Goal: Task Accomplishment & Management: Manage account settings

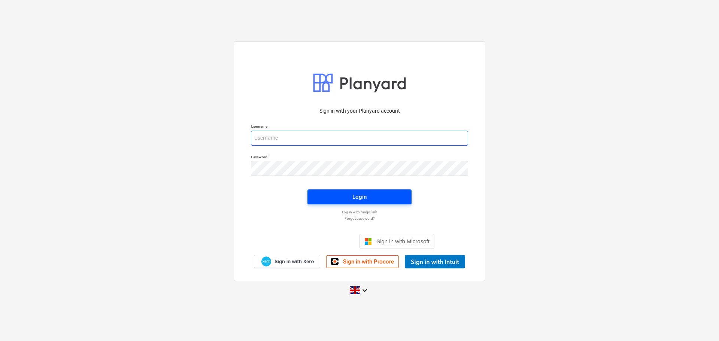
type input "[EMAIL_ADDRESS][DOMAIN_NAME]"
click at [329, 202] on span "Login" at bounding box center [359, 197] width 86 height 10
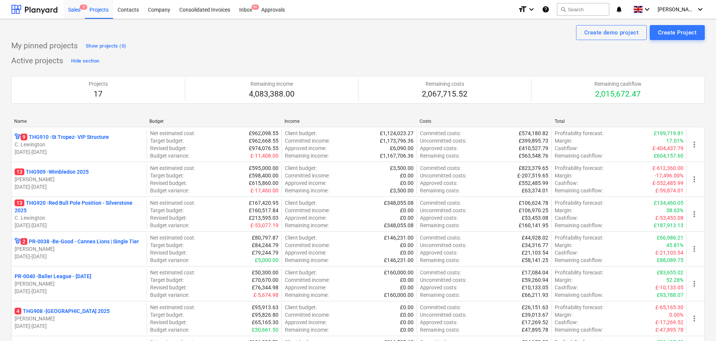
click at [79, 10] on div "Sales 5" at bounding box center [74, 9] width 21 height 19
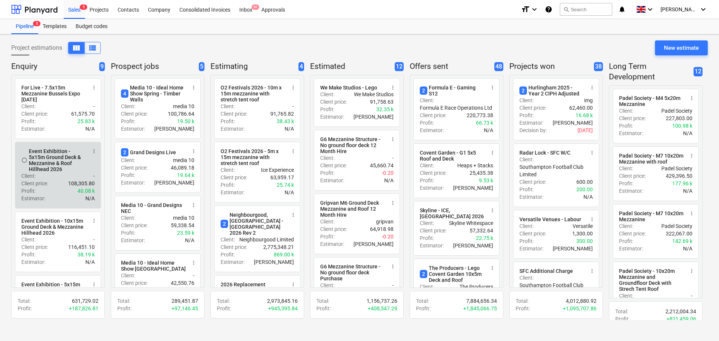
click at [52, 165] on div "Event Exhibition - 5x15m Ground Deck & Mezzanine & Roof Hillhead 2026" at bounding box center [58, 160] width 58 height 24
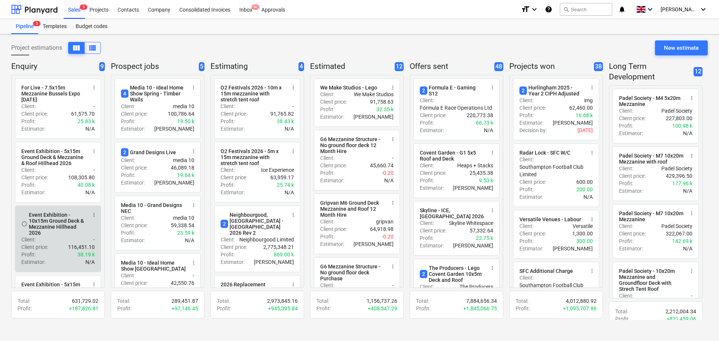
click at [39, 242] on div "Client : -" at bounding box center [57, 239] width 73 height 7
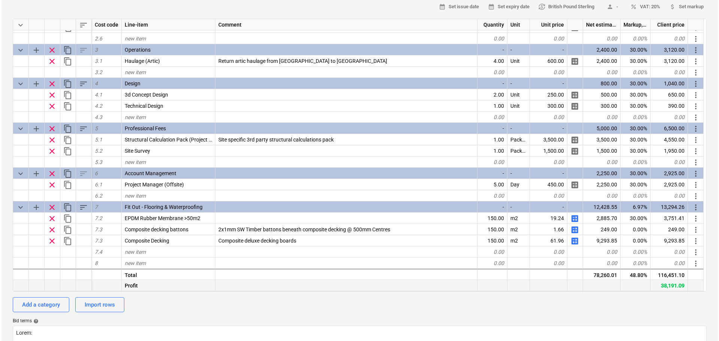
scroll to position [187, 0]
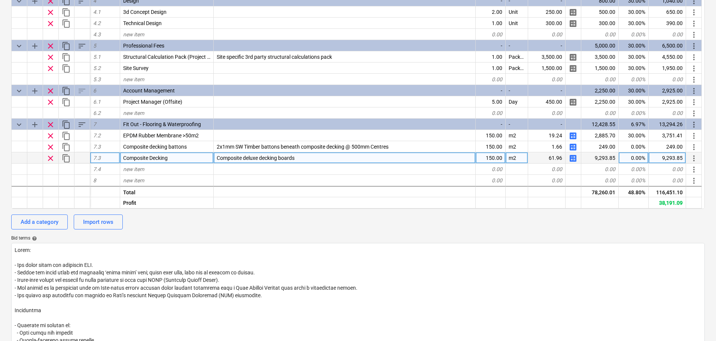
click at [572, 161] on span "calculate" at bounding box center [573, 158] width 9 height 9
type textarea "x"
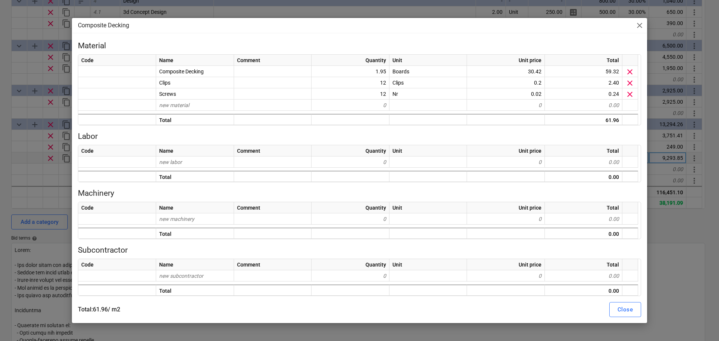
click at [72, 29] on div "Composite Decking close" at bounding box center [359, 25] width 575 height 15
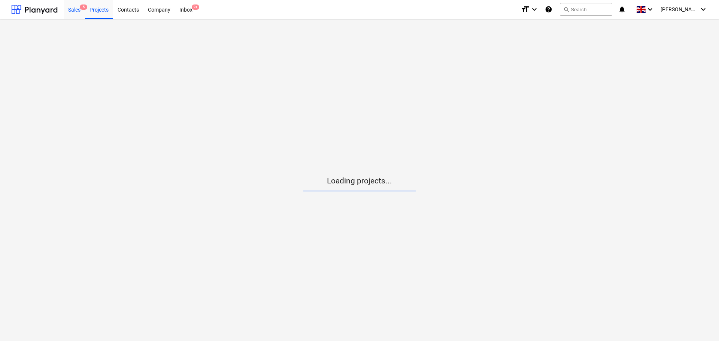
click at [76, 18] on div "Sales 5" at bounding box center [74, 9] width 21 height 19
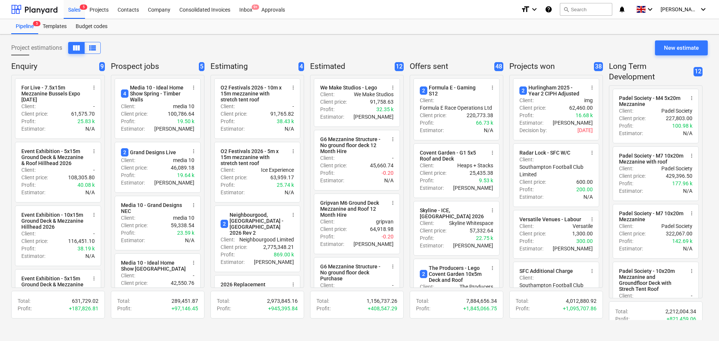
click at [0, 137] on div "Project estimations view_column view_list New estimate Enquiry 9 radio_button_u…" at bounding box center [359, 187] width 719 height 307
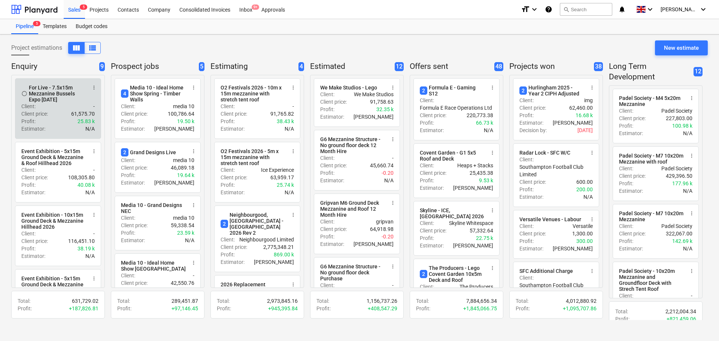
click at [93, 88] on span "more_vert" at bounding box center [94, 88] width 6 height 6
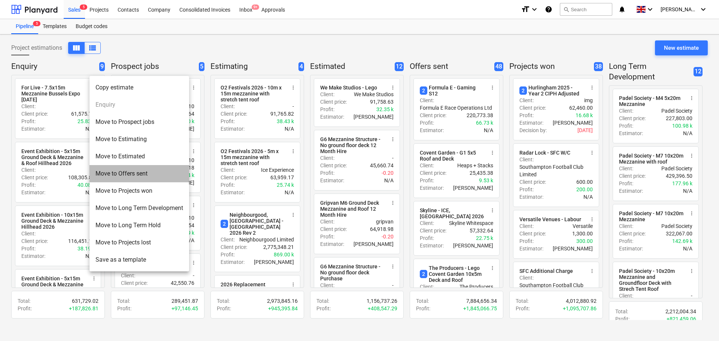
click at [118, 170] on li "Move to Offers sent" at bounding box center [140, 173] width 100 height 17
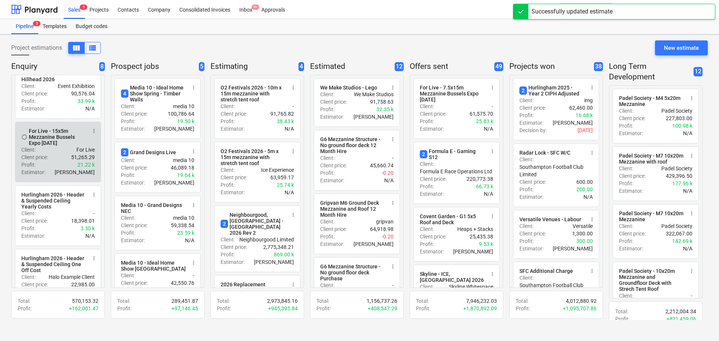
scroll to position [150, 0]
click at [91, 133] on button "more_vert" at bounding box center [94, 128] width 9 height 9
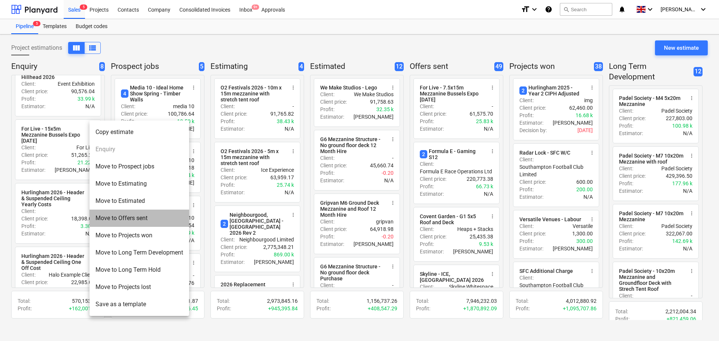
click at [109, 213] on li "Move to Offers sent" at bounding box center [140, 218] width 100 height 17
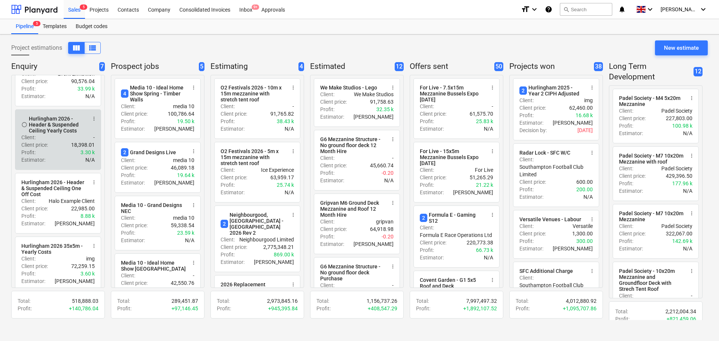
scroll to position [231, 0]
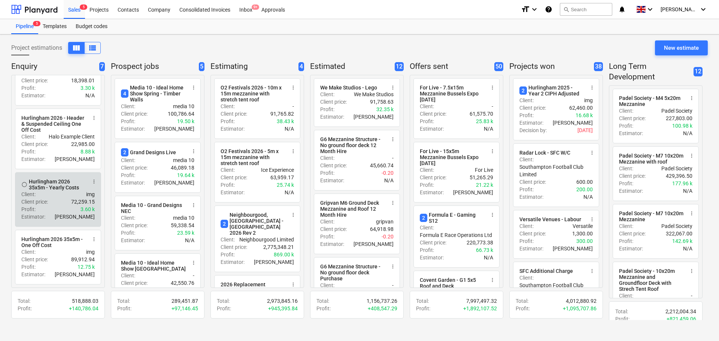
click at [48, 186] on div "Hurlingham 2026 35x5m - Yearly Costs" at bounding box center [58, 185] width 58 height 12
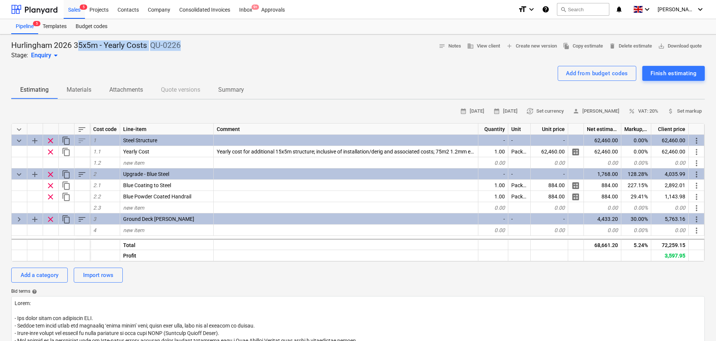
drag, startPoint x: 77, startPoint y: 41, endPoint x: 199, endPoint y: 36, distance: 121.8
click at [199, 36] on div "Hurlingham 2026 35x5m - Yearly Costs QU-0226 Stage: Enquiry arrow_drop_down not…" at bounding box center [358, 311] width 716 height 554
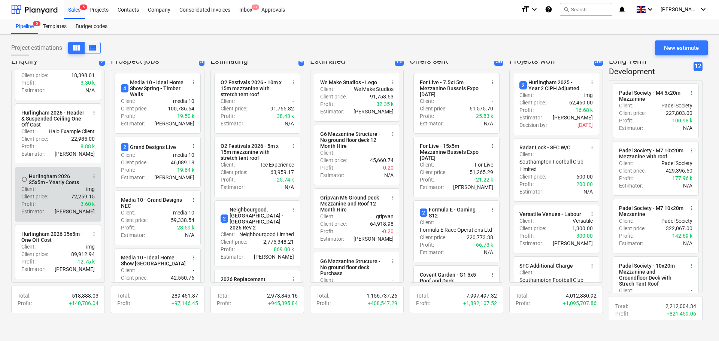
scroll to position [9, 0]
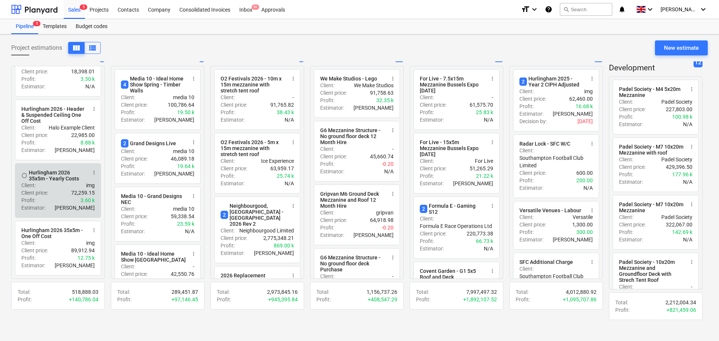
click at [52, 190] on div "Client price : 72,259.15" at bounding box center [57, 192] width 73 height 7
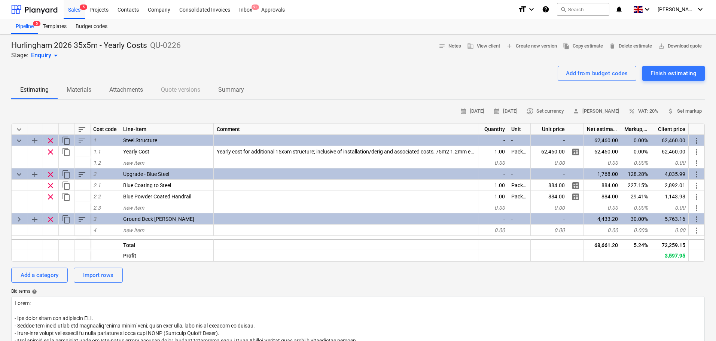
click at [82, 92] on p "Materials" at bounding box center [79, 89] width 25 height 9
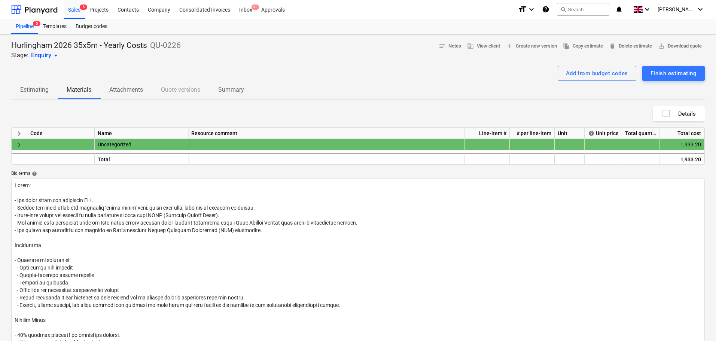
click at [34, 95] on span "Estimating" at bounding box center [34, 89] width 46 height 13
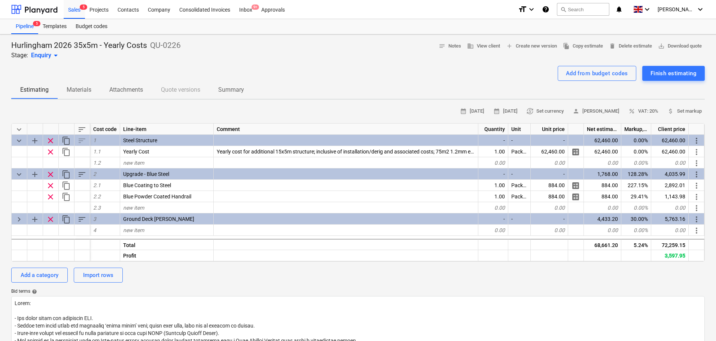
click at [131, 92] on p "Attachments" at bounding box center [126, 89] width 34 height 9
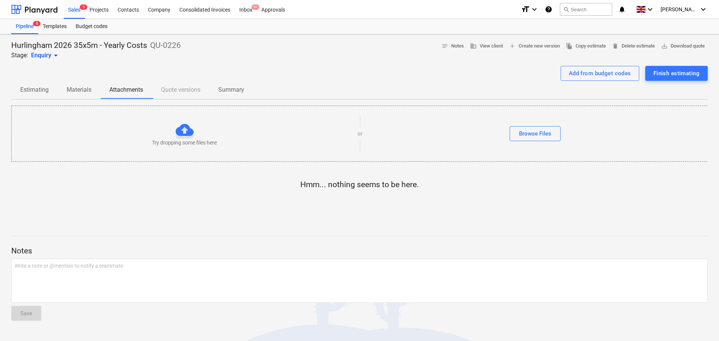
click at [49, 93] on span "Estimating" at bounding box center [34, 89] width 46 height 13
type textarea "x"
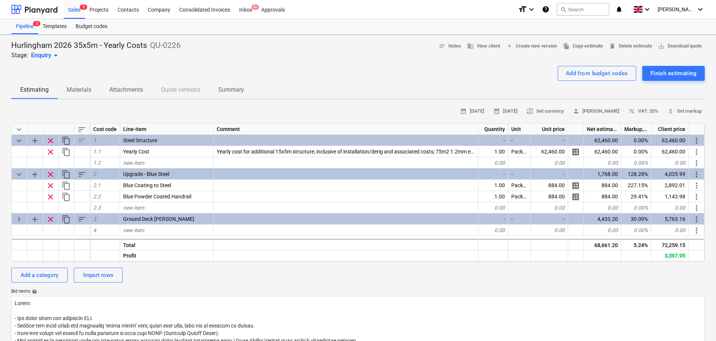
click at [228, 88] on p "Summary" at bounding box center [231, 89] width 26 height 9
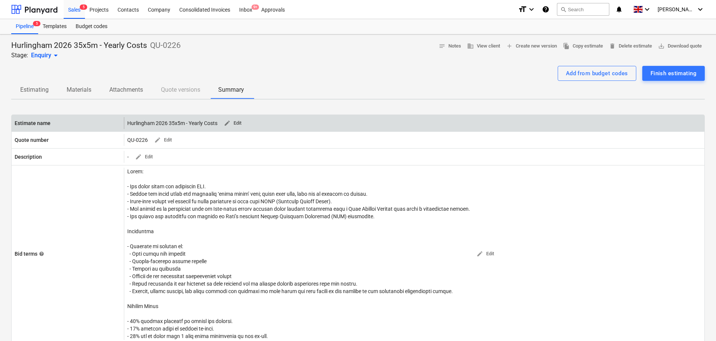
click at [237, 122] on span "edit Edit" at bounding box center [233, 123] width 18 height 9
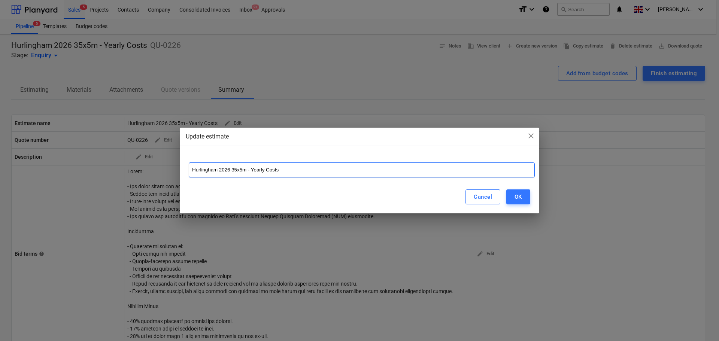
drag, startPoint x: 234, startPoint y: 167, endPoint x: 241, endPoint y: 168, distance: 7.6
click at [241, 168] on input "Hurlingham 2026 35x5m - Yearly Costs" at bounding box center [362, 170] width 346 height 15
type input "Hurlingham 2025 15x5m - 2026 Cost"
click at [515, 196] on div "OK" at bounding box center [518, 197] width 7 height 10
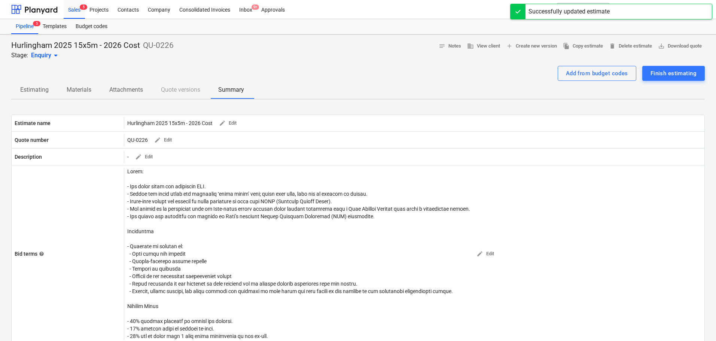
click at [45, 96] on span "Estimating" at bounding box center [34, 89] width 46 height 13
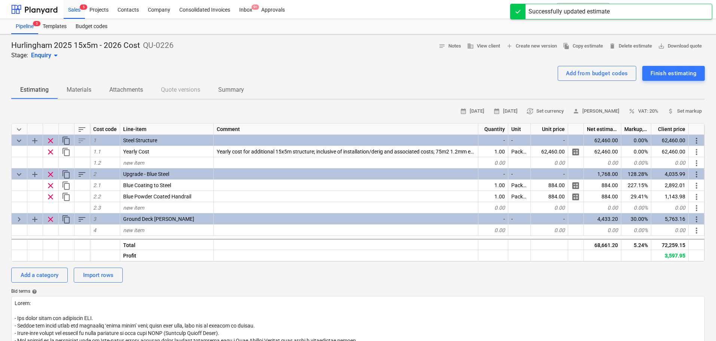
click at [149, 61] on div at bounding box center [358, 63] width 694 height 6
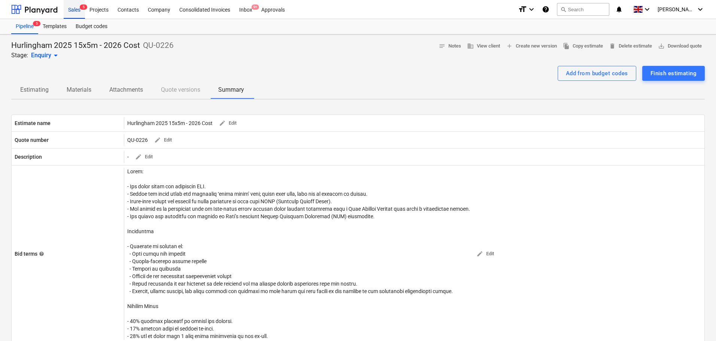
click at [72, 12] on div "Sales 5" at bounding box center [74, 9] width 21 height 19
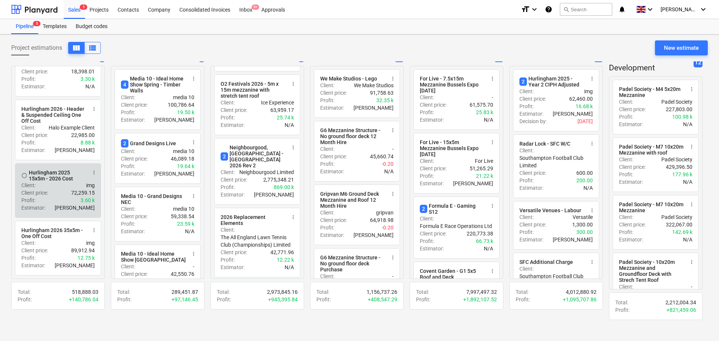
scroll to position [231, 0]
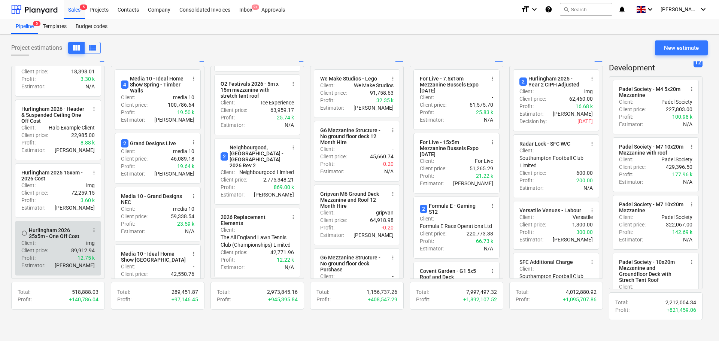
click at [37, 244] on div "Client : img" at bounding box center [57, 242] width 73 height 7
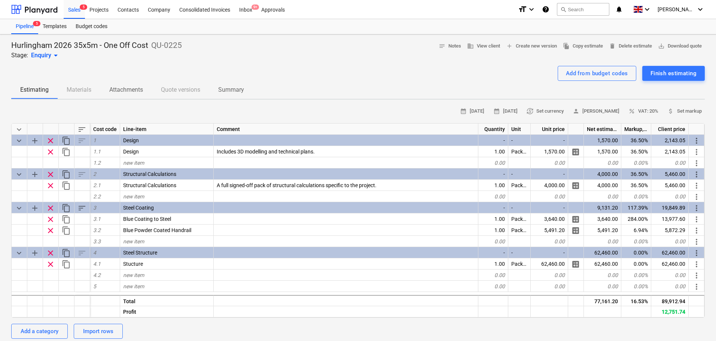
click at [79, 131] on span "sort" at bounding box center [82, 129] width 9 height 9
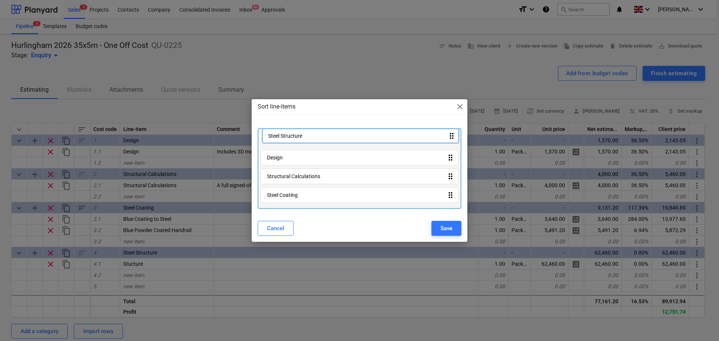
drag, startPoint x: 281, startPoint y: 200, endPoint x: 282, endPoint y: 138, distance: 62.2
click at [282, 138] on div "Design drag_indicator Structural Calculations drag_indicator Steel Coating drag…" at bounding box center [360, 168] width 204 height 81
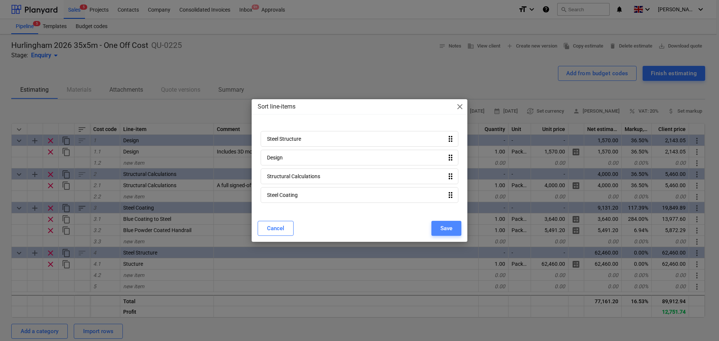
click at [433, 228] on button "Save" at bounding box center [446, 228] width 30 height 15
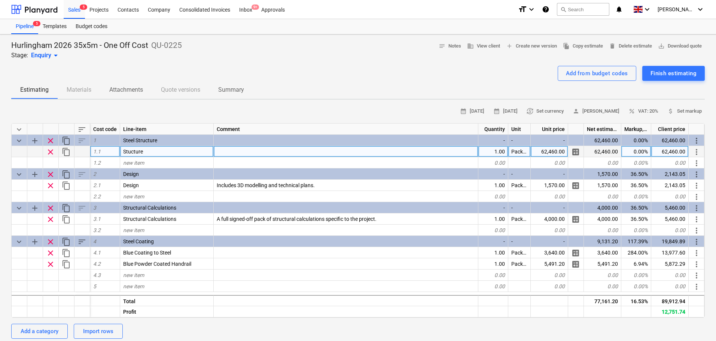
click at [547, 149] on div "62,460.00" at bounding box center [549, 151] width 37 height 11
click at [331, 77] on div "Add from budget codes Finish estimating" at bounding box center [358, 73] width 694 height 15
click at [554, 150] on div "62,460.00" at bounding box center [549, 151] width 37 height 11
click at [554, 150] on input "62460" at bounding box center [549, 151] width 37 height 11
click at [580, 156] on span "calculate" at bounding box center [576, 152] width 9 height 9
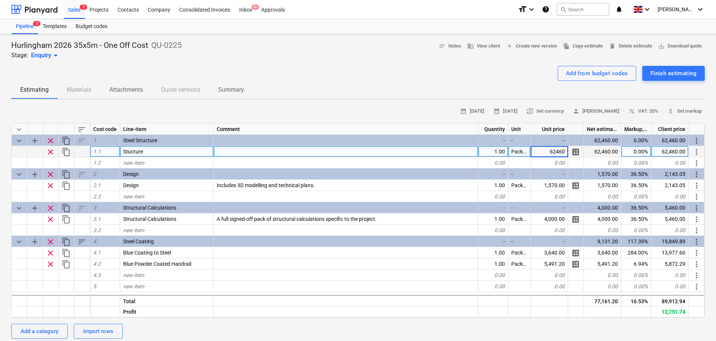
type textarea "x"
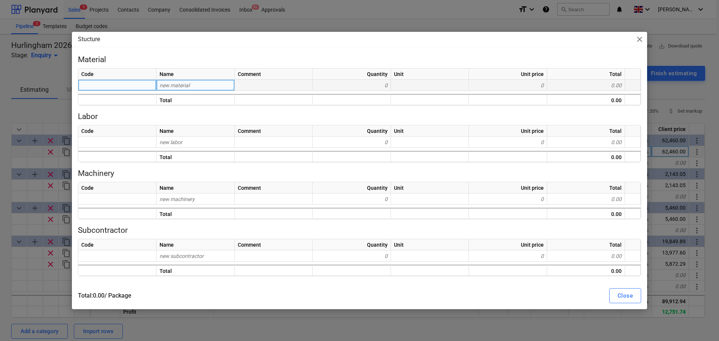
click at [209, 80] on div "new material" at bounding box center [196, 85] width 78 height 11
type input "Structure Co"
type input "Stucture C"
type input "o"
click at [170, 90] on div "new material" at bounding box center [196, 85] width 78 height 11
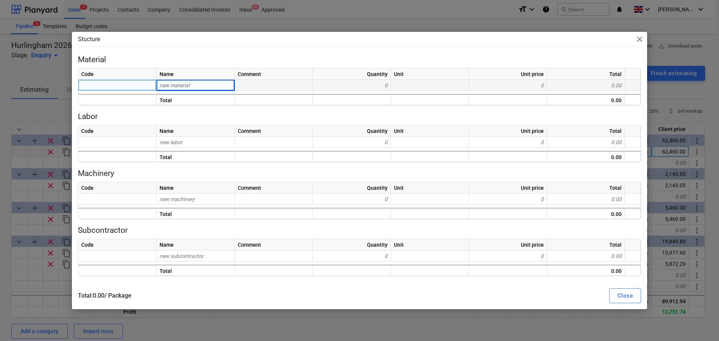
click at [168, 87] on span "new material" at bounding box center [175, 85] width 30 height 6
type input "Steel S"
type input "Steel Structure"
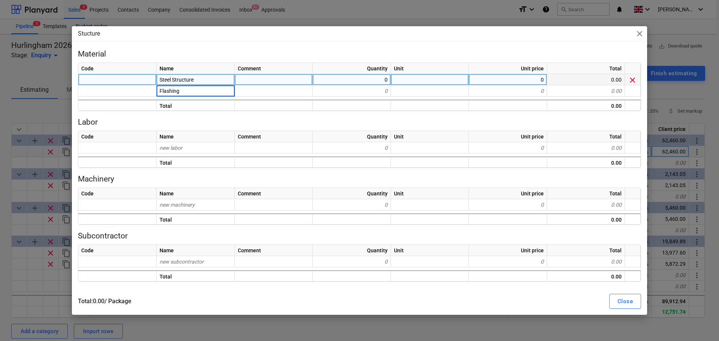
type input "Flashings"
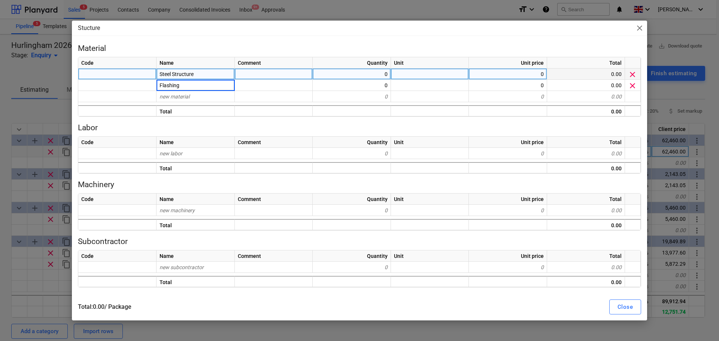
type input "Flashings"
type input "Bracket Flashings"
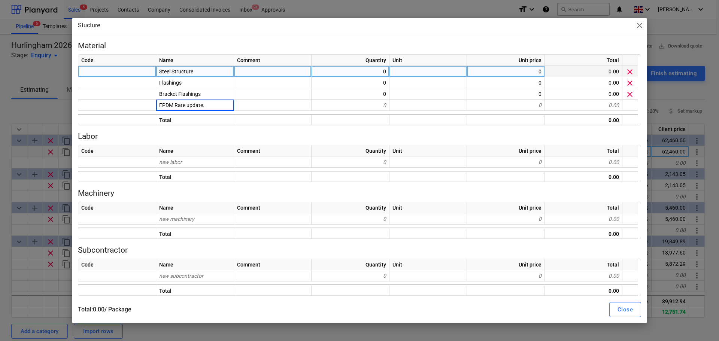
type input "EPDM Rate update"
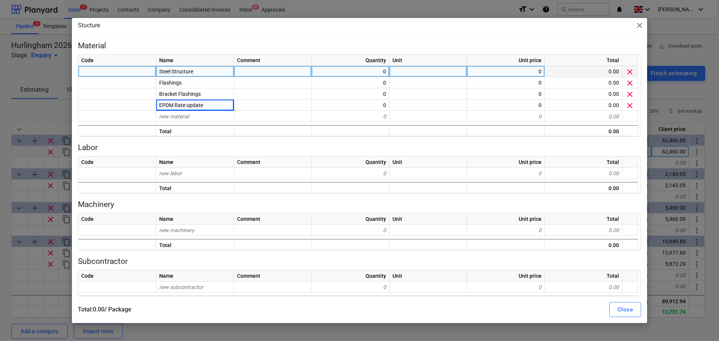
click at [640, 27] on span "close" at bounding box center [639, 25] width 9 height 9
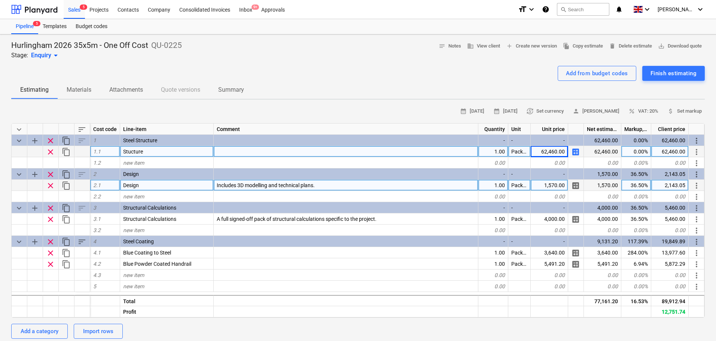
click at [584, 180] on div "1,570.00" at bounding box center [602, 185] width 37 height 11
click at [575, 187] on span "calculate" at bounding box center [576, 185] width 9 height 9
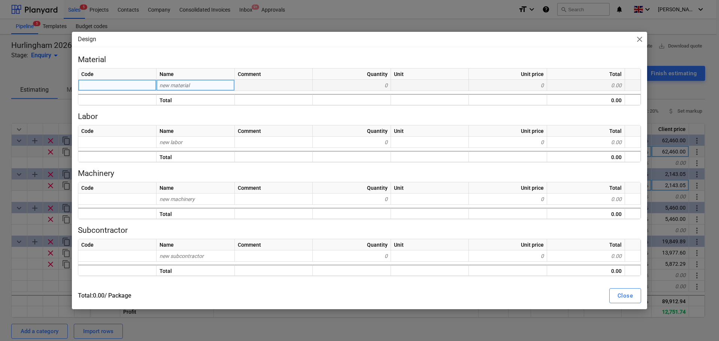
click at [178, 84] on span "new material" at bounding box center [175, 85] width 30 height 6
type input "Test"
type input "test"
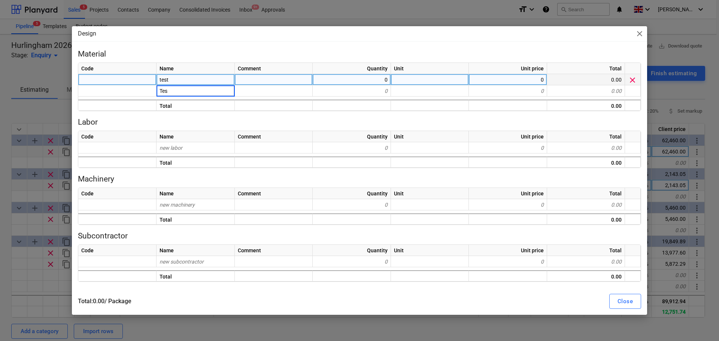
type input "Test"
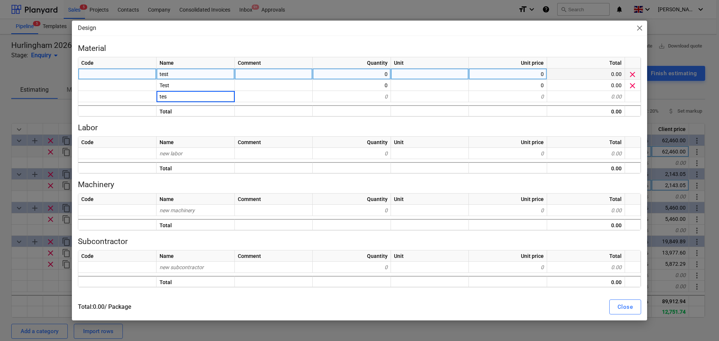
type input "test"
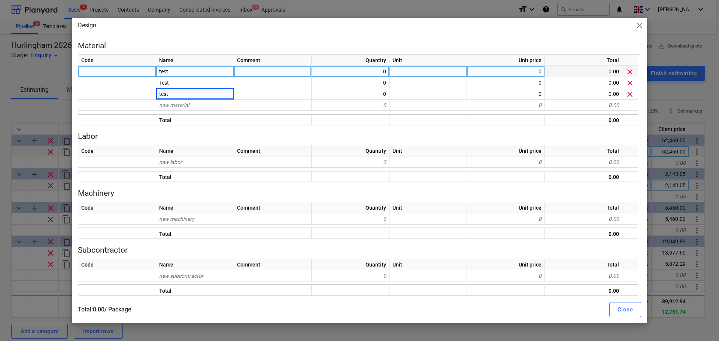
click at [630, 73] on span "clear" at bounding box center [629, 71] width 9 height 9
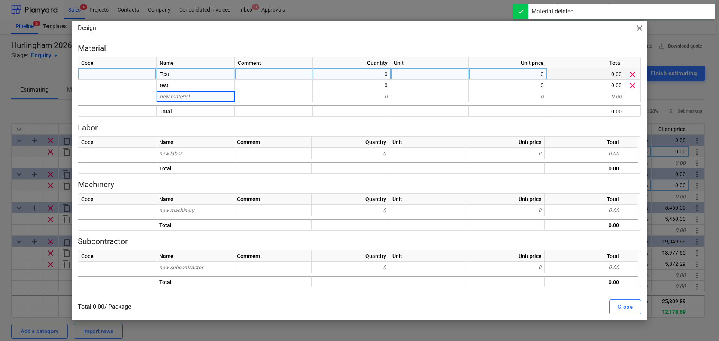
click at [630, 73] on span "clear" at bounding box center [632, 74] width 9 height 9
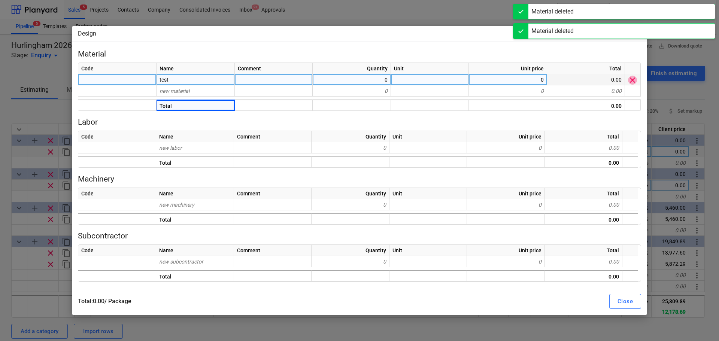
click at [633, 81] on span "clear" at bounding box center [632, 80] width 9 height 9
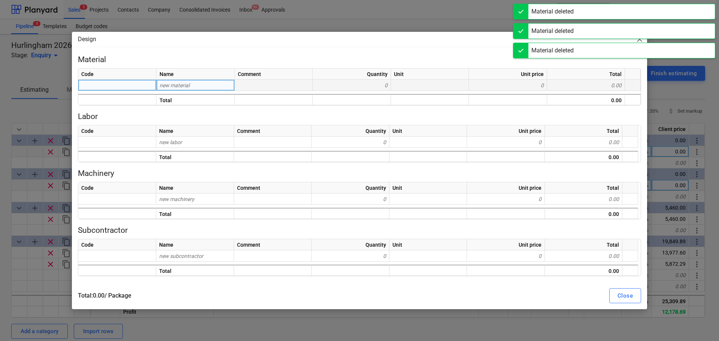
click at [174, 83] on span "new material" at bounding box center [175, 85] width 30 height 6
type input "Test"
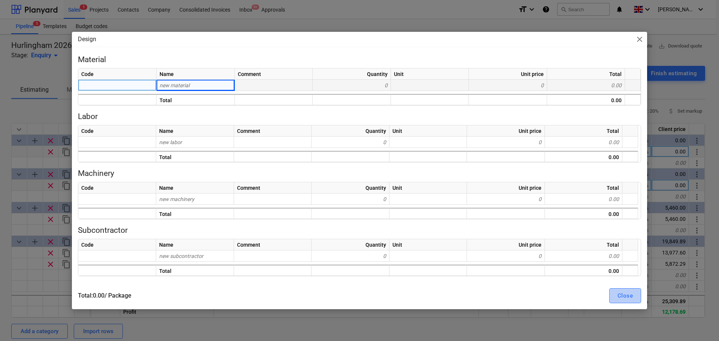
click at [616, 298] on button "Close" at bounding box center [625, 295] width 32 height 15
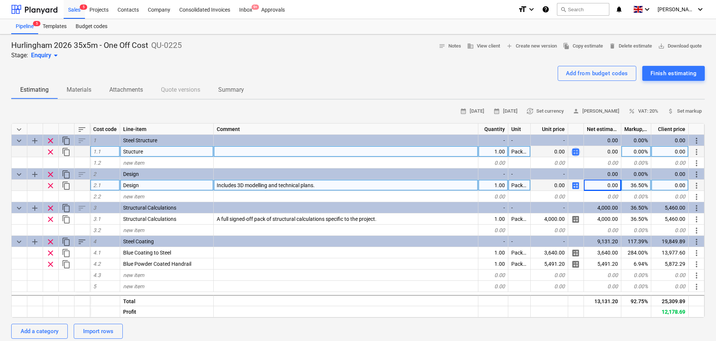
click at [578, 151] on span "calculate" at bounding box center [576, 152] width 9 height 9
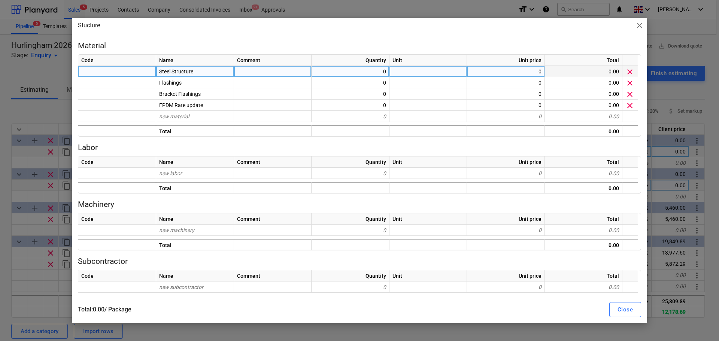
click at [364, 70] on div "0" at bounding box center [351, 71] width 78 height 11
type input "1"
drag, startPoint x: 364, startPoint y: 70, endPoint x: 296, endPoint y: 71, distance: 68.2
click at [296, 71] on div at bounding box center [273, 71] width 78 height 11
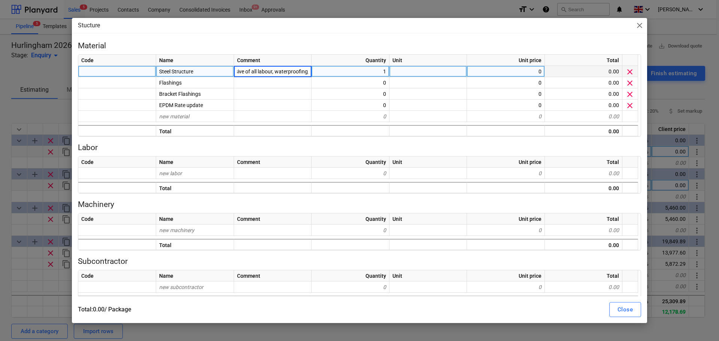
type input "Steel Structure inclusive of all labour, waterproofing,"
click at [430, 72] on div at bounding box center [429, 71] width 78 height 11
type input "Package"
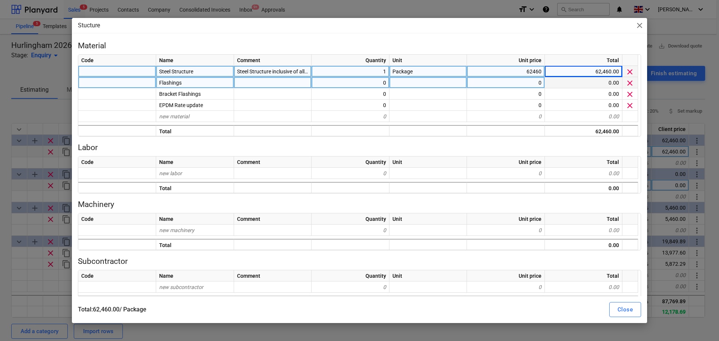
click at [298, 86] on div at bounding box center [273, 82] width 78 height 11
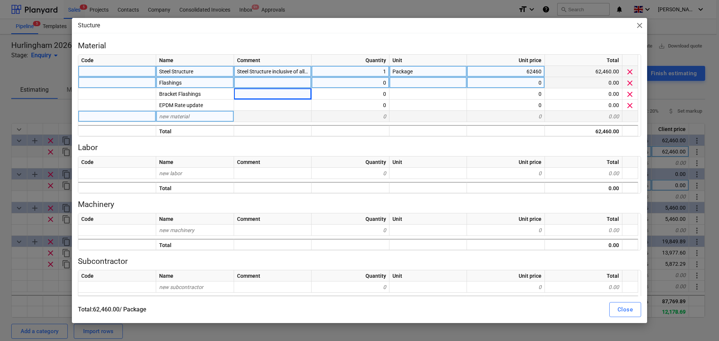
drag, startPoint x: 297, startPoint y: 99, endPoint x: 262, endPoint y: 115, distance: 38.4
click at [263, 113] on div "Code Name Comment Quantity Unit Unit price Total Steel Structure Steel Structur…" at bounding box center [359, 95] width 563 height 82
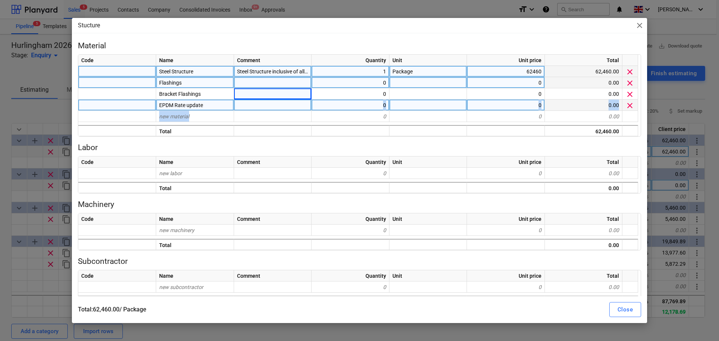
click at [342, 101] on div "0" at bounding box center [351, 105] width 78 height 11
type input "75"
type input "M2"
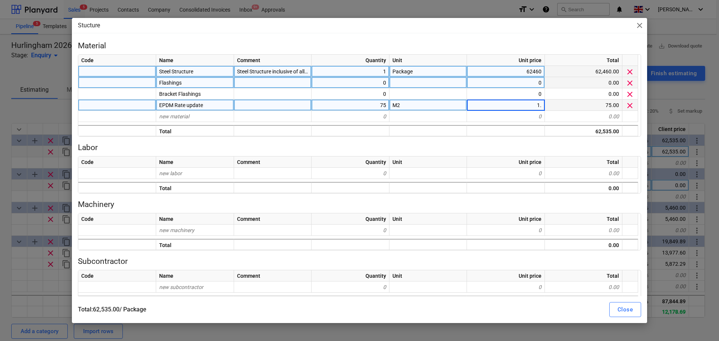
type input "1.3"
type input "38"
type input "LinM"
type input "23.4"
type input "26"
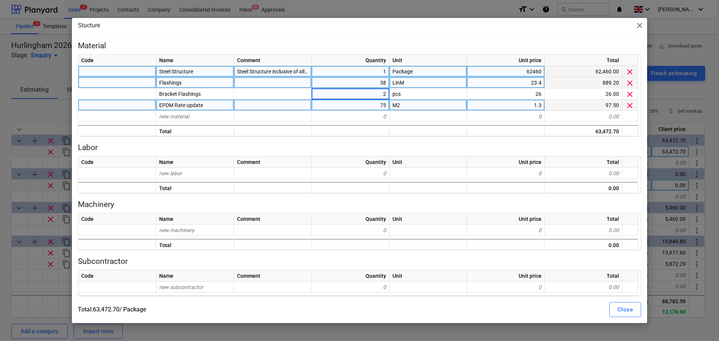
type input "26"
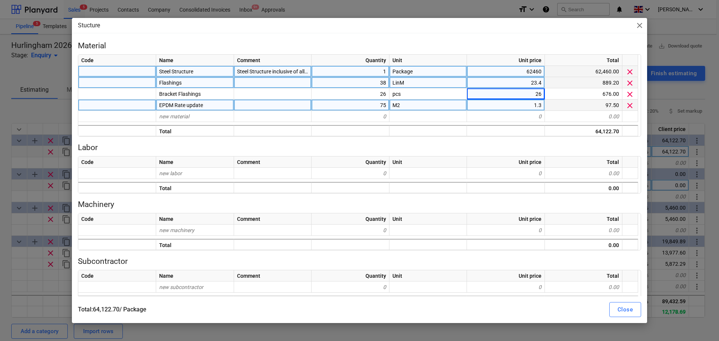
click at [518, 102] on div "1.3" at bounding box center [506, 105] width 78 height 11
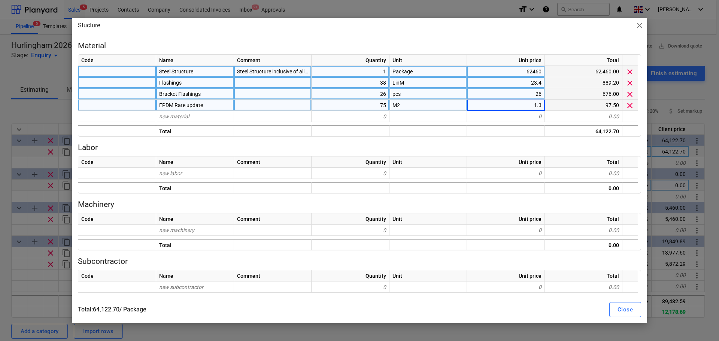
click at [521, 95] on div "26" at bounding box center [506, 93] width 78 height 11
type input "10.4"
click at [629, 308] on div "Close" at bounding box center [625, 310] width 15 height 10
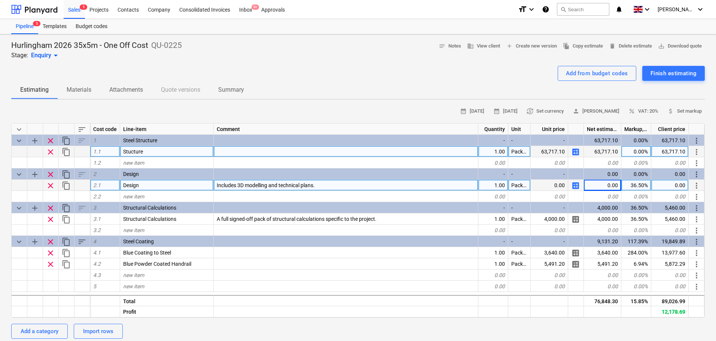
click at [576, 154] on span "calculate" at bounding box center [576, 152] width 9 height 9
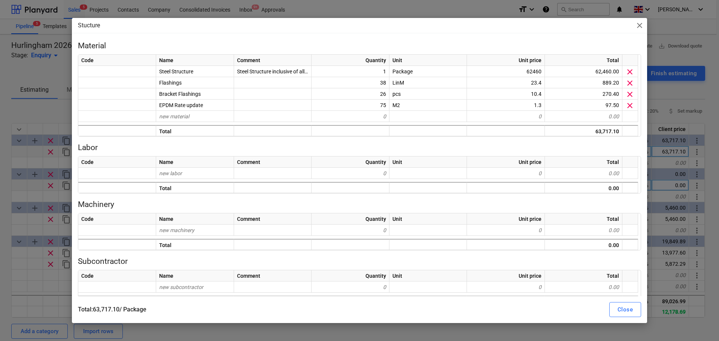
click at [283, 73] on span "Steel Structure inclusive of all labour, waterproofing," at bounding box center [297, 72] width 120 height 6
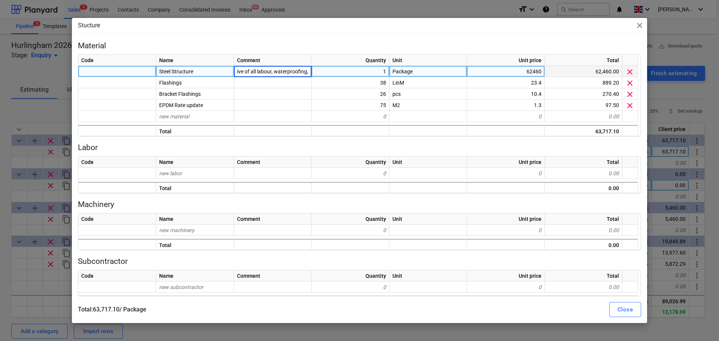
click at [296, 73] on input "Steel Structure inclusive of all labour, waterproofing," at bounding box center [272, 71] width 77 height 11
click at [311, 71] on input "Steel Structure inclusive of all labour, waterproofing," at bounding box center [272, 71] width 77 height 11
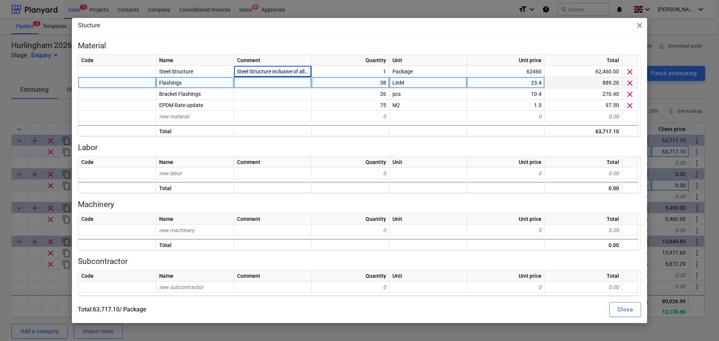
click at [288, 81] on div at bounding box center [273, 82] width 78 height 11
type input "Updated flashing design"
type input "Updated flashing design for handrail posts"
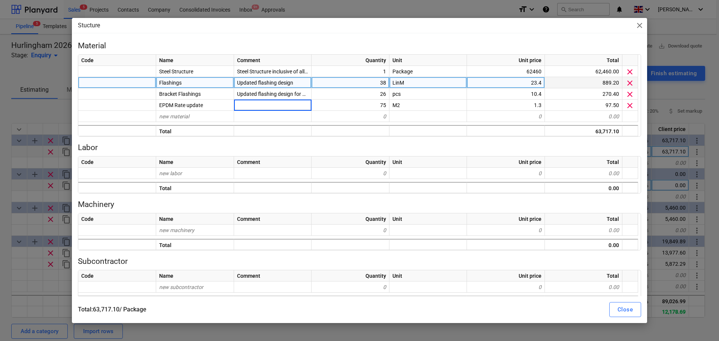
type input "U"
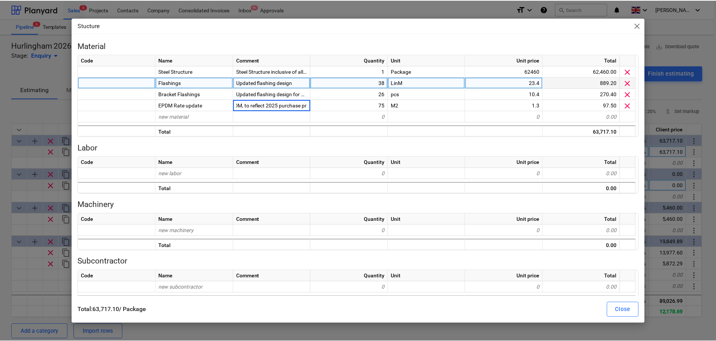
scroll to position [0, 64]
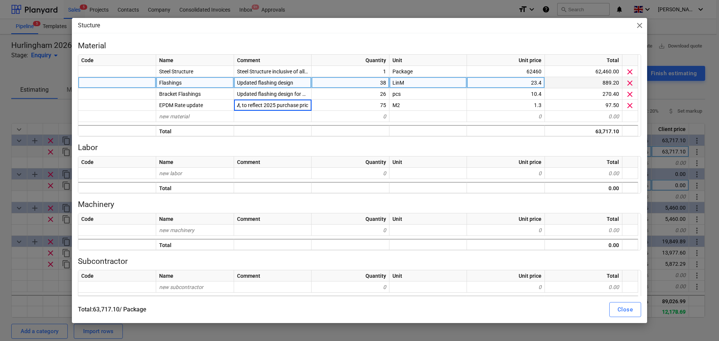
type input "Additional money for EPDM, to reflect 2025 purchase price"
click at [622, 313] on div "Close" at bounding box center [625, 310] width 15 height 10
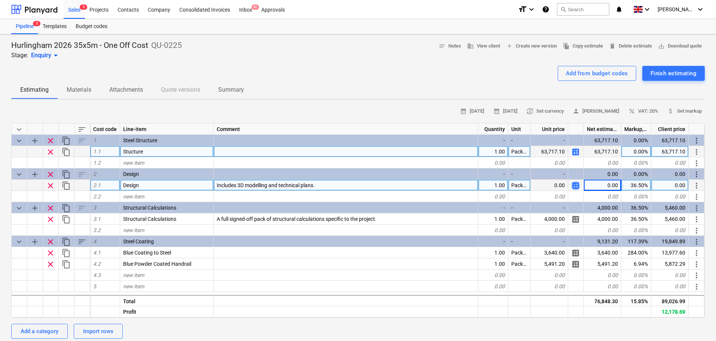
click at [575, 186] on span "calculate" at bounding box center [576, 185] width 9 height 9
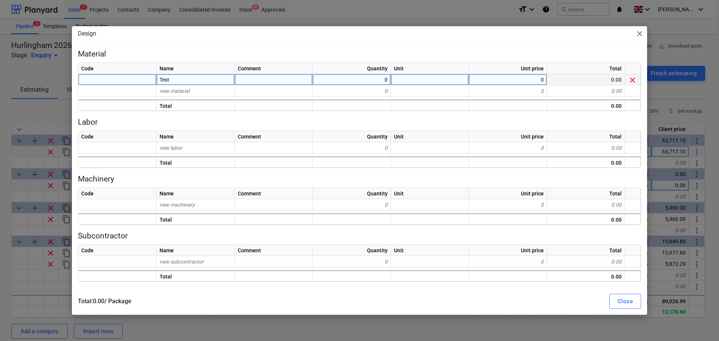
click at [631, 80] on span "clear" at bounding box center [632, 80] width 9 height 9
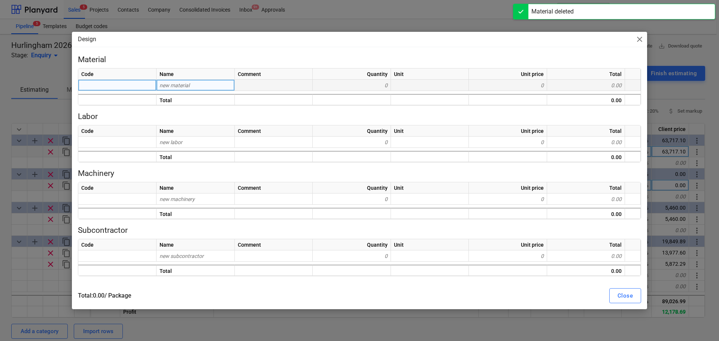
click at [639, 32] on div "Design close" at bounding box center [359, 39] width 575 height 15
click at [639, 40] on span "close" at bounding box center [639, 39] width 9 height 9
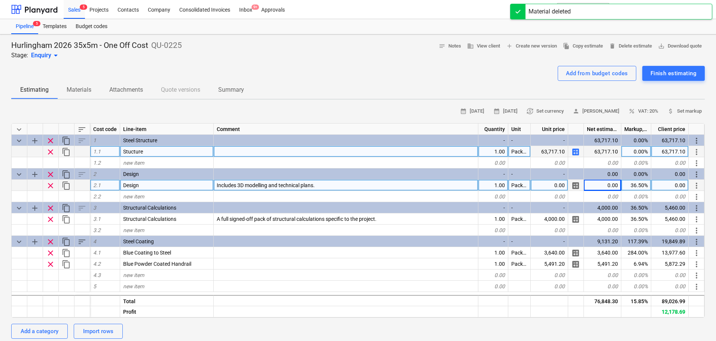
click at [547, 186] on div "0.00" at bounding box center [549, 185] width 37 height 11
click at [542, 183] on input "£2,143.05" at bounding box center [549, 185] width 37 height 11
type input "2,143.05"
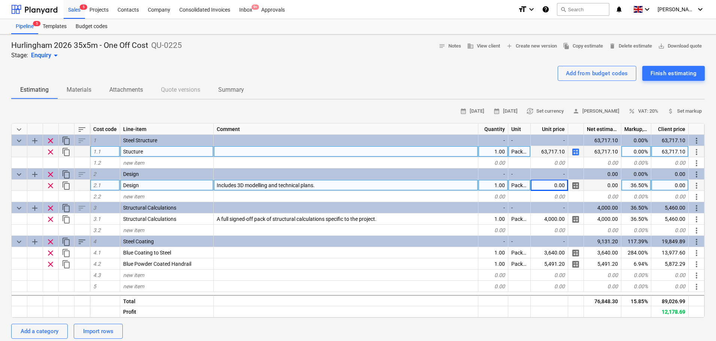
click at [548, 182] on div "0.00" at bounding box center [549, 185] width 37 height 11
click at [543, 186] on input "£1,570.00" at bounding box center [549, 185] width 37 height 11
type input "1,570.00"
drag, startPoint x: 504, startPoint y: 212, endPoint x: 411, endPoint y: 328, distance: 149.0
click at [411, 328] on div "Add a category Import rows" at bounding box center [358, 331] width 694 height 15
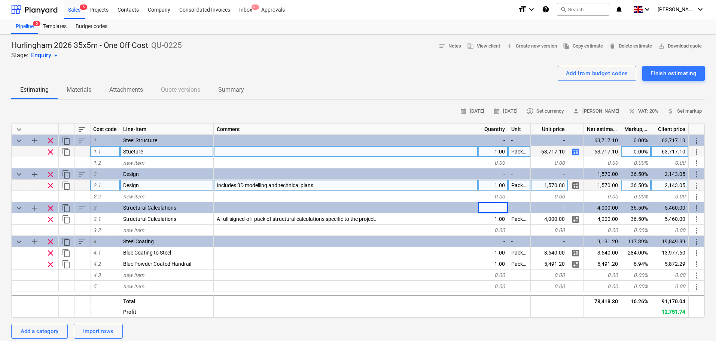
click at [276, 67] on div "Add from budget codes Finish estimating" at bounding box center [358, 73] width 694 height 15
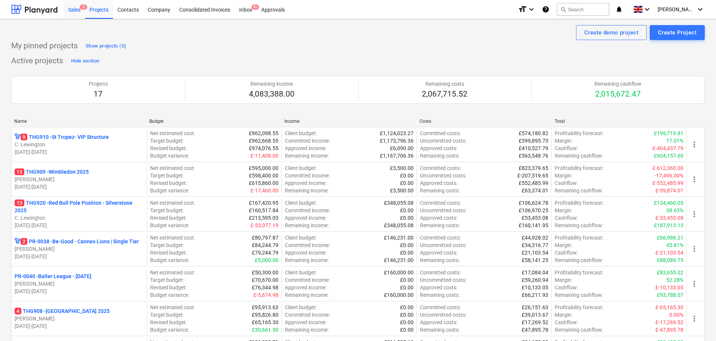
click at [75, 12] on div "Sales 5" at bounding box center [74, 9] width 21 height 19
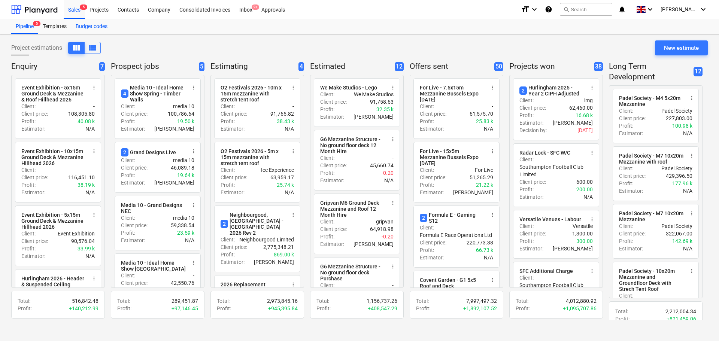
click at [96, 27] on div "Budget codes" at bounding box center [91, 26] width 41 height 15
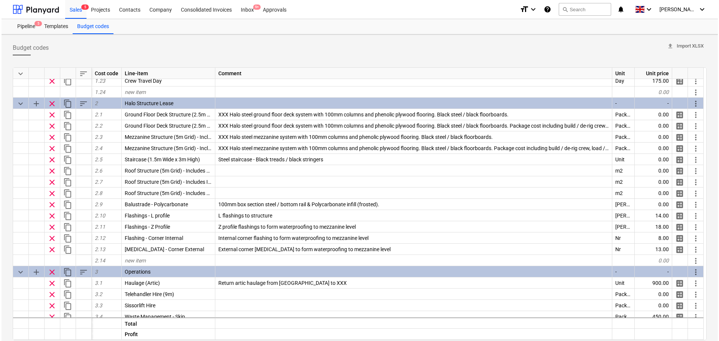
scroll to position [37, 0]
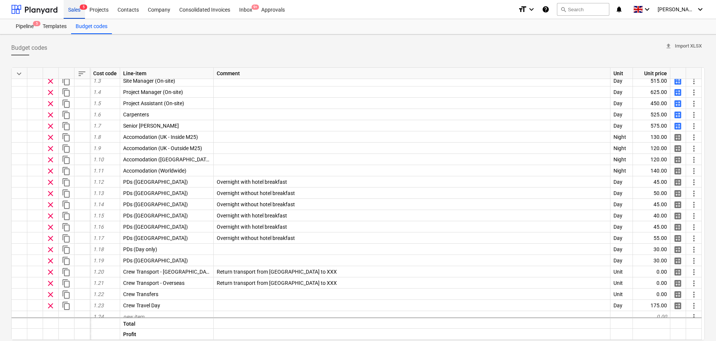
click at [80, 10] on div "Sales 5" at bounding box center [74, 9] width 21 height 19
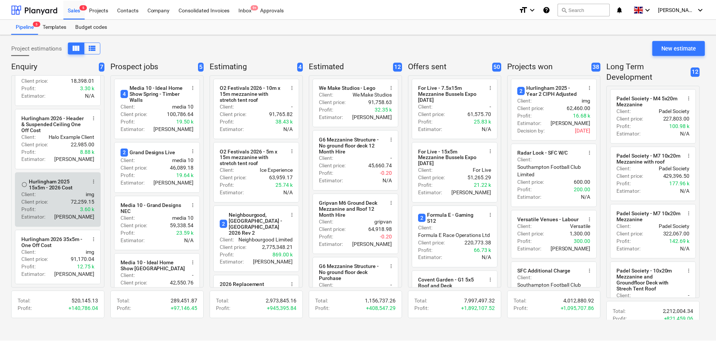
scroll to position [231, 0]
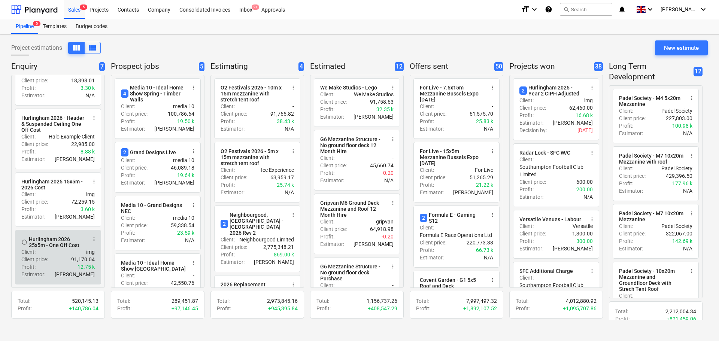
click at [54, 260] on div "Client price : 91,170.04" at bounding box center [57, 259] width 73 height 7
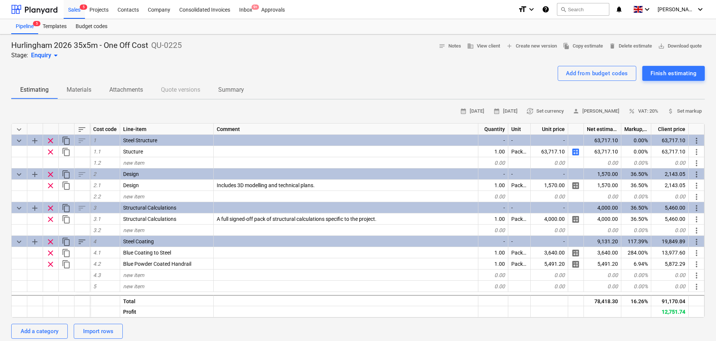
click at [111, 70] on div "Add from budget codes Finish estimating" at bounding box center [358, 73] width 694 height 15
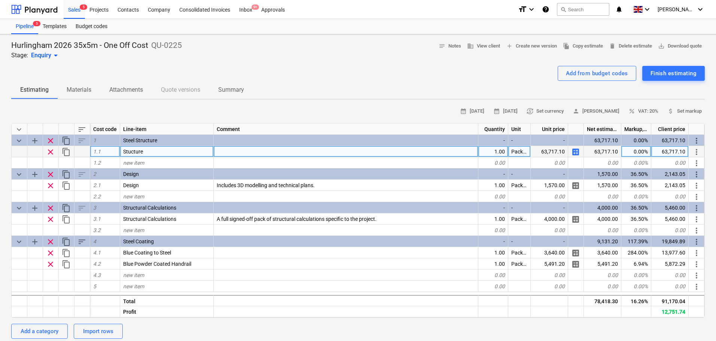
click at [239, 149] on div at bounding box center [346, 151] width 265 height 11
click at [168, 104] on div "Hurlingham 2026 35x5m - One Off Cost QU-0225 Stage: Enquiry arrow_drop_down not…" at bounding box center [358, 339] width 716 height 610
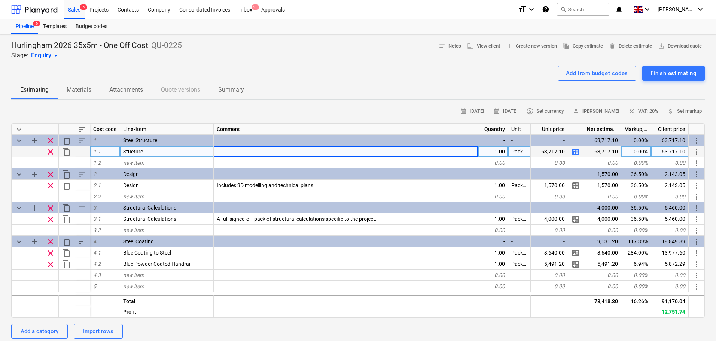
click at [193, 66] on div "Add from budget codes Finish estimating" at bounding box center [358, 73] width 694 height 15
click at [44, 333] on div "Add a category" at bounding box center [40, 332] width 38 height 10
type textarea "x"
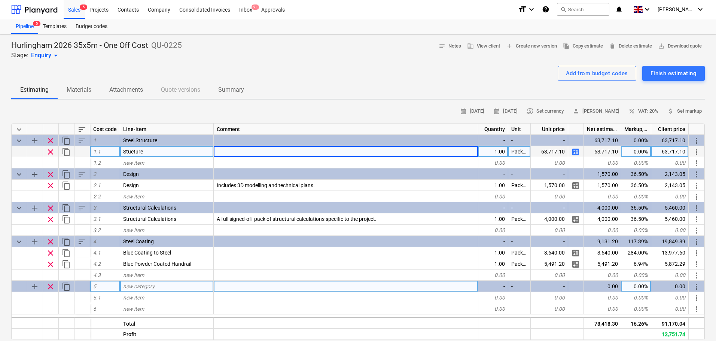
click at [163, 285] on div "new category" at bounding box center [167, 286] width 94 height 11
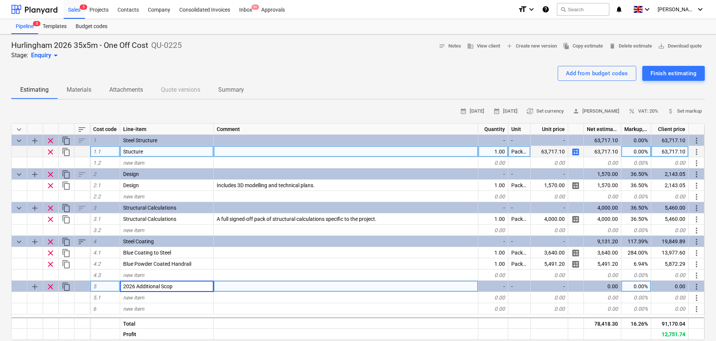
type input "2026 Additional Scope"
type textarea "x"
type input "Insulated Wall Panels"
type textarea "x"
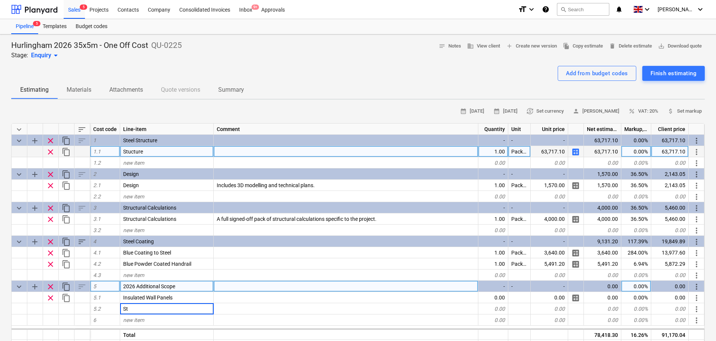
type input "S"
type input "Glazed Door"
type textarea "x"
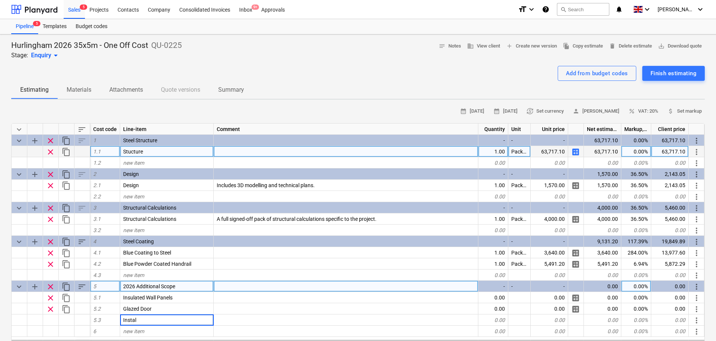
type input "Install"
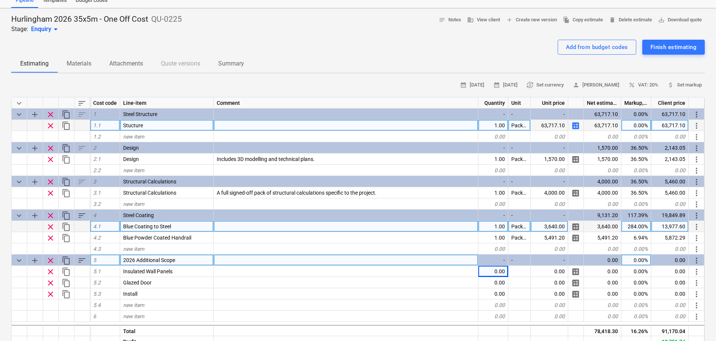
scroll to position [75, 0]
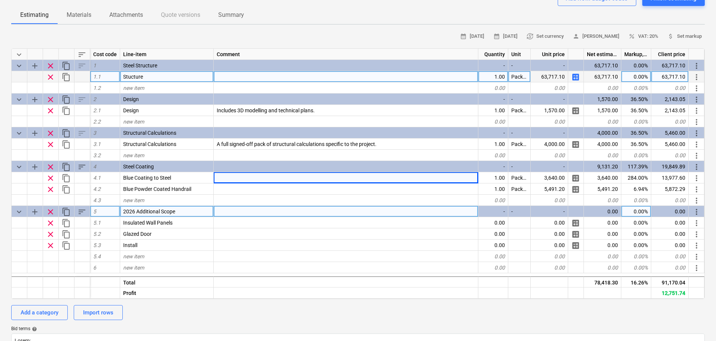
drag, startPoint x: 342, startPoint y: 184, endPoint x: 595, endPoint y: 75, distance: 275.7
click at [595, 75] on div "63,717.10" at bounding box center [602, 76] width 37 height 11
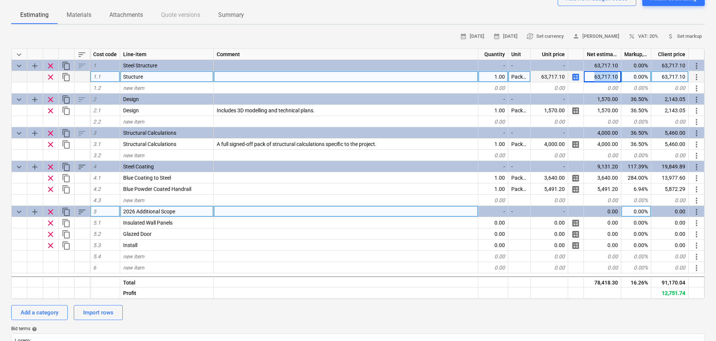
click at [595, 75] on div "63,717.10" at bounding box center [602, 76] width 37 height 11
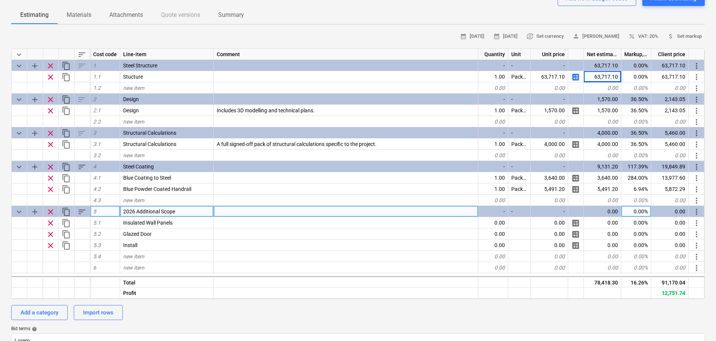
click at [427, 11] on div "Estimating Materials Attachments Quote versions Summary" at bounding box center [358, 15] width 694 height 18
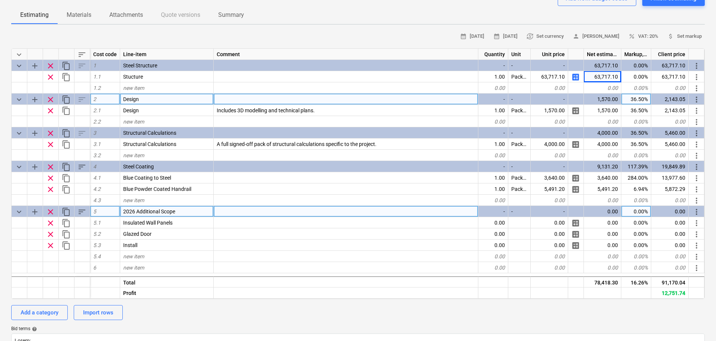
scroll to position [0, 0]
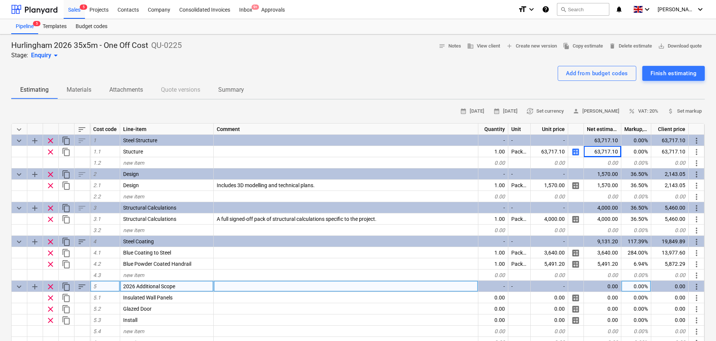
click at [314, 57] on div "Hurlingham 2026 35x5m - One Off Cost QU-0225 Stage: Enquiry arrow_drop_down not…" at bounding box center [358, 49] width 694 height 19
click at [121, 12] on div "Contacts" at bounding box center [128, 9] width 30 height 19
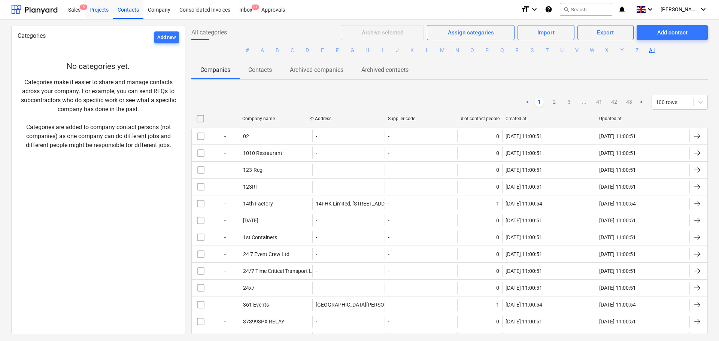
click at [94, 11] on div "Projects" at bounding box center [99, 9] width 28 height 19
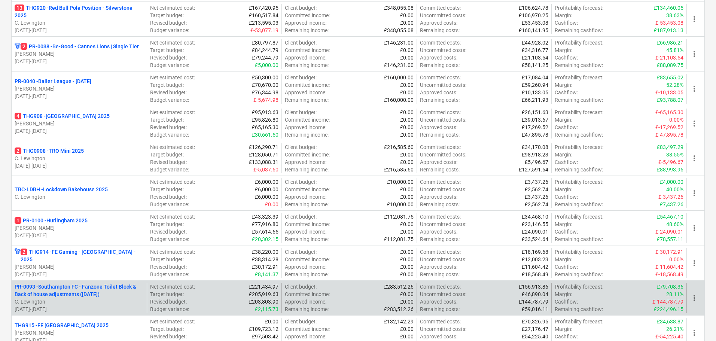
scroll to position [300, 0]
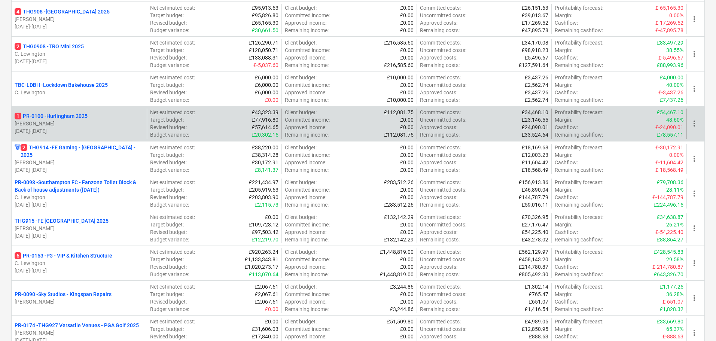
click at [91, 119] on div "1 PR-0100 - Hurlingham 2025" at bounding box center [79, 115] width 129 height 7
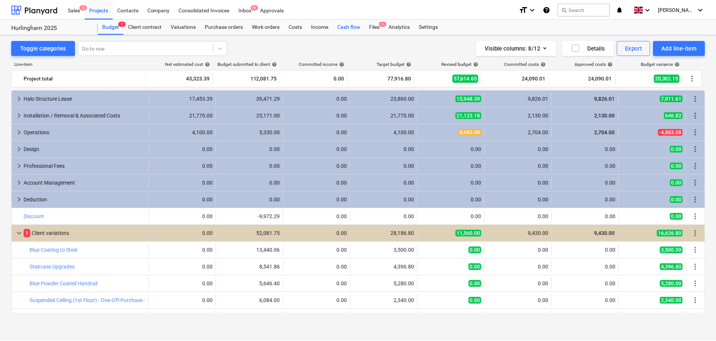
scroll to position [34, 0]
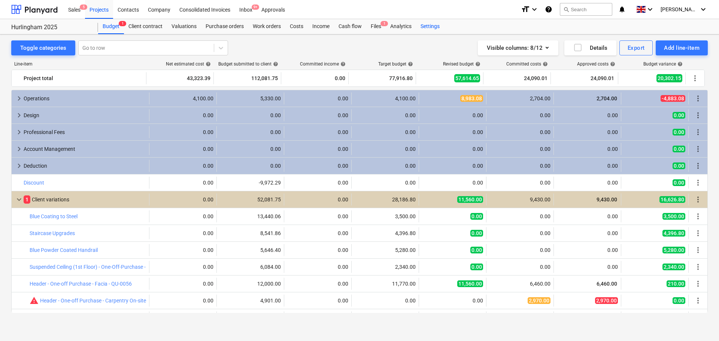
click at [424, 27] on div "Settings" at bounding box center [430, 26] width 28 height 15
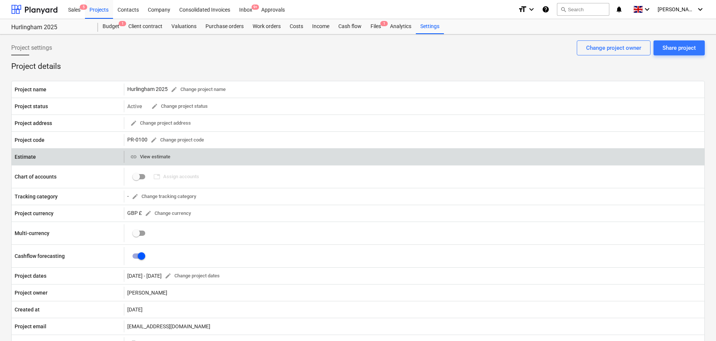
click at [162, 160] on span "link View estimate" at bounding box center [150, 157] width 40 height 9
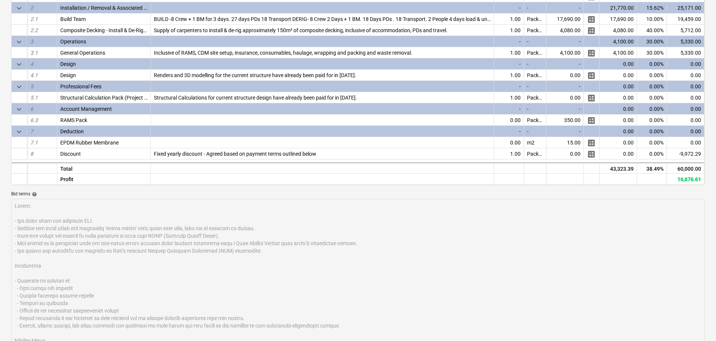
scroll to position [37, 0]
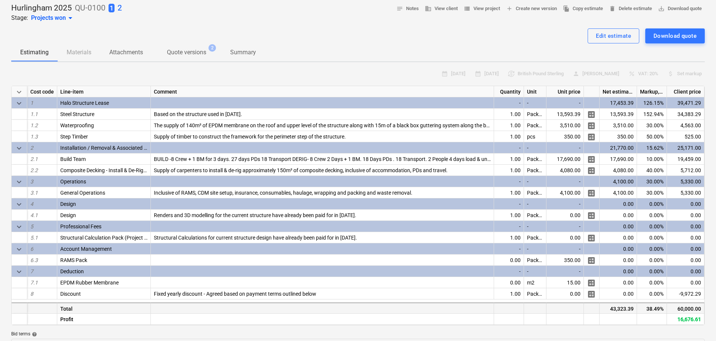
click at [617, 307] on div "43,323.39" at bounding box center [618, 308] width 37 height 11
copy div "43,323.39"
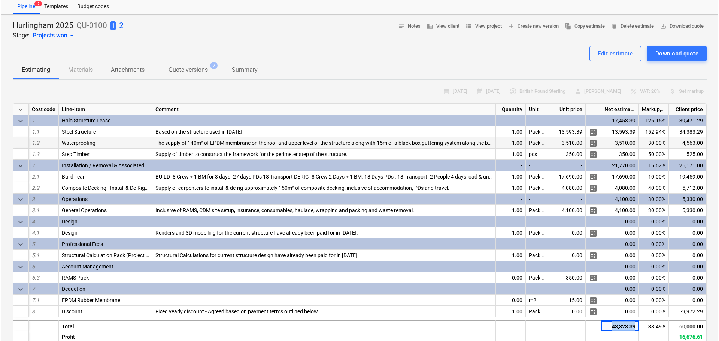
scroll to position [0, 0]
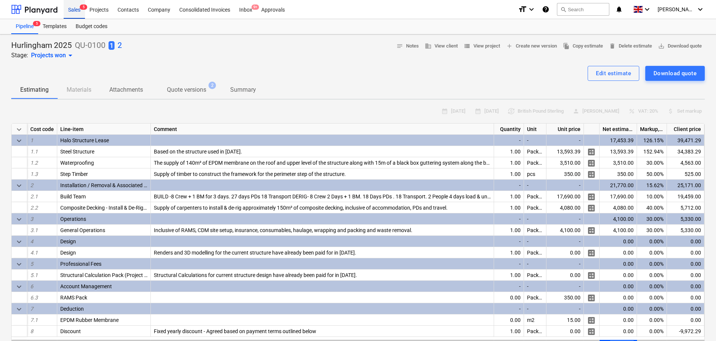
click at [79, 12] on div "Sales 5" at bounding box center [74, 9] width 21 height 19
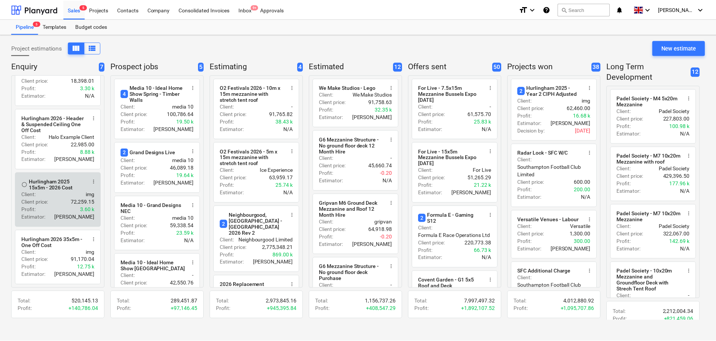
scroll to position [9, 0]
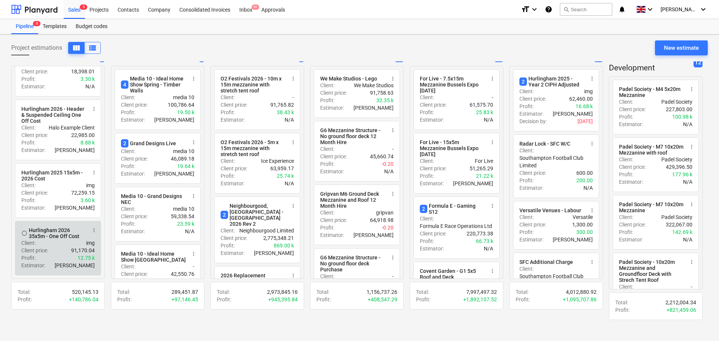
click at [51, 252] on div "Client price : 91,170.04" at bounding box center [57, 250] width 73 height 7
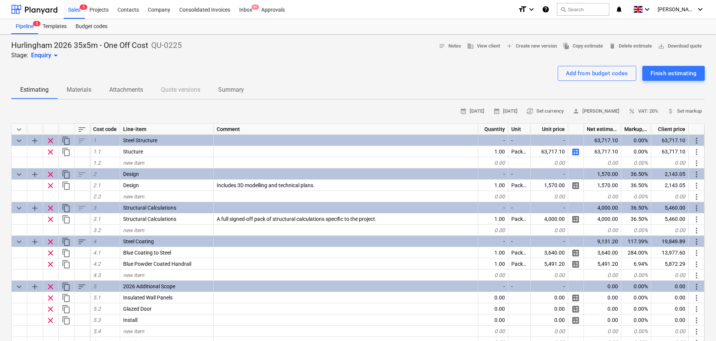
type textarea "x"
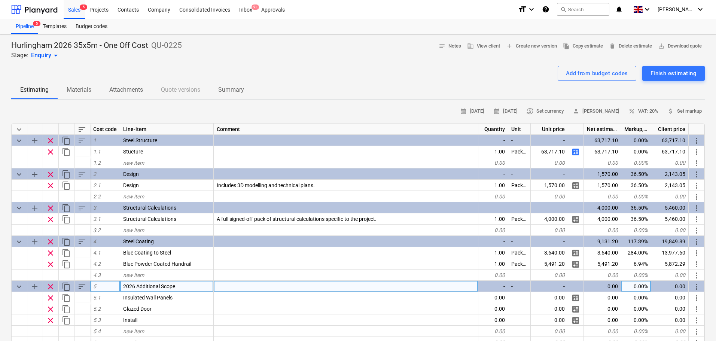
scroll to position [75, 0]
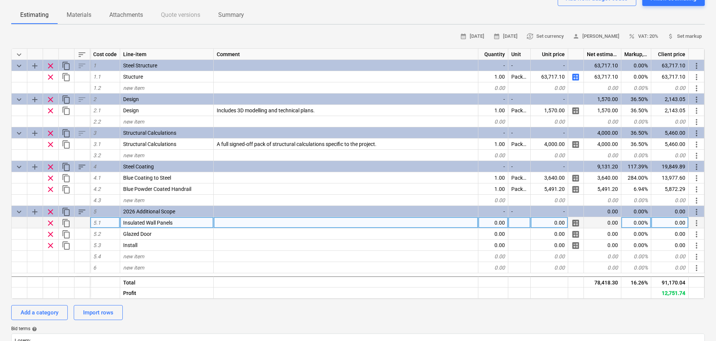
click at [496, 222] on div "0.00" at bounding box center [494, 222] width 30 height 11
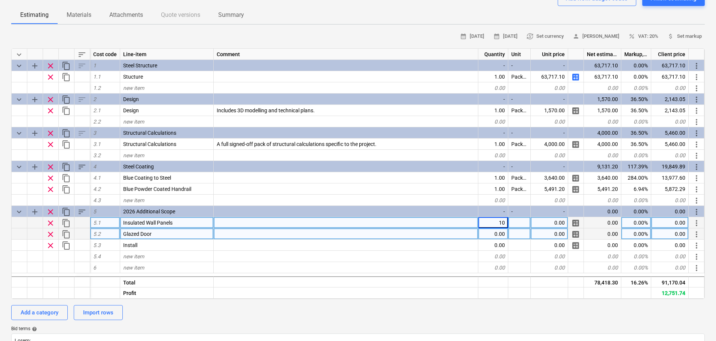
type input "105"
type textarea "x"
type input "m2"
type textarea "x"
type input "45"
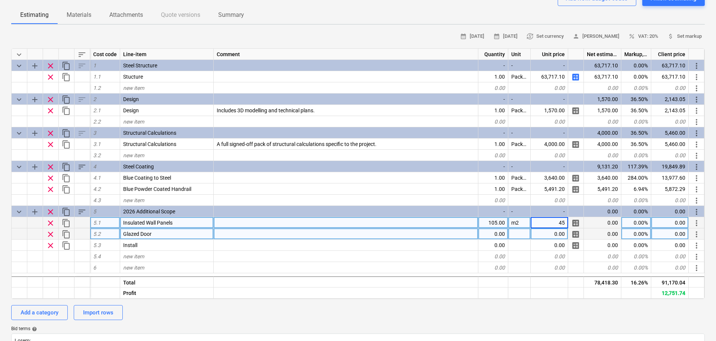
type textarea "x"
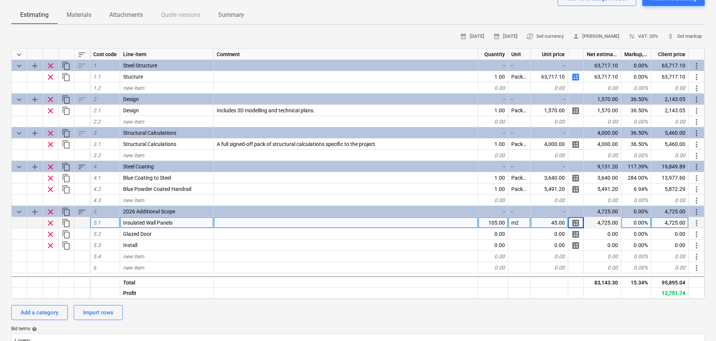
click at [259, 228] on div at bounding box center [346, 222] width 265 height 11
type input "60mm Insulated Wall Panels"
type textarea "x"
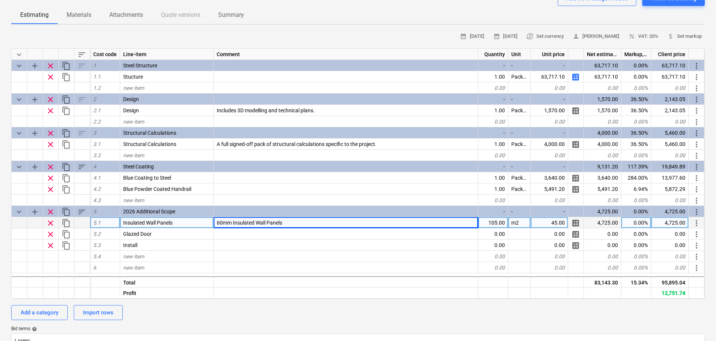
click at [301, 224] on div "60mm Insulated Wall Panels" at bounding box center [346, 222] width 265 height 11
click at [299, 224] on input "60mm Insulated Wall Panels" at bounding box center [346, 222] width 264 height 11
type input "60mm Insulated Wall Panels to form proposed press area"
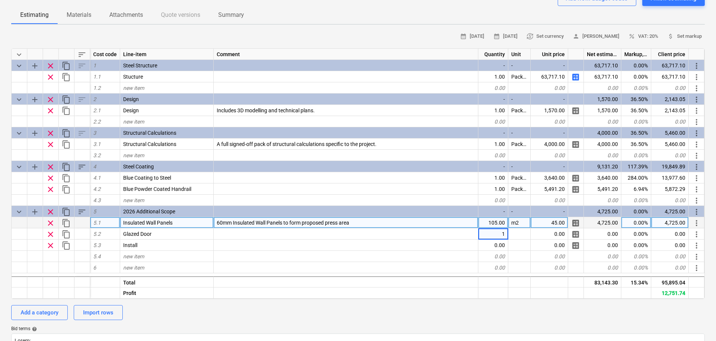
type textarea "x"
type input "Nr"
type textarea "x"
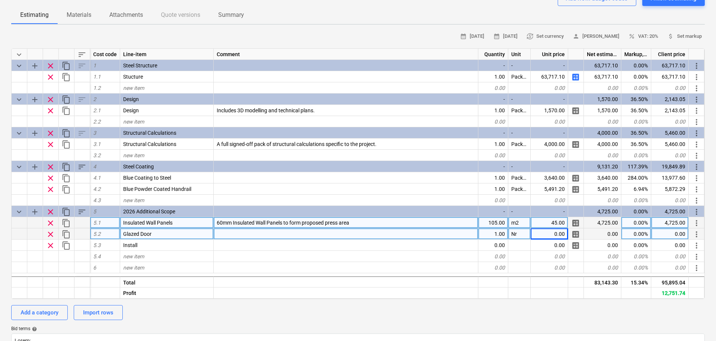
click at [670, 231] on div "0.00" at bounding box center [670, 233] width 37 height 11
click at [667, 236] on input at bounding box center [670, 233] width 37 height 11
click at [556, 238] on div "0.00" at bounding box center [549, 233] width 37 height 11
type input "425"
type textarea "x"
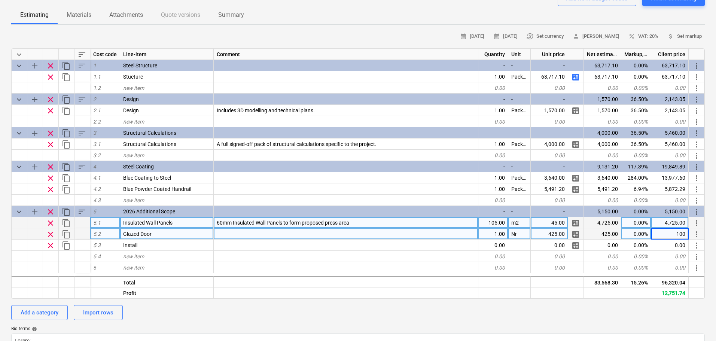
type input "1000"
type textarea "x"
drag, startPoint x: 235, startPoint y: 232, endPoint x: 263, endPoint y: 238, distance: 29.2
click at [263, 238] on input "Glazed steel security door to proposed" at bounding box center [346, 233] width 264 height 11
type input "Glazed door to proposed press area"
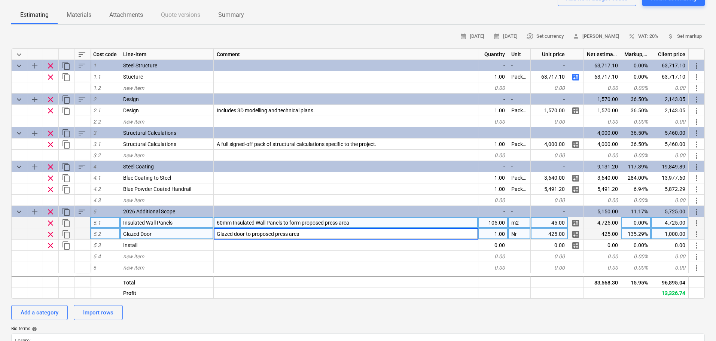
type textarea "x"
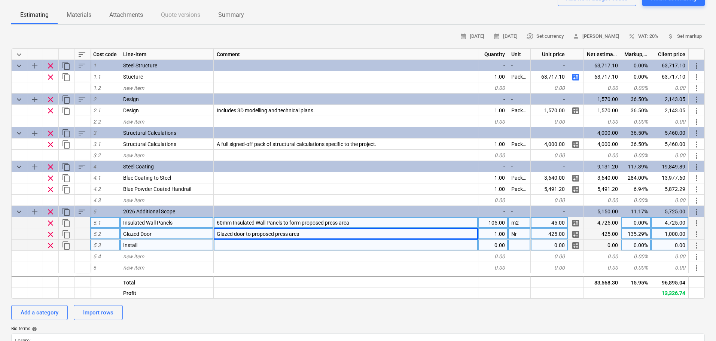
click at [503, 243] on div "0.00" at bounding box center [494, 245] width 30 height 11
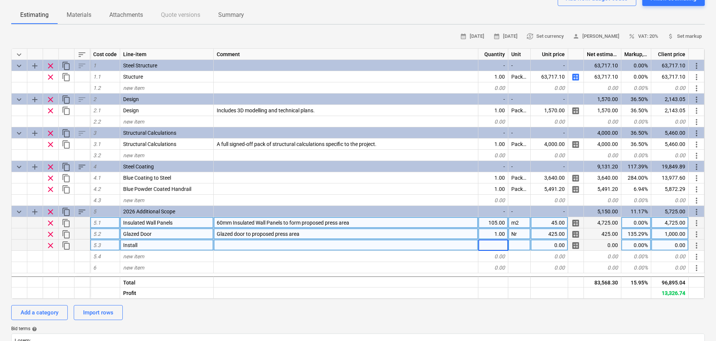
type input "1"
type textarea "x"
type input "Package"
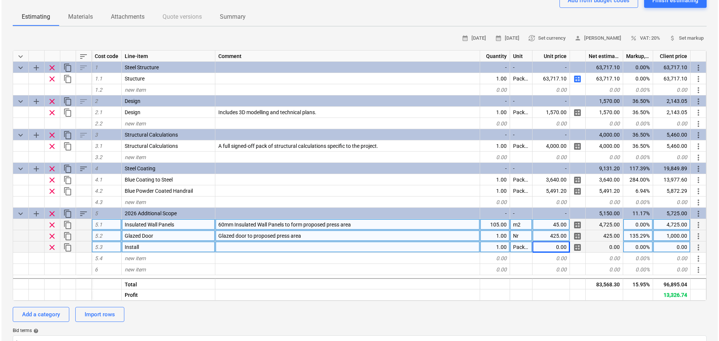
scroll to position [0, 0]
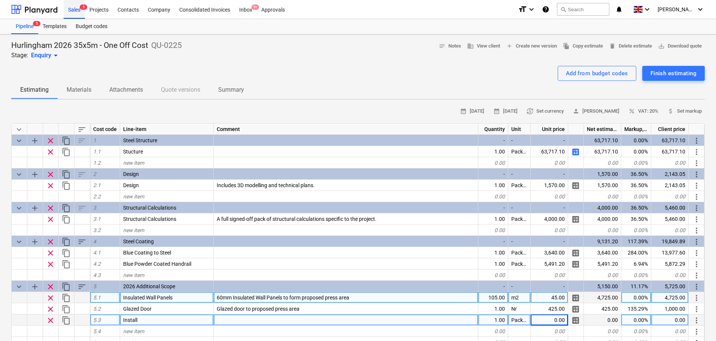
click at [70, 15] on div "Sales 5" at bounding box center [74, 9] width 21 height 19
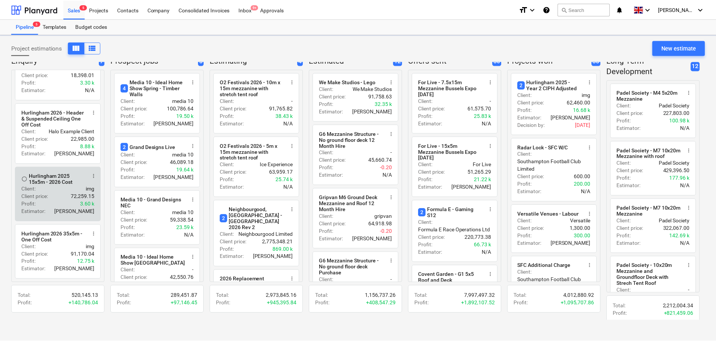
scroll to position [9, 0]
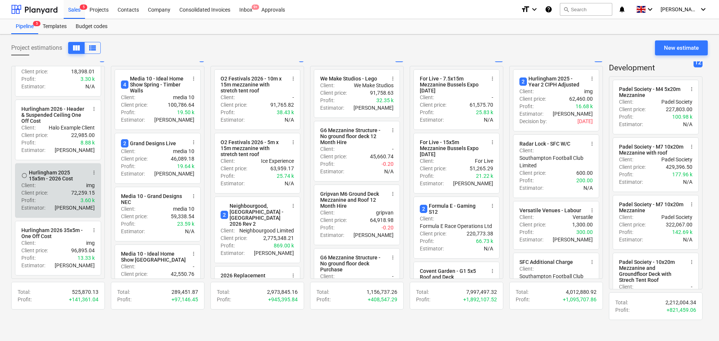
click at [59, 206] on div "Estimator : Aidan Munro" at bounding box center [57, 207] width 73 height 7
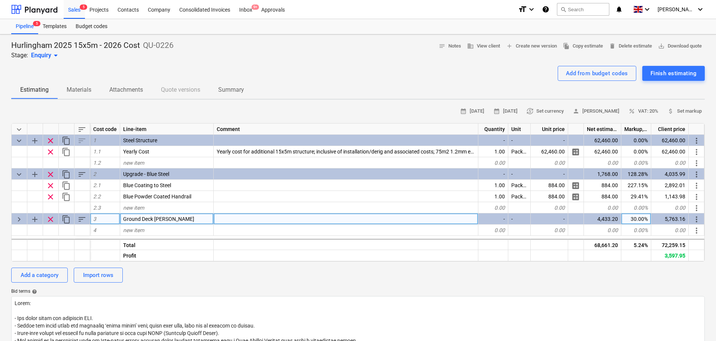
click at [16, 220] on span "keyboard_arrow_right" at bounding box center [19, 219] width 9 height 9
type textarea "x"
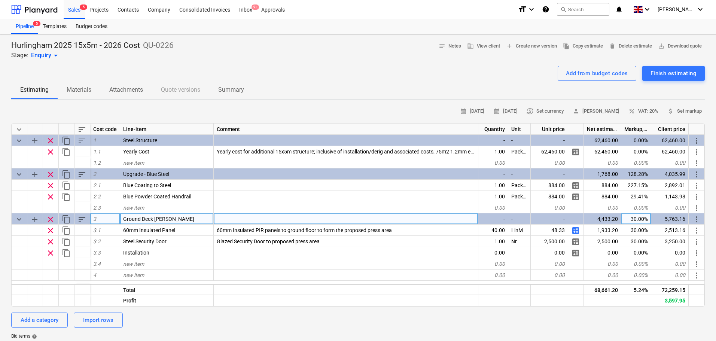
drag, startPoint x: 427, startPoint y: 41, endPoint x: 163, endPoint y: 65, distance: 265.1
click at [163, 65] on div at bounding box center [358, 63] width 694 height 6
click at [239, 83] on span "Summary" at bounding box center [231, 89] width 44 height 13
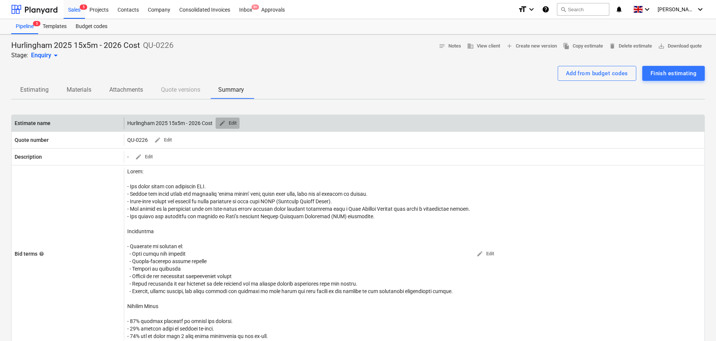
click at [231, 120] on span "edit Edit" at bounding box center [228, 123] width 18 height 9
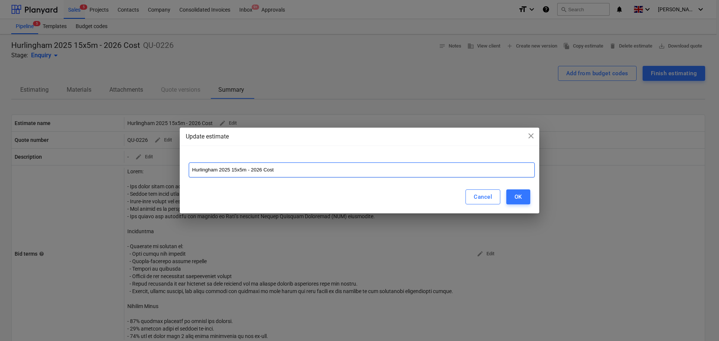
drag, startPoint x: 221, startPoint y: 169, endPoint x: 233, endPoint y: 173, distance: 13.5
click at [233, 173] on input "Hurlingham 2025 15x5m - 2026 Cost" at bounding box center [362, 170] width 346 height 15
type input "Hurlingham 2026 15x5m - Yearly Cost"
click at [527, 195] on button "OK" at bounding box center [518, 197] width 24 height 15
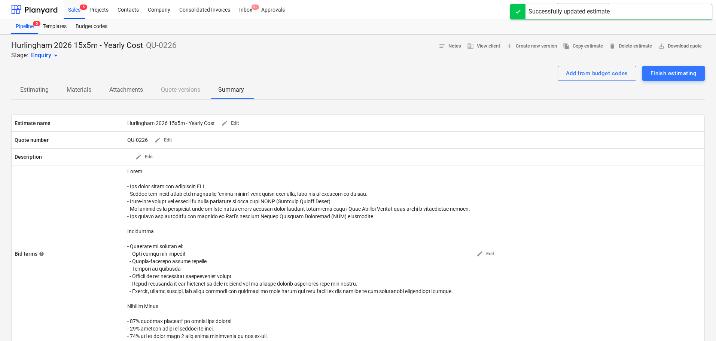
click at [45, 88] on p "Estimating" at bounding box center [34, 89] width 28 height 9
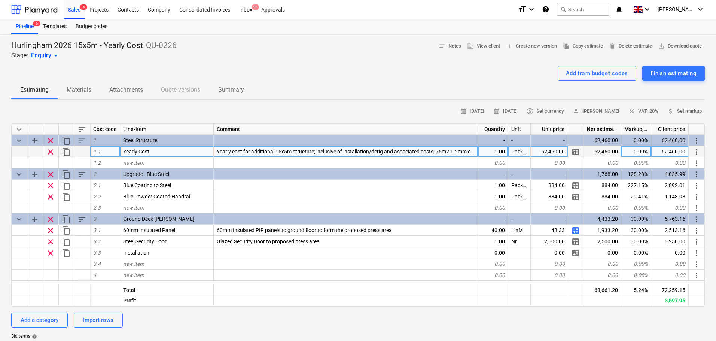
click at [578, 155] on span "calculate" at bounding box center [576, 152] width 9 height 9
click at [548, 152] on div "62,460.00" at bounding box center [549, 151] width 37 height 11
click at [575, 154] on span "calculate" at bounding box center [576, 152] width 9 height 9
type textarea "x"
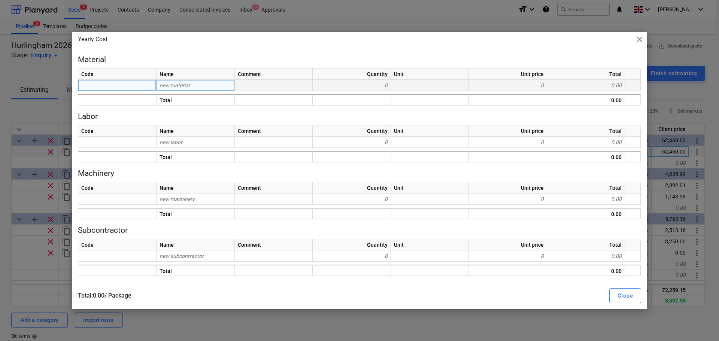
click at [186, 87] on span "new material" at bounding box center [175, 85] width 30 height 6
type input "s"
type input "St"
type input "Steel Structure"
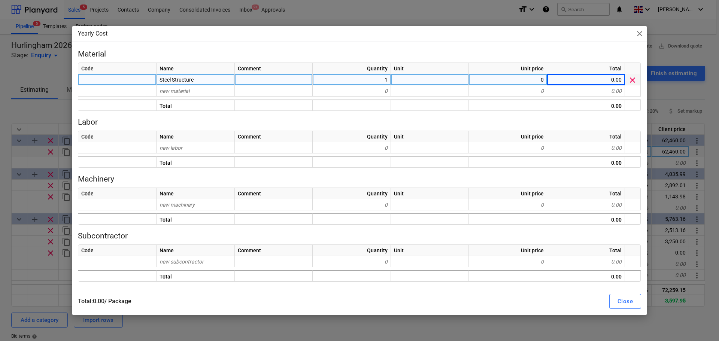
type textarea "x"
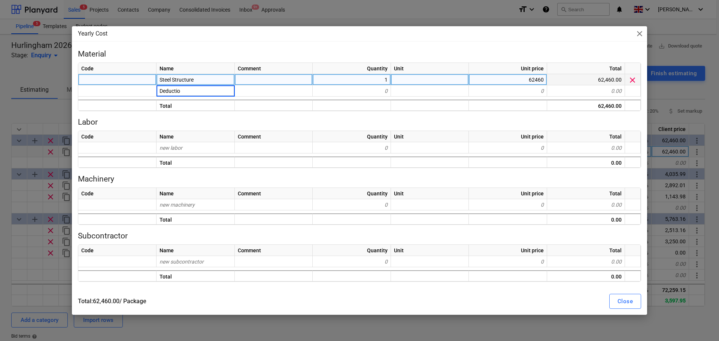
type input "Deduction"
click at [638, 37] on span "close" at bounding box center [639, 33] width 9 height 9
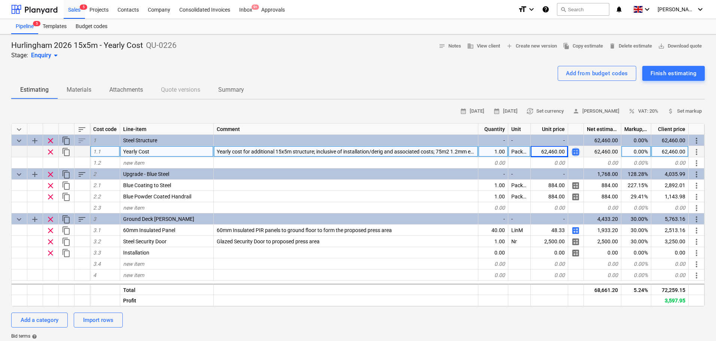
click at [575, 156] on span "calculate" at bounding box center [576, 152] width 9 height 9
type textarea "x"
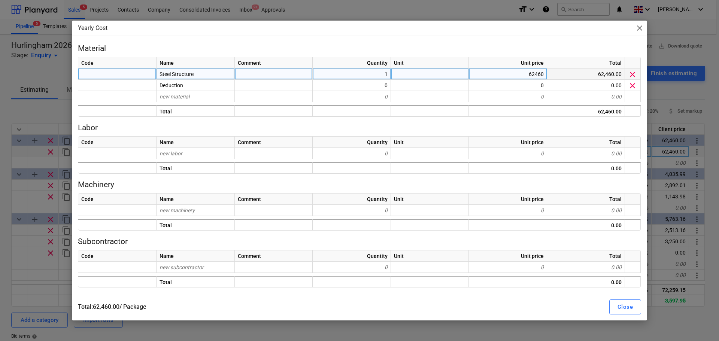
click at [224, 74] on div "Steel Structure" at bounding box center [196, 74] width 78 height 11
click at [514, 71] on div "62460" at bounding box center [508, 74] width 78 height 11
type input "63,717.10"
type textarea "x"
click at [248, 73] on div at bounding box center [274, 74] width 78 height 11
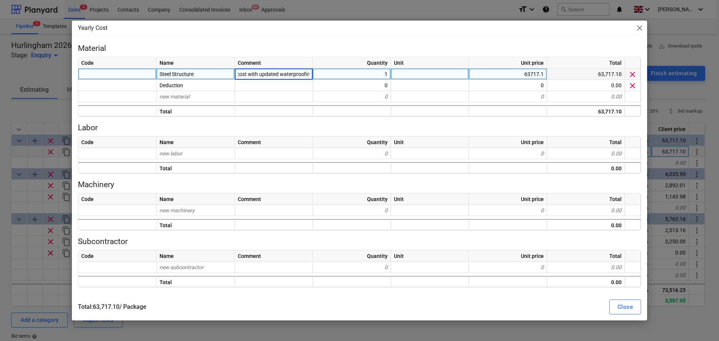
type input "Based on 2025 cost with updated waterproofing"
type textarea "x"
type input "Staircase deduction"
type textarea "x"
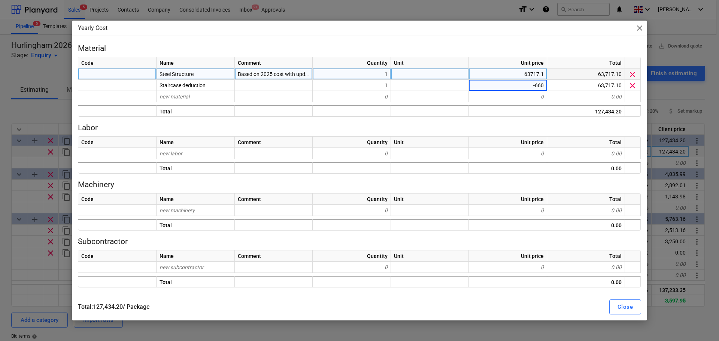
type input "-6600"
click at [622, 304] on div "Close" at bounding box center [625, 307] width 15 height 10
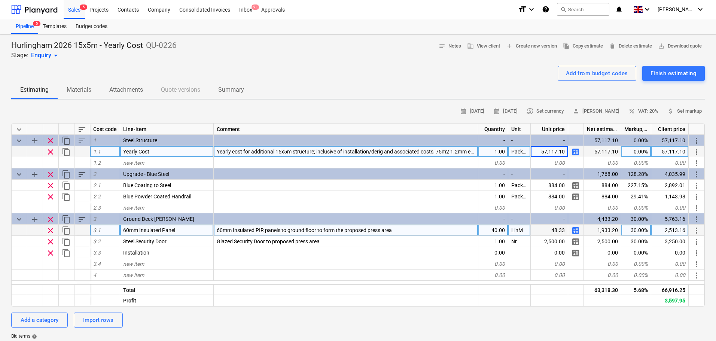
click at [580, 231] on span "calculate" at bounding box center [576, 230] width 9 height 9
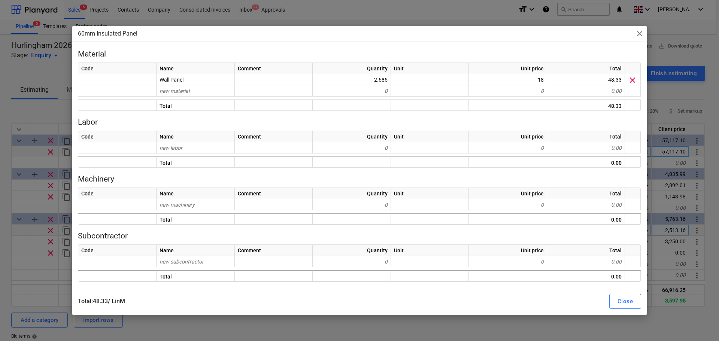
click at [639, 33] on span "close" at bounding box center [639, 33] width 9 height 9
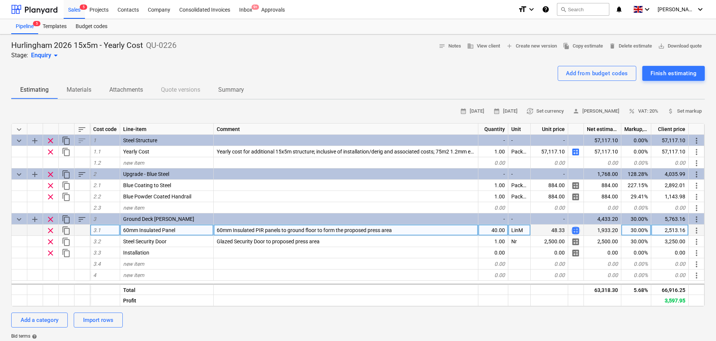
click at [576, 232] on span "calculate" at bounding box center [576, 230] width 9 height 9
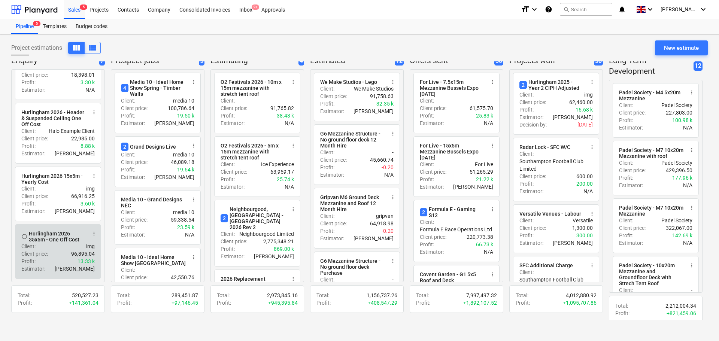
scroll to position [9, 0]
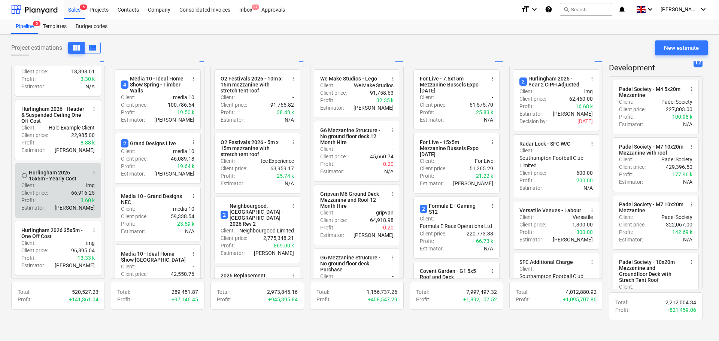
click at [45, 187] on div "Client : img" at bounding box center [57, 185] width 73 height 7
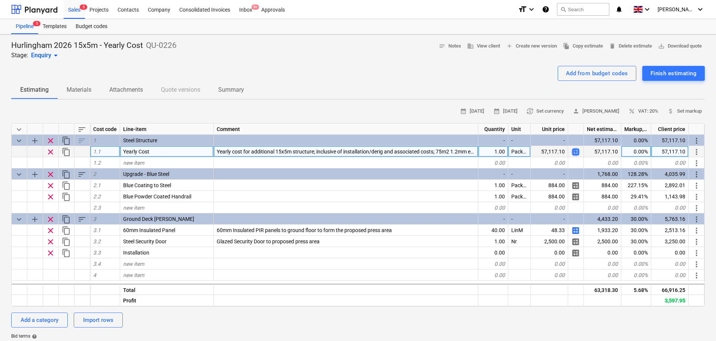
click at [575, 152] on span "calculate" at bounding box center [576, 152] width 9 height 9
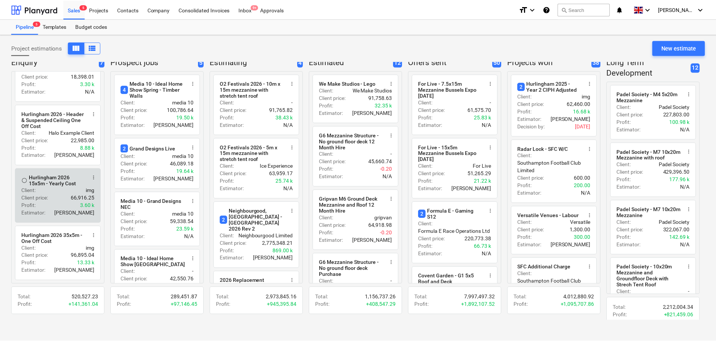
scroll to position [9, 0]
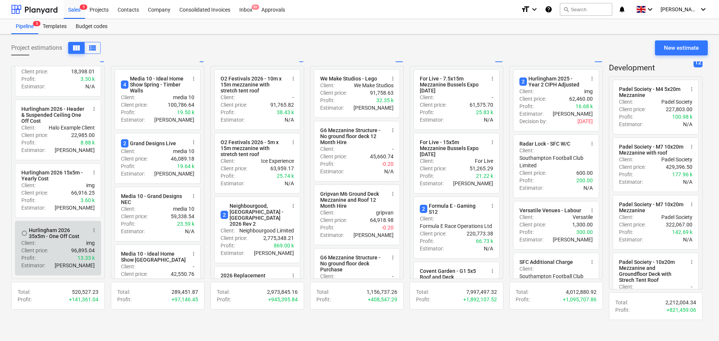
click at [42, 248] on p "Client price :" at bounding box center [34, 250] width 27 height 7
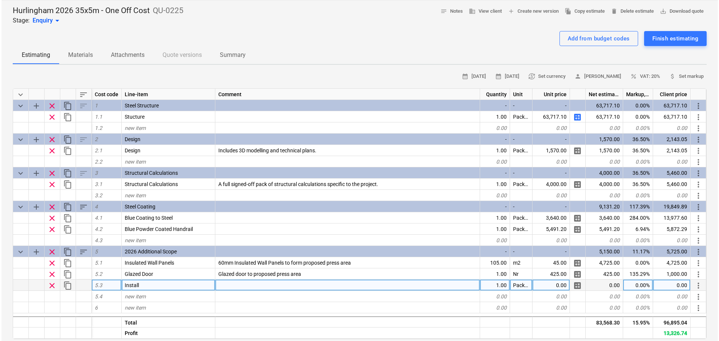
scroll to position [75, 0]
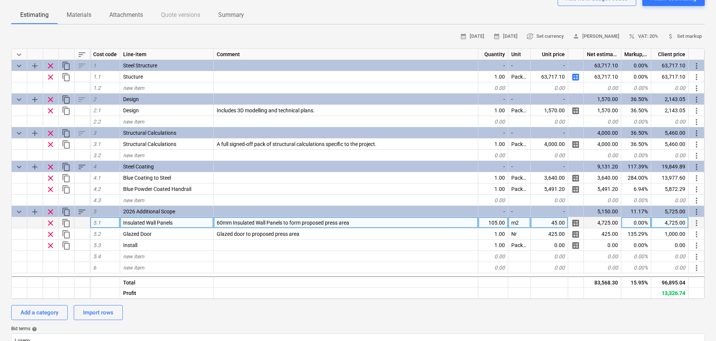
click at [498, 226] on div "105.00" at bounding box center [494, 222] width 30 height 11
click at [571, 223] on div "calculate" at bounding box center [577, 222] width 16 height 11
click at [578, 223] on span "calculate" at bounding box center [576, 223] width 9 height 9
type textarea "x"
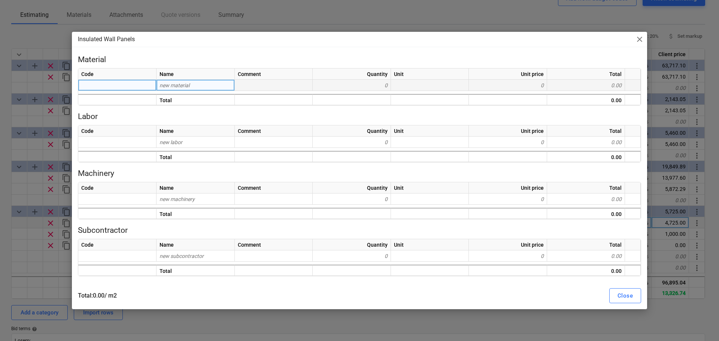
click at [206, 86] on div "new material" at bounding box center [196, 85] width 78 height 11
type input "supply"
type input "Purchase"
type textarea "x"
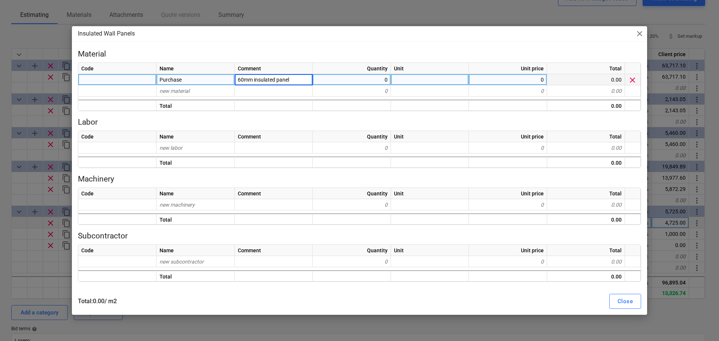
type input "60mm insulated panels"
type textarea "x"
type input "2.685"
type textarea "x"
type input "M"
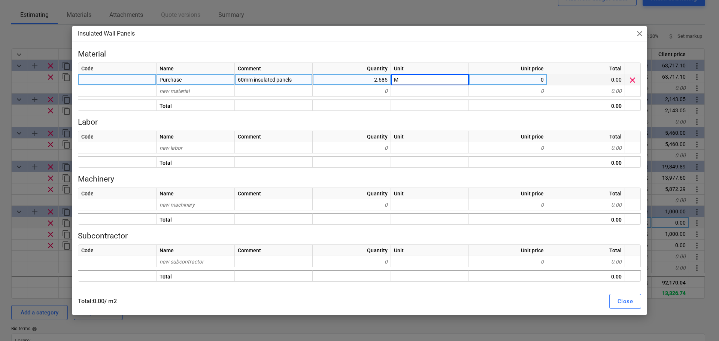
type textarea "x"
click at [482, 84] on div "0" at bounding box center [508, 79] width 78 height 11
type input "120"
type textarea "x"
click at [301, 82] on div "60mm insulated panels" at bounding box center [274, 79] width 78 height 11
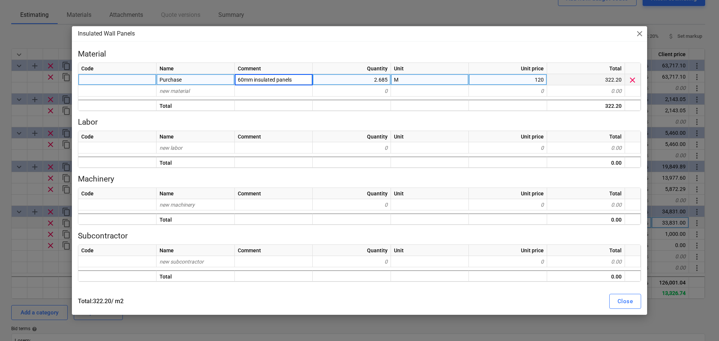
click at [301, 82] on input "60mm insulated panels" at bounding box center [274, 79] width 78 height 11
click at [309, 76] on input "60mm insulated panels" at bounding box center [274, 79] width 78 height 11
type input "60mm insulated panels & production plates"
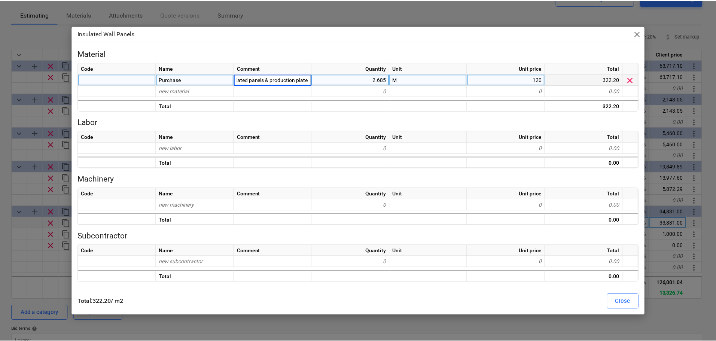
scroll to position [0, 29]
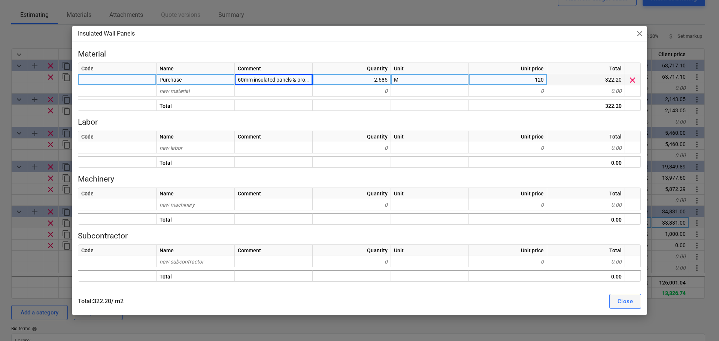
click at [629, 294] on button "Close" at bounding box center [625, 301] width 32 height 15
type textarea "x"
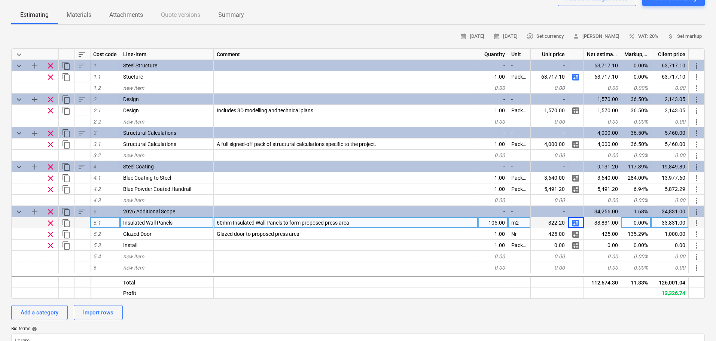
click at [492, 225] on div "105.00" at bounding box center [494, 222] width 30 height 11
type input "40"
type textarea "x"
type input "LinM"
type textarea "x"
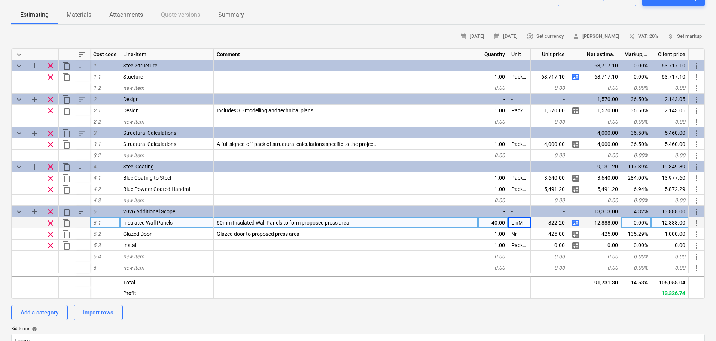
click at [366, 224] on div "60mm Insulated Wall Panels to form proposed press area" at bounding box center [346, 222] width 265 height 11
click at [216, 221] on input "60mm Insulated Wall Panels to form proposed press area" at bounding box center [346, 222] width 264 height 11
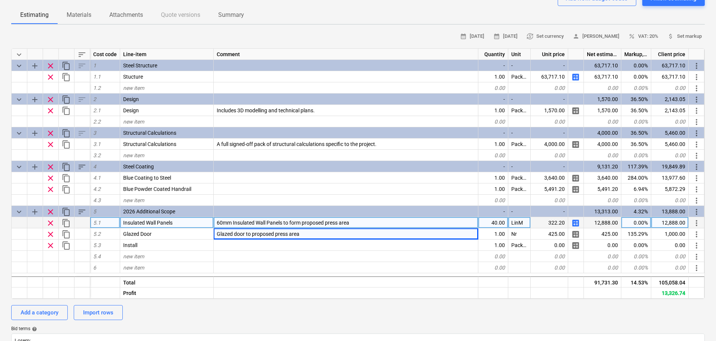
drag, startPoint x: 234, startPoint y: 234, endPoint x: 219, endPoint y: 223, distance: 18.3
click at [219, 223] on span "60mm Insulated Wall Panels to form proposed press area" at bounding box center [283, 223] width 133 height 6
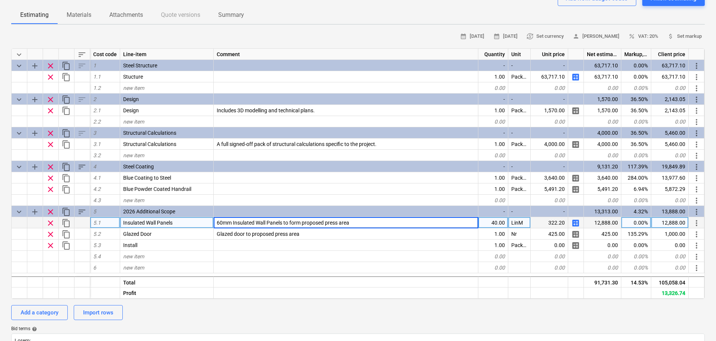
click at [217, 222] on input "60mm Insulated Wall Panels to form proposed press area" at bounding box center [346, 222] width 264 height 11
click at [363, 223] on input "60mm Insulated Wall Panels to form proposed press area" at bounding box center [346, 222] width 264 height 11
type input "60mm Insulated Wall Panels to form proposed press area; 2685mm High"
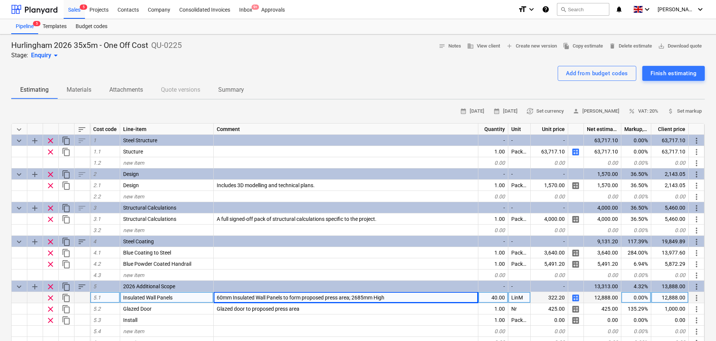
click at [574, 298] on span "calculate" at bounding box center [576, 298] width 9 height 9
type textarea "x"
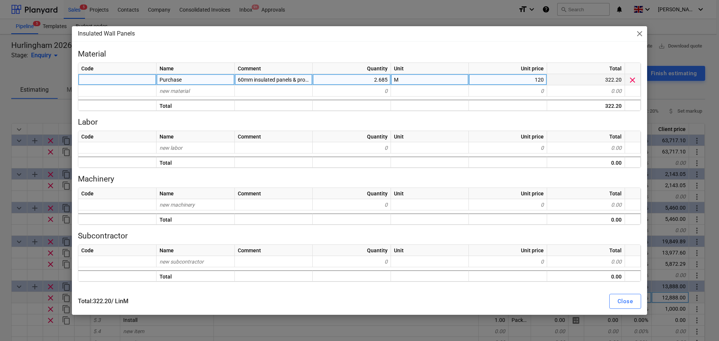
click at [510, 77] on div "120" at bounding box center [508, 79] width 78 height 11
type input "45"
click at [633, 299] on button "Close" at bounding box center [625, 301] width 32 height 15
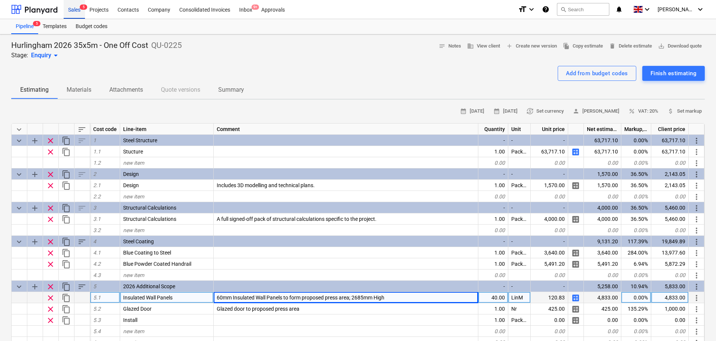
click at [67, 8] on div "Sales 5" at bounding box center [74, 9] width 21 height 19
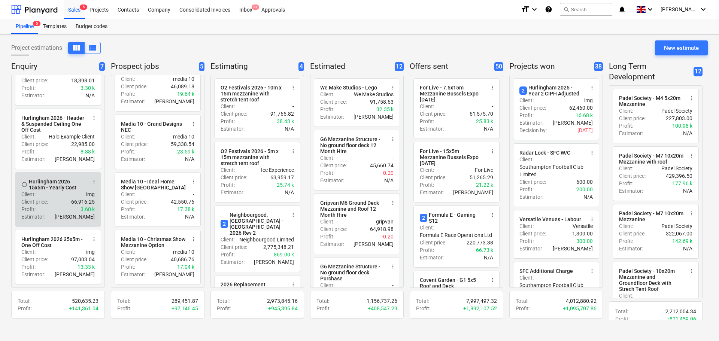
scroll to position [231, 0]
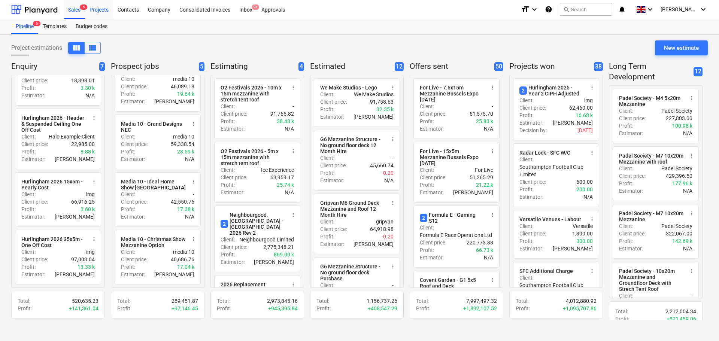
click at [105, 12] on div "Projects" at bounding box center [99, 9] width 28 height 19
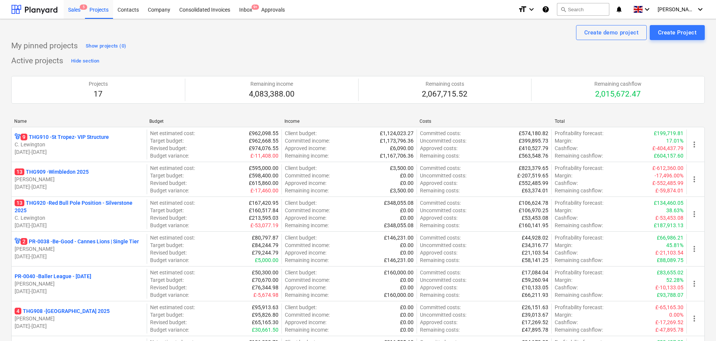
click at [81, 15] on div "Sales 5" at bounding box center [74, 9] width 21 height 19
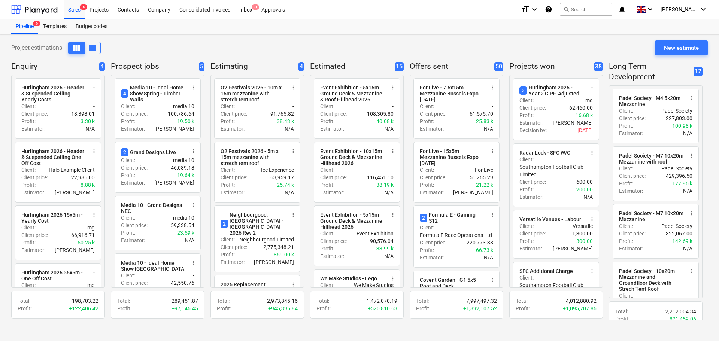
click at [0, 173] on div "Project estimations view_column view_list New estimate Enquiry 4 radio_button_u…" at bounding box center [359, 187] width 719 height 307
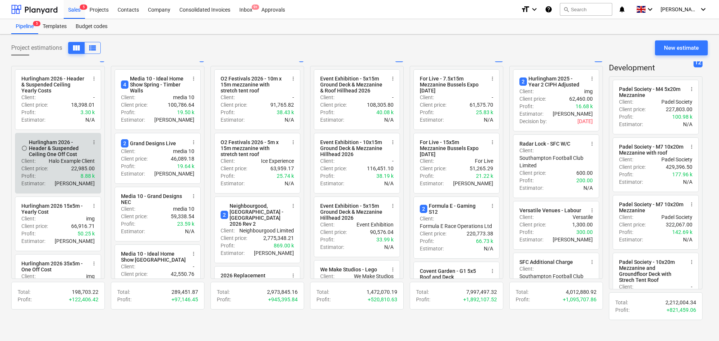
click at [56, 161] on p "Halo Example Client" at bounding box center [72, 160] width 46 height 7
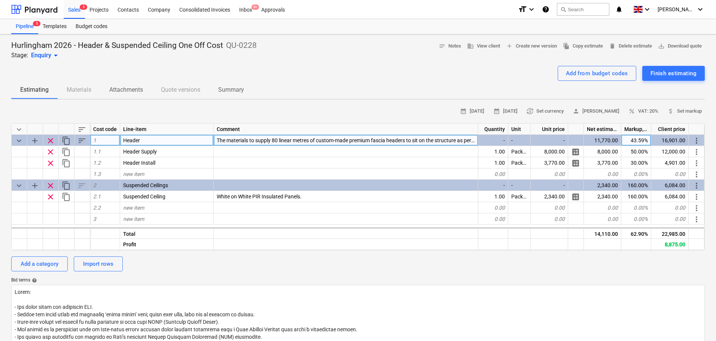
click at [258, 138] on span "The materials to supply 80 linear metres of custom-made premium fascia headers …" at bounding box center [466, 140] width 499 height 6
type textarea "x"
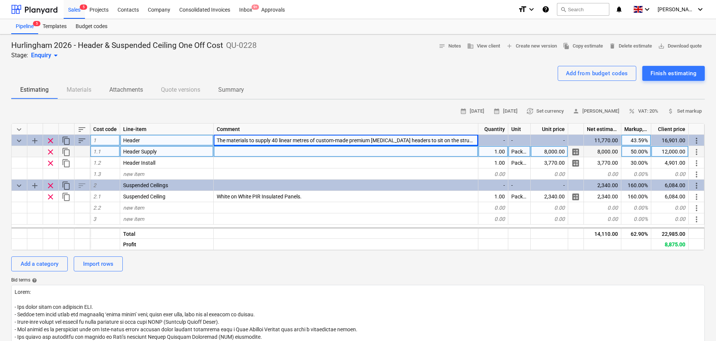
click at [539, 153] on div "8,000.00" at bounding box center [549, 151] width 37 height 11
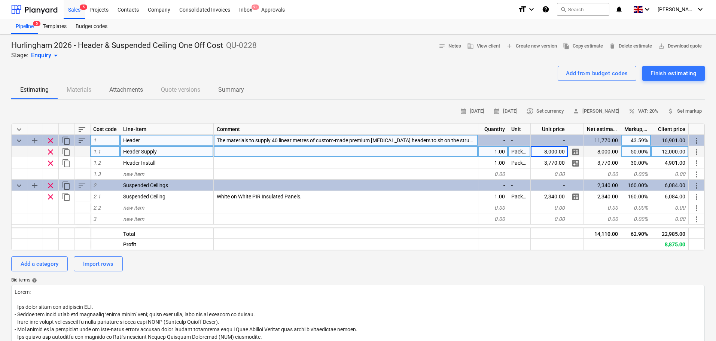
click at [558, 148] on div "8,000.00" at bounding box center [549, 151] width 37 height 11
type input "8328"
click at [77, 18] on div "Sales 5" at bounding box center [74, 9] width 21 height 19
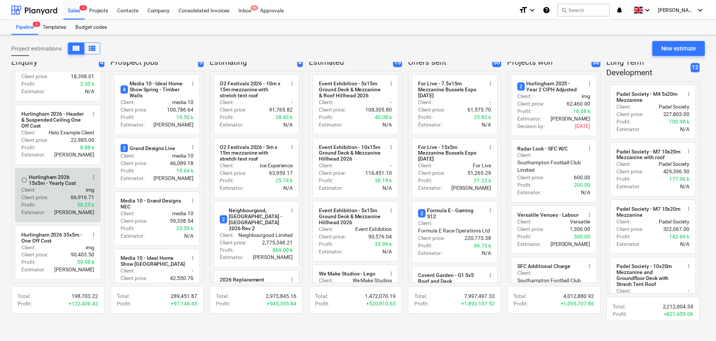
scroll to position [9, 0]
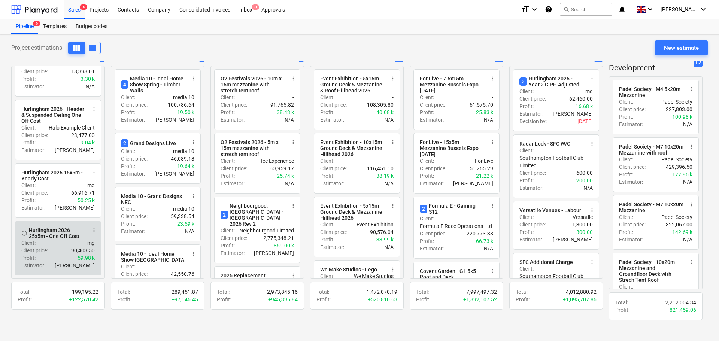
click at [36, 243] on p "Client :" at bounding box center [28, 242] width 14 height 7
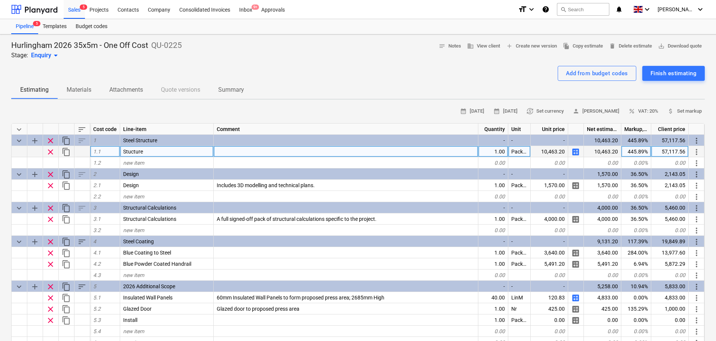
click at [578, 152] on span "calculate" at bounding box center [576, 152] width 9 height 9
type textarea "x"
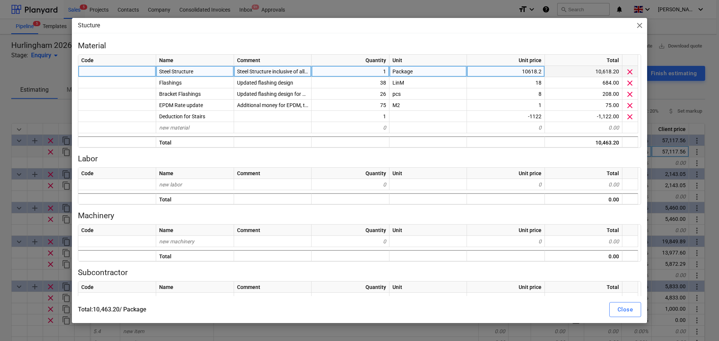
click at [519, 73] on div "10618.2" at bounding box center [506, 71] width 78 height 11
type input "43323.39"
click at [624, 314] on div "Close" at bounding box center [625, 310] width 15 height 10
type textarea "x"
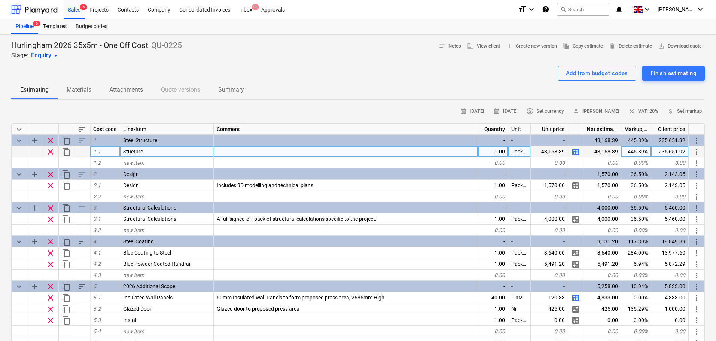
click at [637, 154] on div "445.89%" at bounding box center [637, 151] width 30 height 11
type input "32.3"
type textarea "x"
click at [637, 154] on div "32.30%" at bounding box center [637, 151] width 30 height 11
click at [637, 154] on input "32.3" at bounding box center [637, 151] width 30 height 11
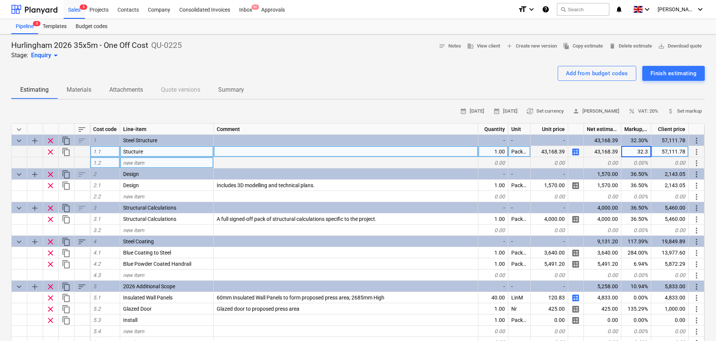
type input "32.31"
type textarea "x"
click at [644, 152] on div "32.31%" at bounding box center [637, 151] width 30 height 11
click at [649, 153] on input "32.31" at bounding box center [637, 151] width 30 height 11
type input "32.312"
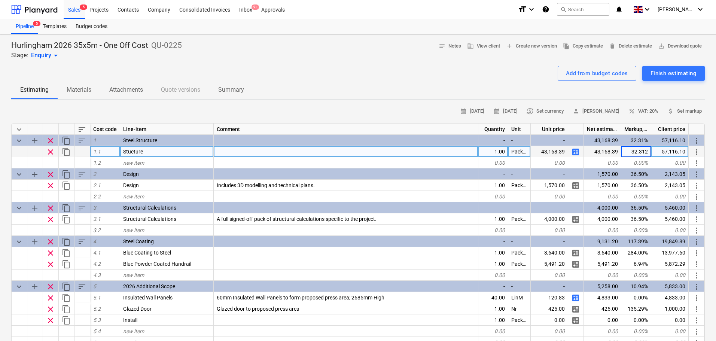
type textarea "x"
click at [648, 151] on div "32.31%" at bounding box center [637, 151] width 30 height 11
type input "32.313"
type textarea "x"
click at [648, 151] on div "32.31%" at bounding box center [637, 151] width 30 height 11
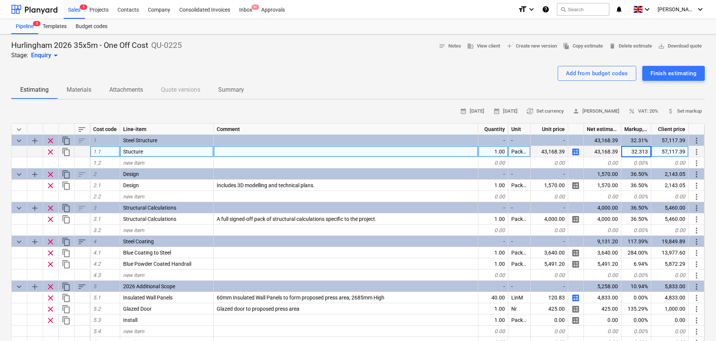
click at [648, 151] on input "32.313" at bounding box center [637, 151] width 30 height 11
type input "32.3125"
click at [630, 150] on div "32.31%" at bounding box center [637, 151] width 30 height 11
click at [355, 82] on div "Estimating Materials Attachments Quote versions Summary" at bounding box center [358, 90] width 694 height 18
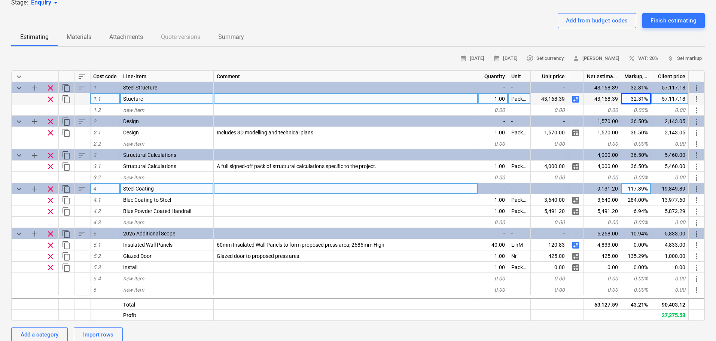
scroll to position [37, 0]
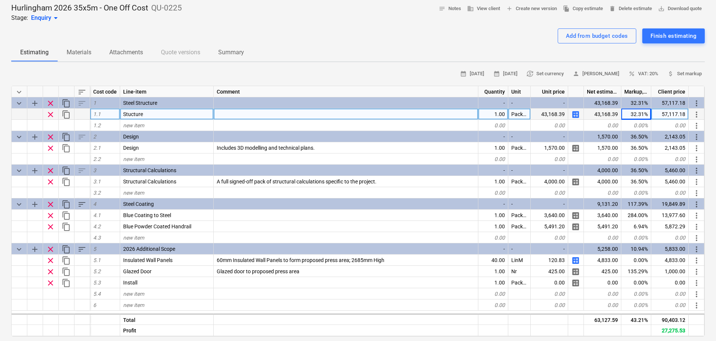
click at [251, 29] on div "Add from budget codes Finish estimating" at bounding box center [358, 35] width 694 height 15
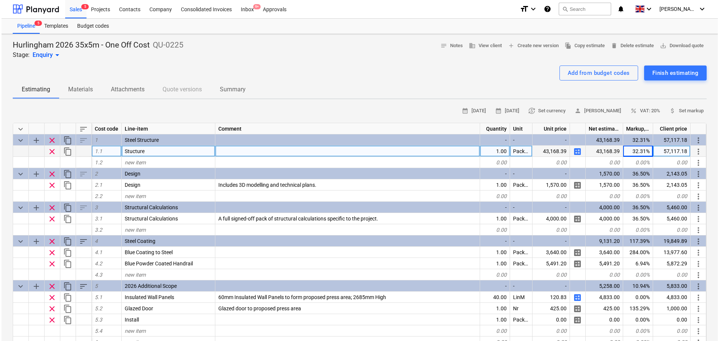
scroll to position [0, 0]
click at [72, 11] on div "Sales 5" at bounding box center [74, 9] width 21 height 19
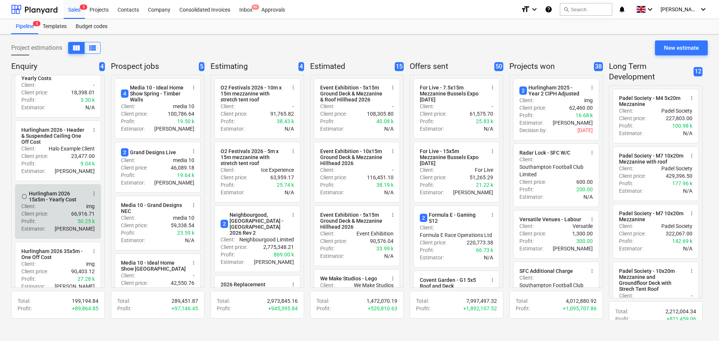
scroll to position [37, 0]
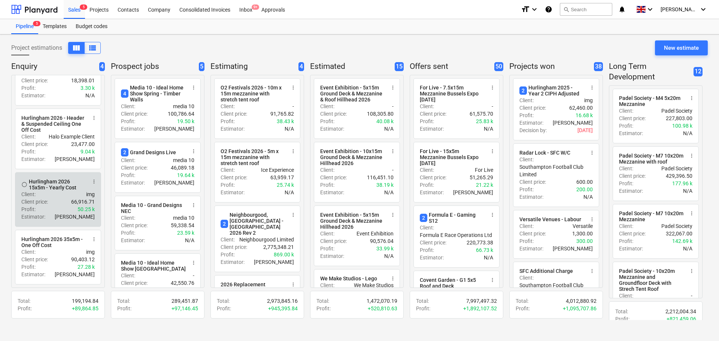
click at [43, 204] on p "Client price :" at bounding box center [34, 201] width 27 height 7
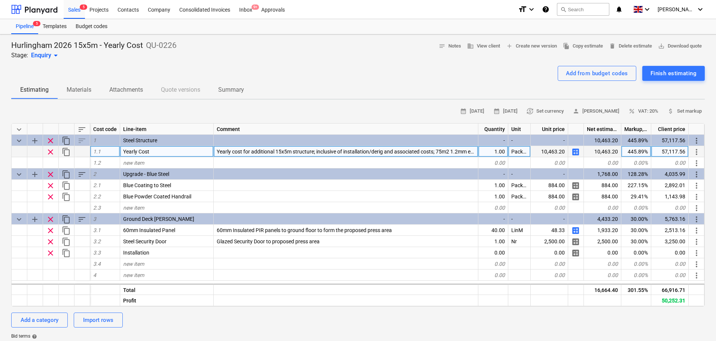
click at [578, 153] on span "calculate" at bounding box center [576, 152] width 9 height 9
type textarea "x"
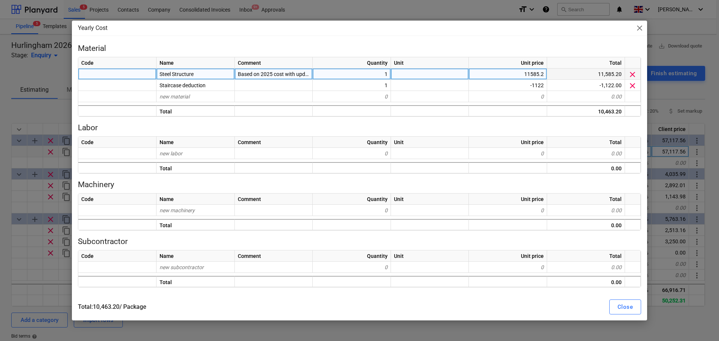
click at [527, 78] on div "11585.2" at bounding box center [508, 74] width 78 height 11
click at [517, 78] on div "11585.2" at bounding box center [508, 74] width 78 height 11
click at [523, 72] on input "£44,290.39" at bounding box center [508, 74] width 78 height 11
click at [521, 72] on input "£44,290.39" at bounding box center [508, 74] width 78 height 11
type input "44,290.39"
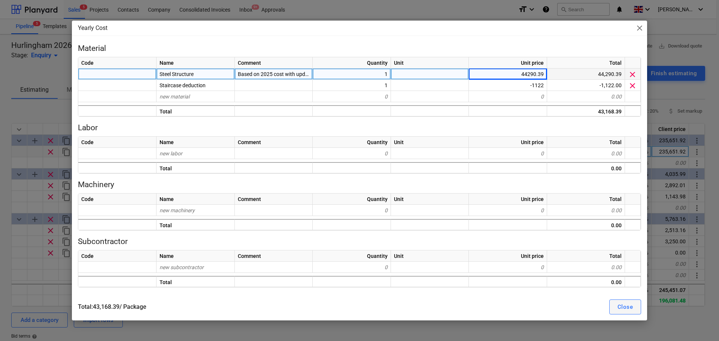
click at [619, 308] on div "Close" at bounding box center [625, 307] width 15 height 10
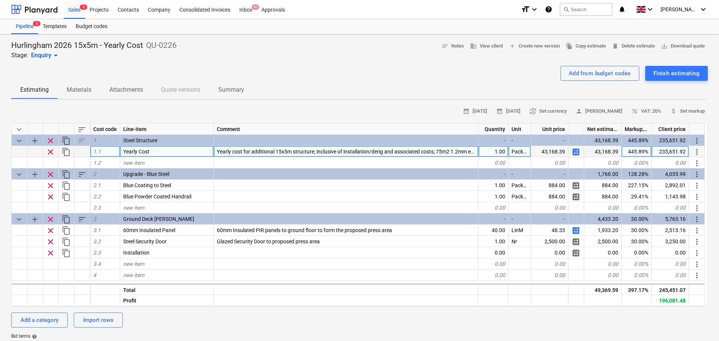
type textarea "x"
click at [634, 150] on div "445.89%" at bounding box center [637, 151] width 30 height 11
type input "32.325"
click at [74, 18] on div "Sales 5" at bounding box center [74, 9] width 21 height 19
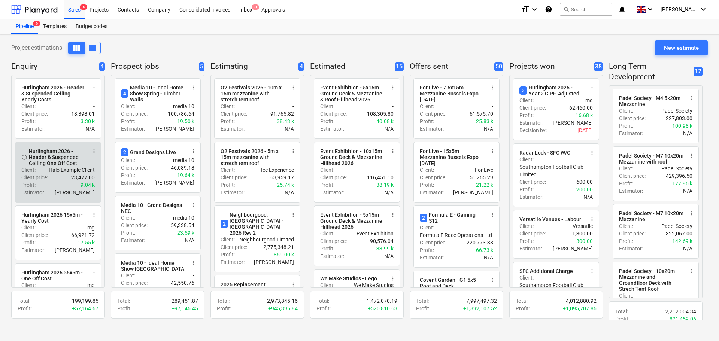
click at [48, 180] on p "Client price :" at bounding box center [34, 177] width 27 height 7
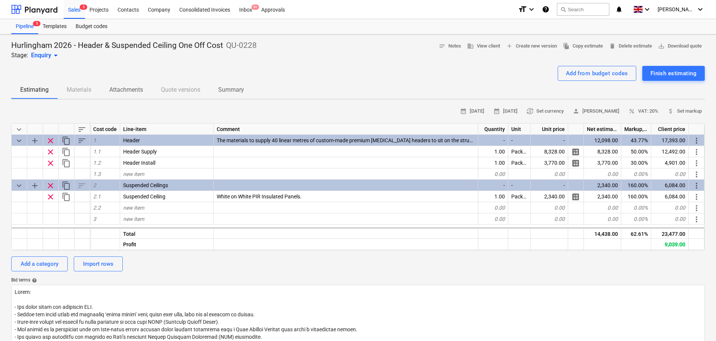
click at [271, 53] on div "Hurlingham 2026 - Header & Suspended Ceiling One Off Cost QU-0228 Stage: Enquir…" at bounding box center [358, 49] width 694 height 19
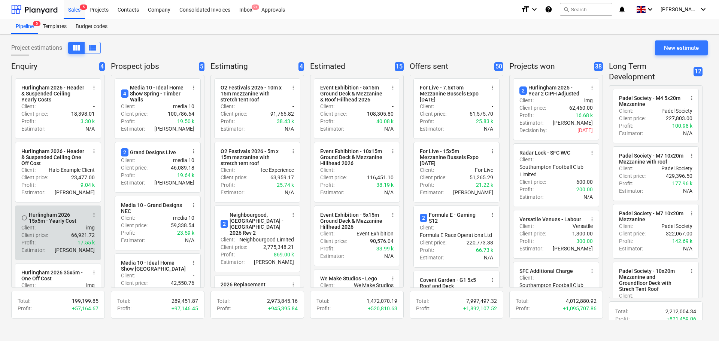
scroll to position [37, 0]
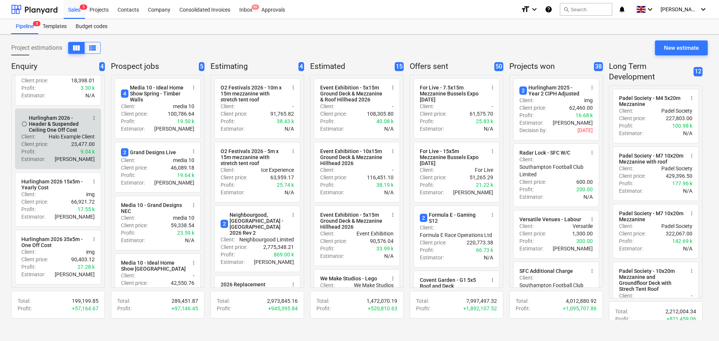
click at [56, 143] on div "Client price : 23,477.00" at bounding box center [57, 143] width 73 height 7
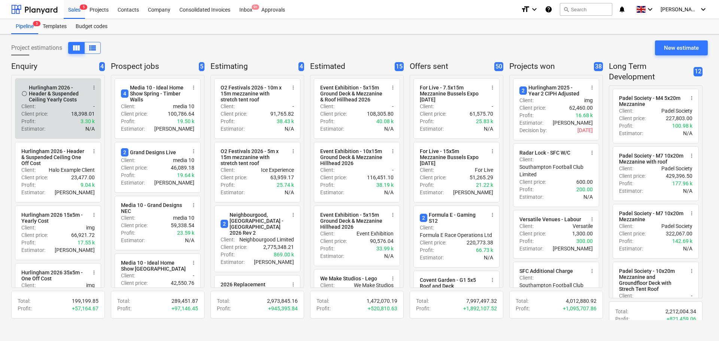
click at [40, 119] on div "Profit : 3.30 k" at bounding box center [57, 121] width 73 height 7
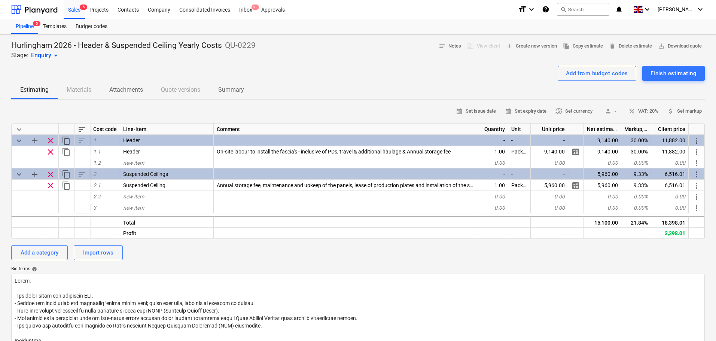
click at [329, 75] on div "Add from budget codes Finish estimating" at bounding box center [358, 73] width 694 height 15
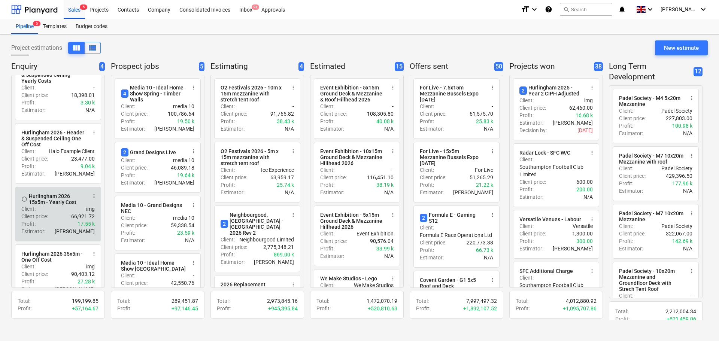
scroll to position [37, 0]
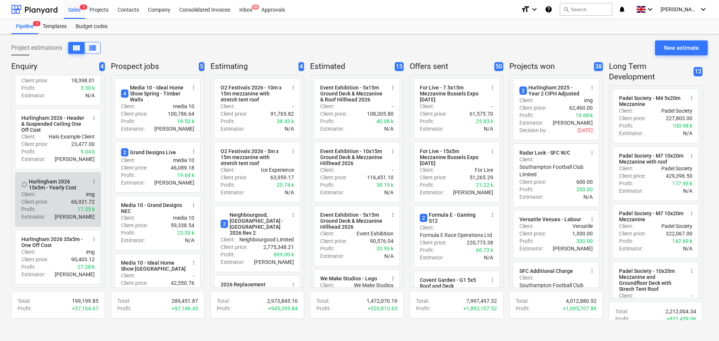
click at [48, 213] on div "Estimator : Aidan Munro" at bounding box center [57, 216] width 73 height 7
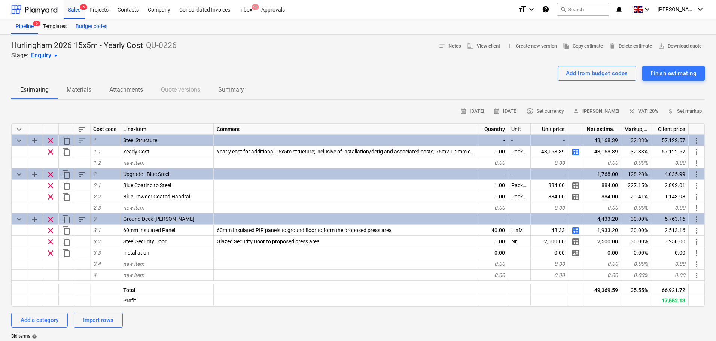
click at [78, 20] on div "Budget codes" at bounding box center [91, 26] width 41 height 15
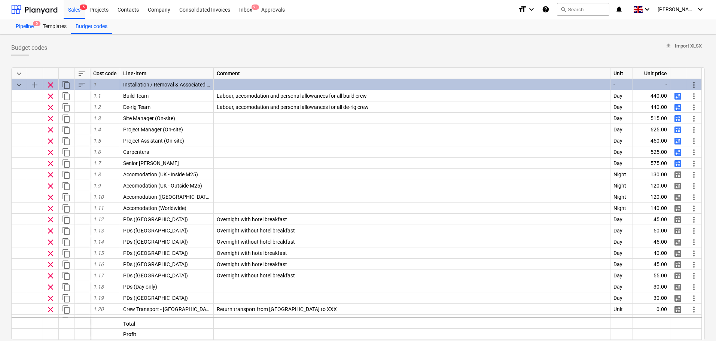
click at [15, 27] on div "Pipeline 5" at bounding box center [24, 26] width 27 height 15
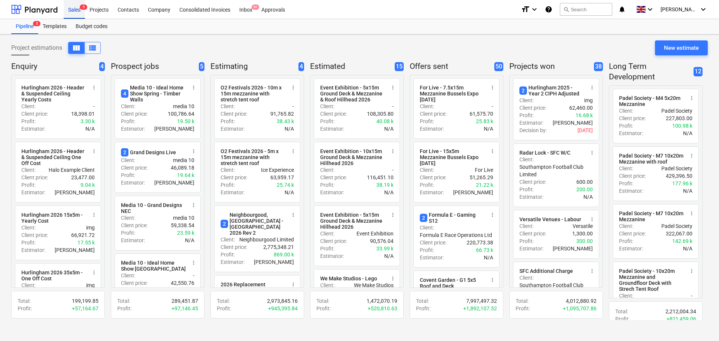
click at [67, 16] on div "Sales 5" at bounding box center [74, 9] width 21 height 19
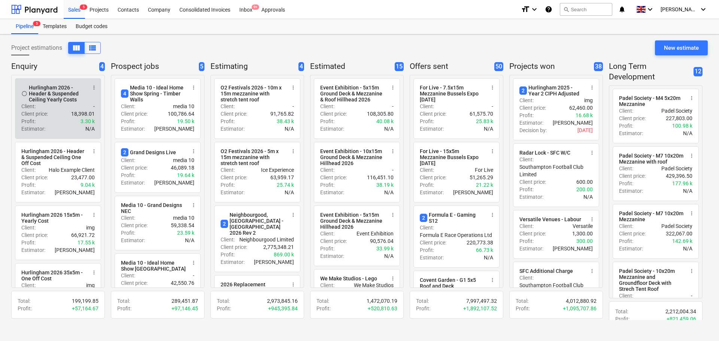
click at [43, 106] on div "Client : -" at bounding box center [57, 106] width 73 height 7
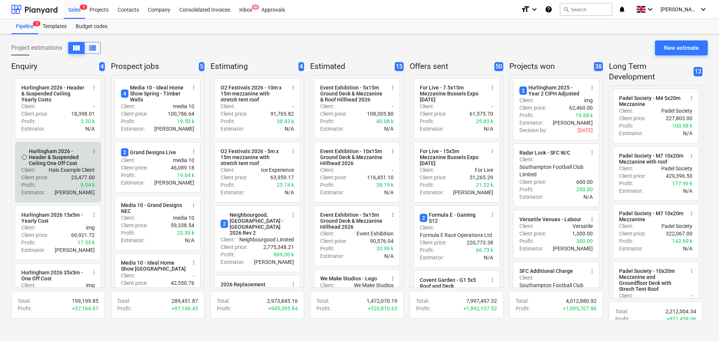
click at [64, 169] on p "Halo Example Client" at bounding box center [72, 169] width 46 height 7
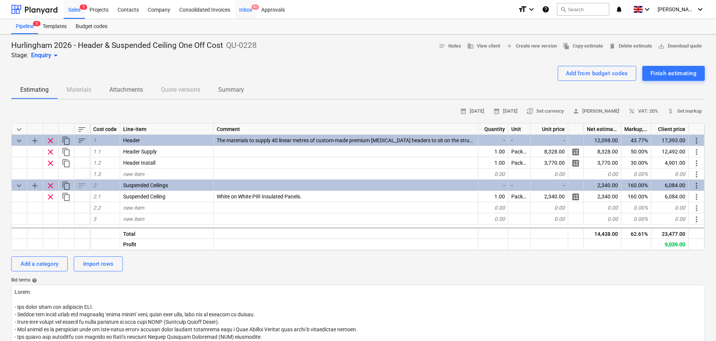
click at [244, 12] on div "Inbox 9+" at bounding box center [246, 9] width 22 height 19
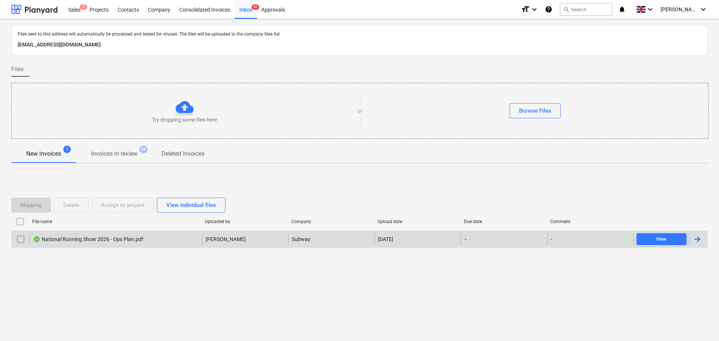
click at [104, 245] on div "National Running Show 2026 - Ops Plan.pdf A. Munro Subway 01.07.2025 - - View" at bounding box center [359, 239] width 697 height 17
click at [104, 242] on div "National Running Show 2026 - Ops Plan.pdf" at bounding box center [88, 239] width 110 height 6
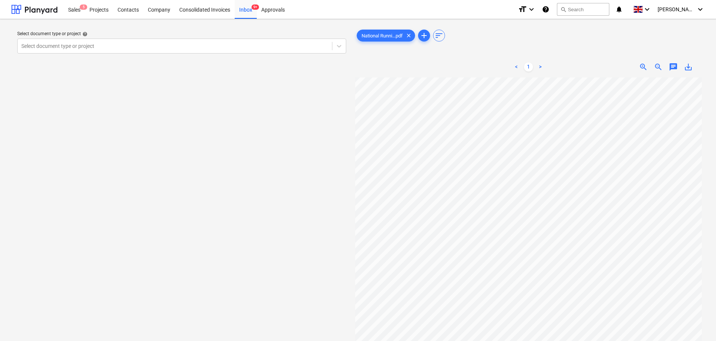
scroll to position [130, 0]
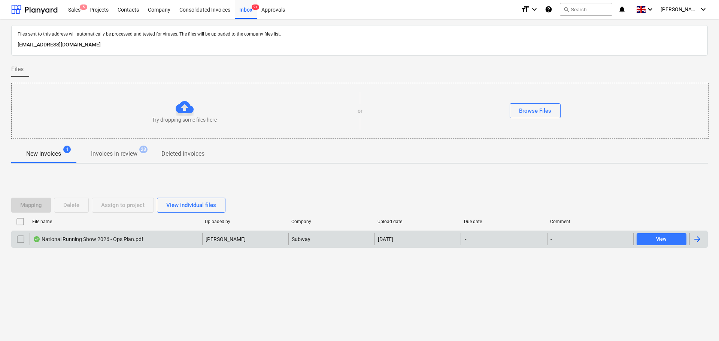
click at [19, 240] on input "checkbox" at bounding box center [21, 239] width 12 height 12
click at [68, 206] on div "Delete" at bounding box center [71, 205] width 16 height 10
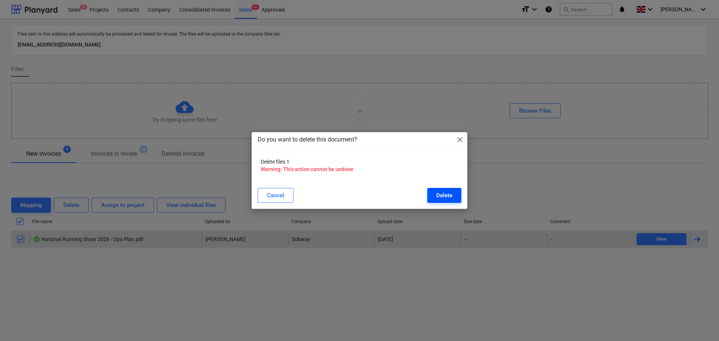
click at [434, 194] on button "Delete" at bounding box center [444, 195] width 34 height 15
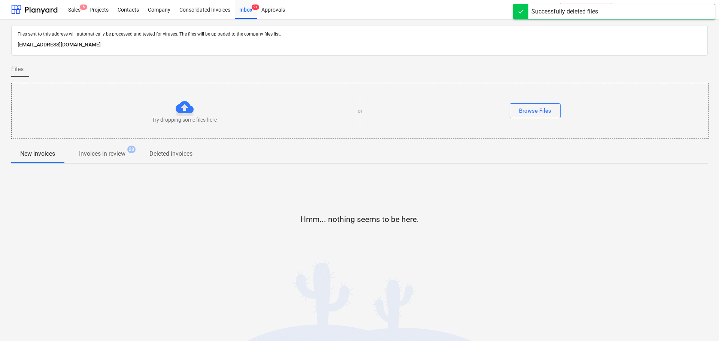
click at [113, 154] on p "Invoices in review" at bounding box center [102, 153] width 46 height 9
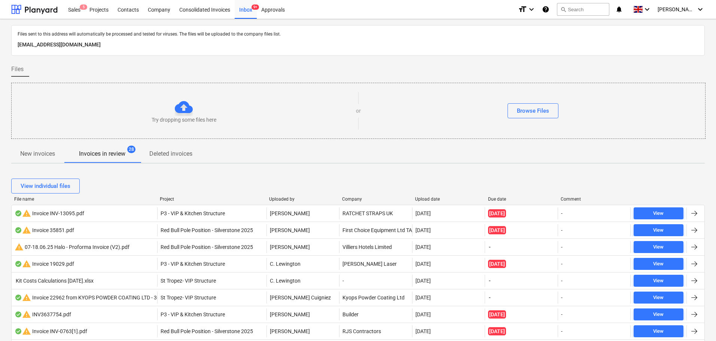
drag, startPoint x: 170, startPoint y: 284, endPoint x: 158, endPoint y: 124, distance: 160.8
click at [245, 12] on div "Inbox 9+" at bounding box center [246, 9] width 22 height 19
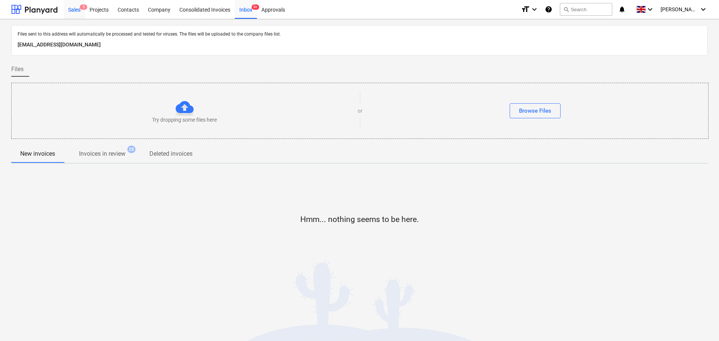
click at [82, 8] on span "5" at bounding box center [83, 6] width 7 height 5
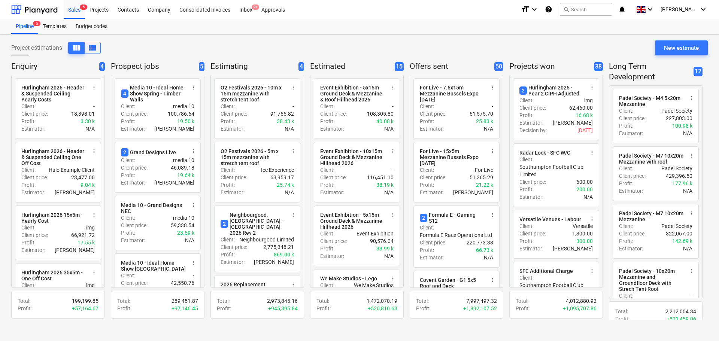
drag, startPoint x: 82, startPoint y: 8, endPoint x: 0, endPoint y: 97, distance: 120.6
click at [0, 97] on div "Project estimations view_column view_list New estimate Enquiry 4 radio_button_u…" at bounding box center [359, 187] width 719 height 307
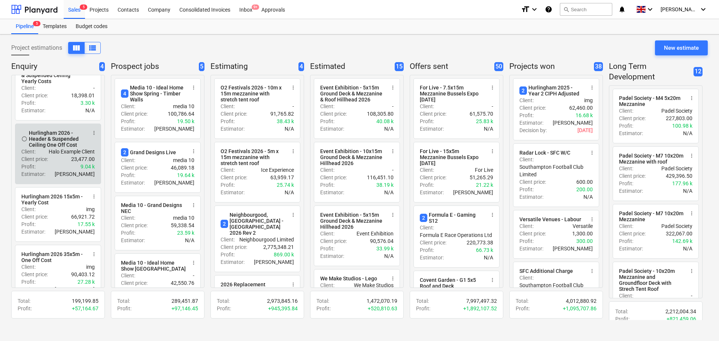
scroll to position [37, 0]
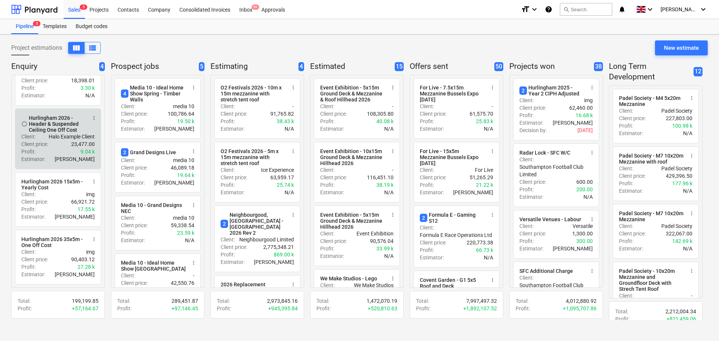
click at [59, 143] on div "Client price : 23,477.00" at bounding box center [57, 143] width 73 height 7
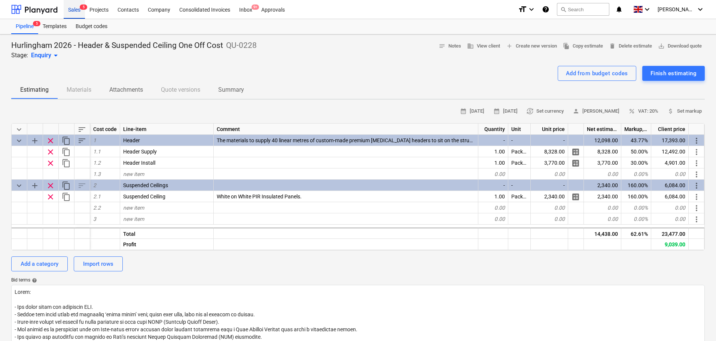
click at [79, 10] on div "Sales 5" at bounding box center [74, 9] width 21 height 19
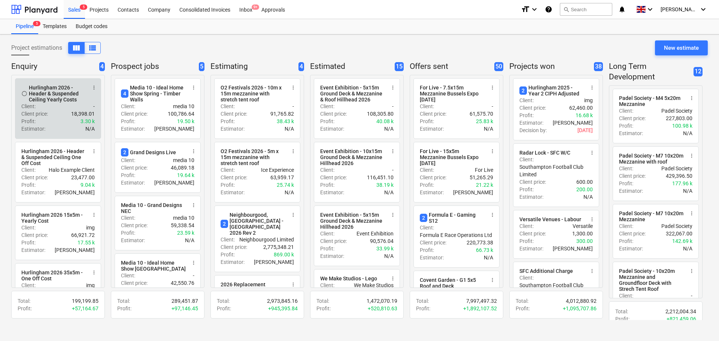
click at [53, 120] on div "Profit : 3.30 k" at bounding box center [57, 121] width 73 height 7
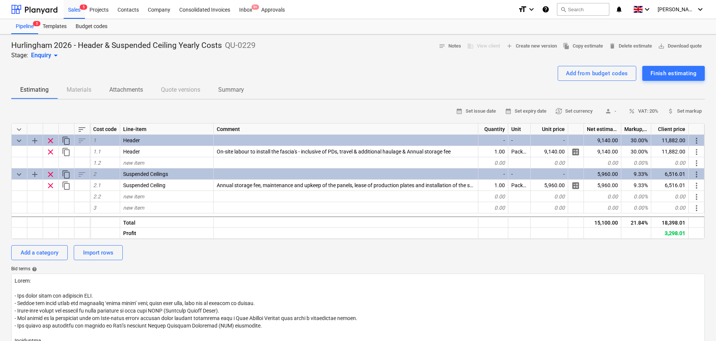
type textarea "x"
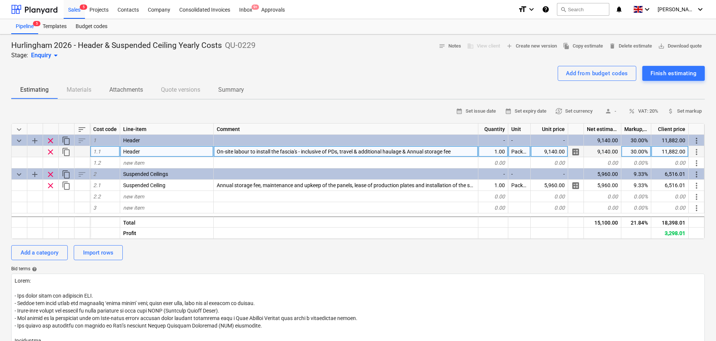
click at [551, 151] on div "9,140.00" at bounding box center [549, 151] width 37 height 11
type input "9430"
click at [77, 7] on div "Sales 5" at bounding box center [74, 9] width 21 height 19
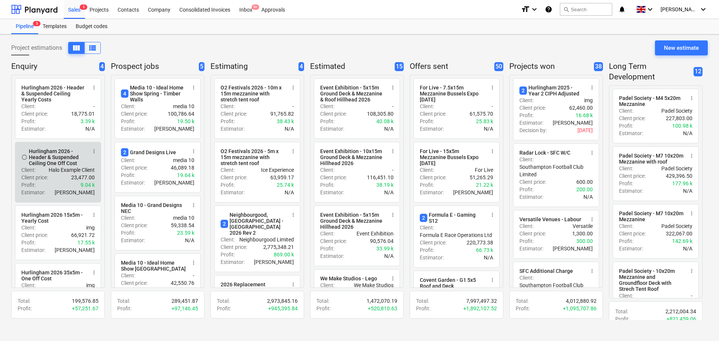
click at [46, 178] on p "Client price :" at bounding box center [34, 177] width 27 height 7
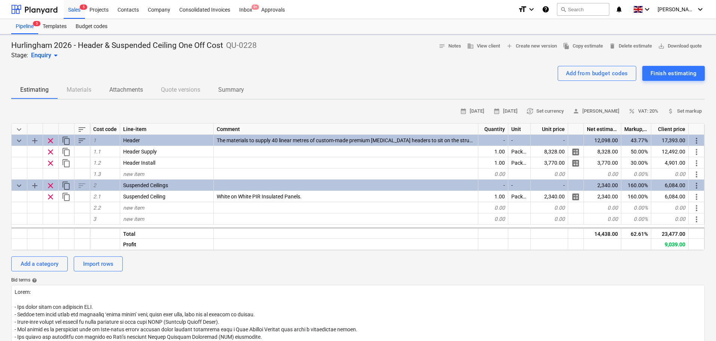
type textarea "x"
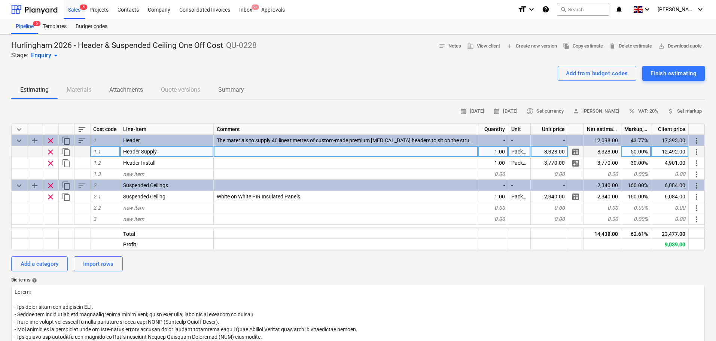
click at [533, 149] on div "8,328.00" at bounding box center [549, 151] width 37 height 11
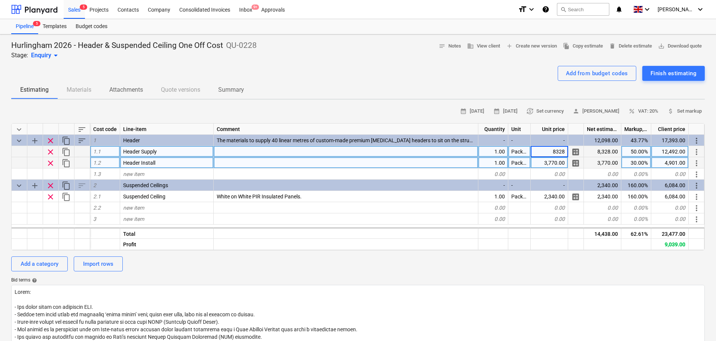
click at [537, 160] on div "3,770.00" at bounding box center [549, 162] width 37 height 11
click at [540, 165] on div "3,770.00" at bounding box center [549, 162] width 37 height 11
click at [524, 278] on div "Bid terms help" at bounding box center [358, 281] width 694 height 6
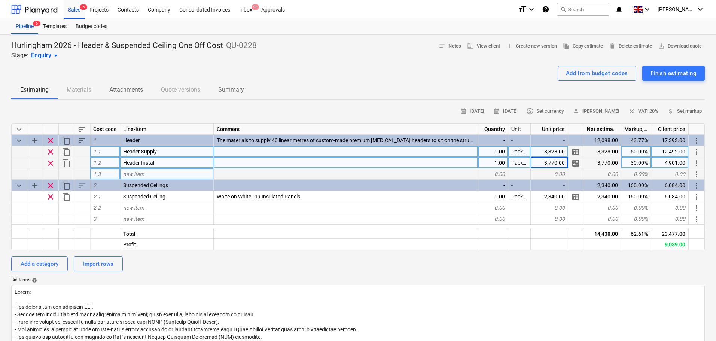
drag, startPoint x: 541, startPoint y: 169, endPoint x: 543, endPoint y: 165, distance: 5.2
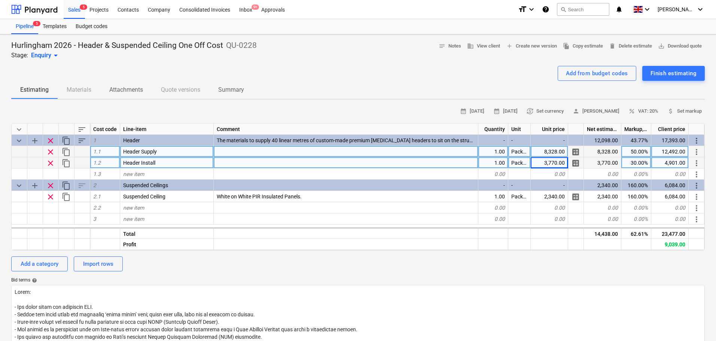
click at [541, 169] on div "0.00" at bounding box center [549, 174] width 37 height 11
click at [543, 165] on div "3,770.00" at bounding box center [549, 162] width 37 height 11
type input "4290"
click at [208, 70] on div "Add from budget codes Finish estimating" at bounding box center [358, 73] width 694 height 15
click at [79, 10] on div "Sales 5" at bounding box center [74, 9] width 21 height 19
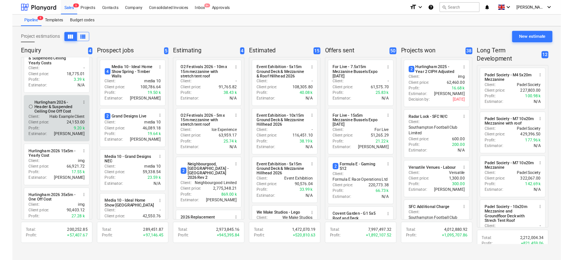
scroll to position [37, 0]
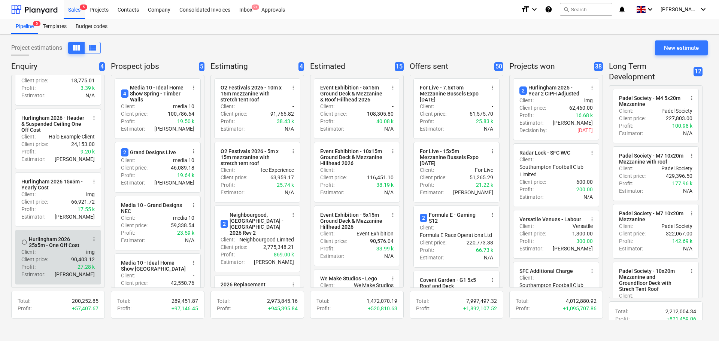
click at [45, 246] on div "Hurlingham 2026 35x5m - One Off Cost" at bounding box center [58, 242] width 58 height 12
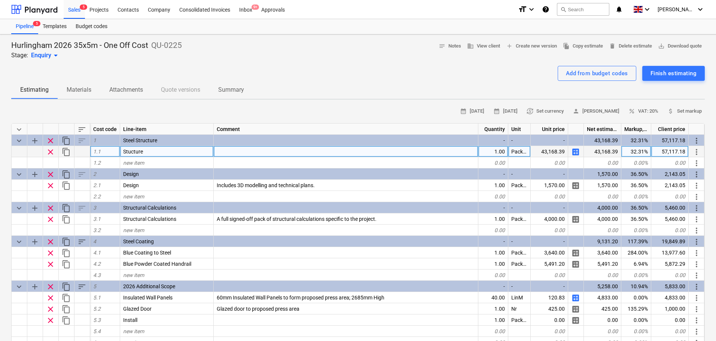
click at [575, 151] on span "calculate" at bounding box center [576, 152] width 9 height 9
type textarea "x"
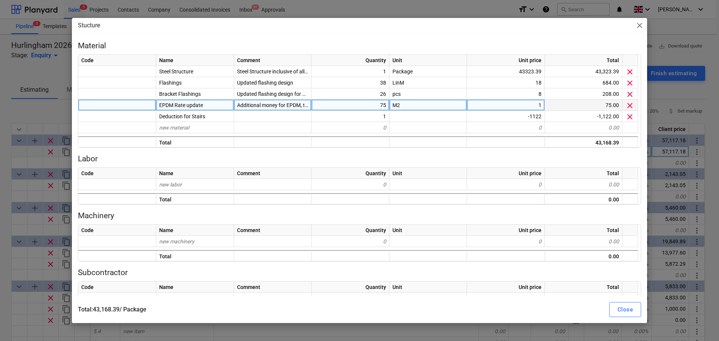
click at [381, 108] on div "75" at bounding box center [351, 105] width 78 height 11
type input "140"
click at [615, 311] on button "Close" at bounding box center [625, 309] width 32 height 15
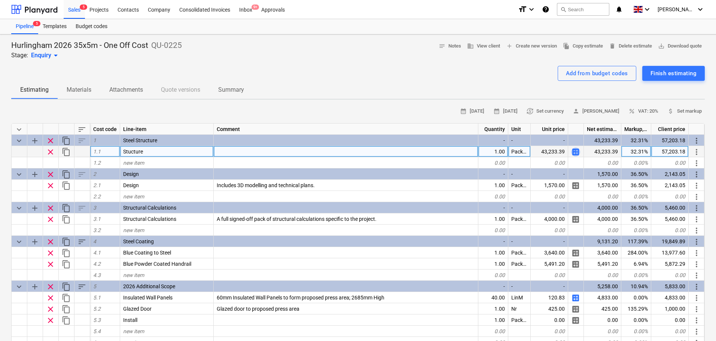
click at [574, 152] on span "calculate" at bounding box center [576, 152] width 9 height 9
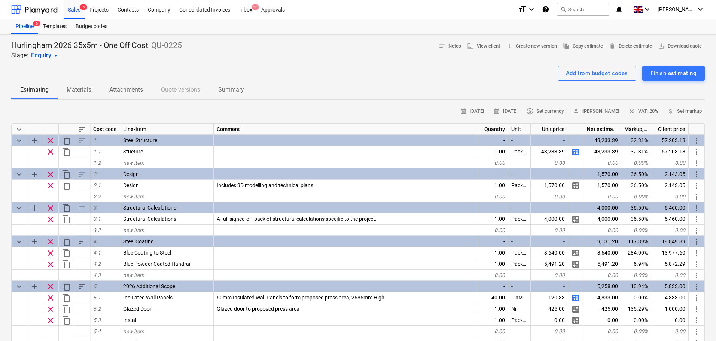
click at [315, 82] on div "Estimating Materials Attachments Quote versions Summary" at bounding box center [358, 90] width 694 height 18
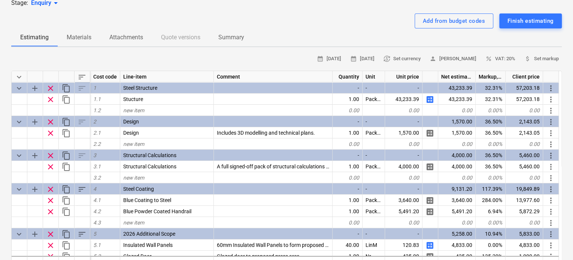
scroll to position [37, 0]
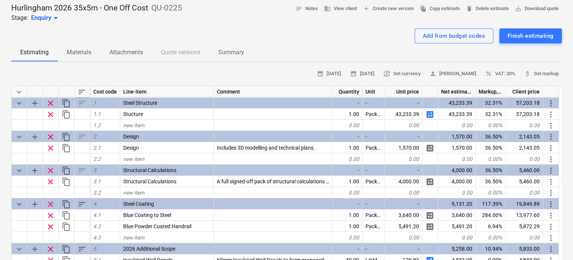
click at [85, 88] on span "sort" at bounding box center [82, 92] width 9 height 9
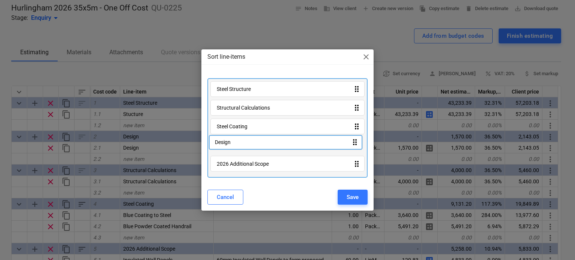
drag, startPoint x: 248, startPoint y: 106, endPoint x: 246, endPoint y: 143, distance: 36.8
click at [246, 143] on div "Steel Structure drag_indicator Design drag_indicator Structural Calculations dr…" at bounding box center [287, 128] width 161 height 100
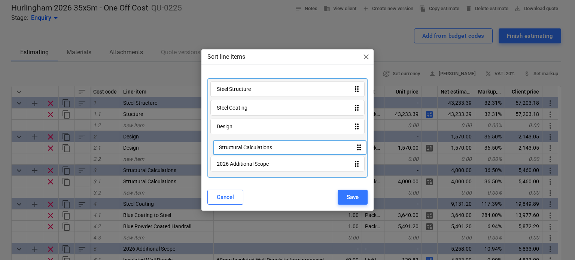
drag, startPoint x: 248, startPoint y: 115, endPoint x: 250, endPoint y: 158, distance: 43.1
click at [250, 158] on div "Steel Structure drag_indicator Structural Calculations drag_indicator Steel Coa…" at bounding box center [287, 128] width 161 height 100
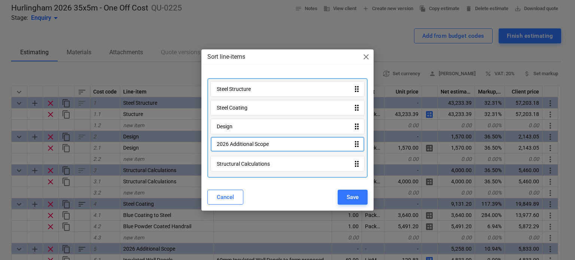
drag, startPoint x: 252, startPoint y: 160, endPoint x: 252, endPoint y: 137, distance: 22.5
click at [252, 137] on div "Steel Structure drag_indicator Steel Coating drag_indicator Design drag_indicat…" at bounding box center [287, 128] width 161 height 100
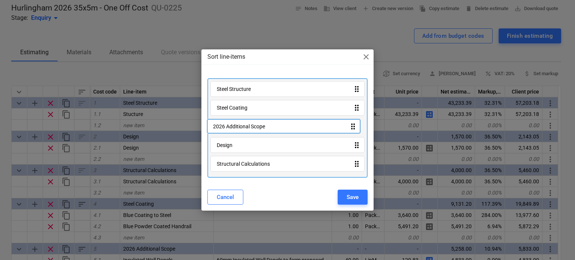
drag, startPoint x: 284, startPoint y: 146, endPoint x: 280, endPoint y: 125, distance: 21.7
click at [280, 125] on div "Steel Structure drag_indicator Steel Coating drag_indicator Design drag_indicat…" at bounding box center [287, 128] width 161 height 100
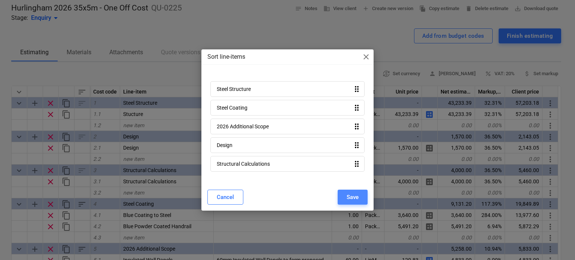
click at [342, 194] on button "Save" at bounding box center [353, 197] width 30 height 15
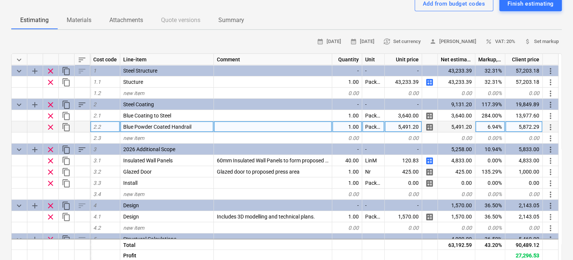
scroll to position [0, 0]
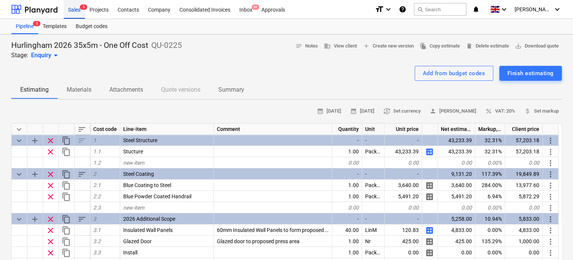
drag, startPoint x: 76, startPoint y: 10, endPoint x: 78, endPoint y: 15, distance: 4.7
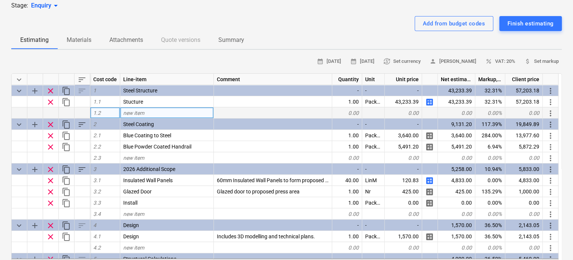
scroll to position [187, 0]
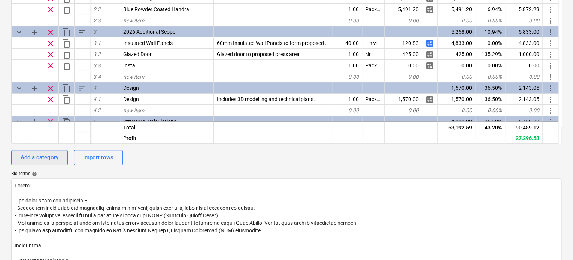
click at [56, 160] on div "Add a category" at bounding box center [40, 158] width 38 height 10
type textarea "x"
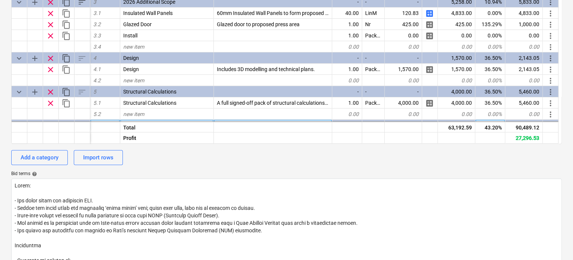
scroll to position [62, 0]
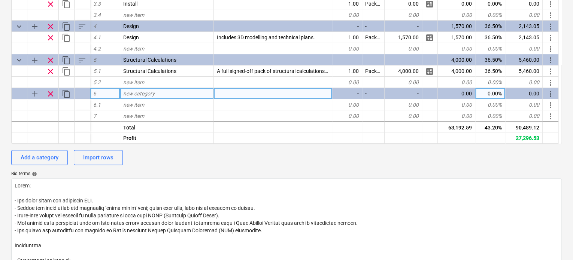
click at [145, 96] on span "new category" at bounding box center [138, 94] width 31 height 6
type input "Operations"
click at [53, 94] on span "clear" at bounding box center [50, 94] width 9 height 9
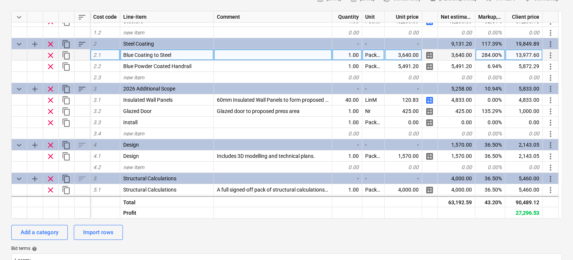
scroll to position [2, 0]
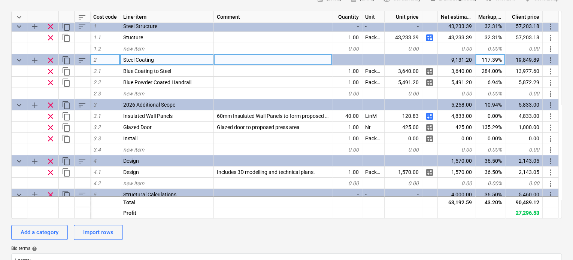
click at [497, 60] on div "117.39%" at bounding box center [490, 59] width 30 height 11
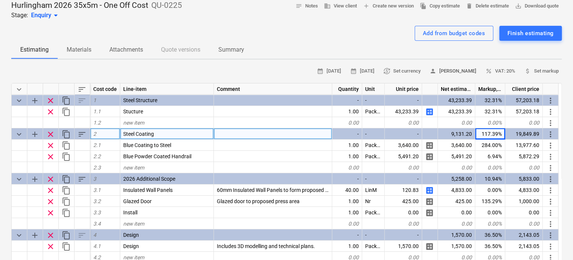
scroll to position [37, 0]
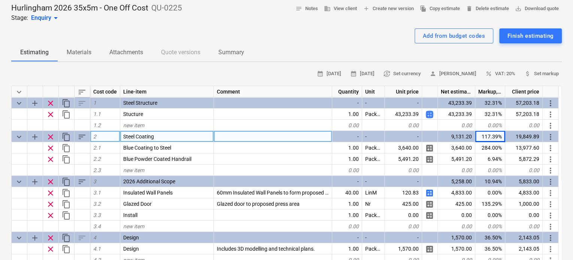
click at [430, 116] on span "calculate" at bounding box center [429, 114] width 9 height 9
click at [431, 115] on span "calculate" at bounding box center [429, 114] width 9 height 9
click at [430, 116] on span "calculate" at bounding box center [429, 114] width 9 height 9
click at [429, 115] on span "calculate" at bounding box center [429, 114] width 9 height 9
click at [432, 115] on span "calculate" at bounding box center [429, 114] width 9 height 9
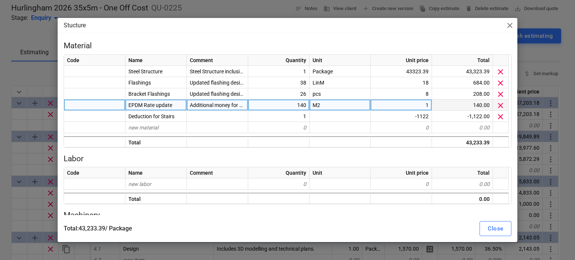
type textarea "x"
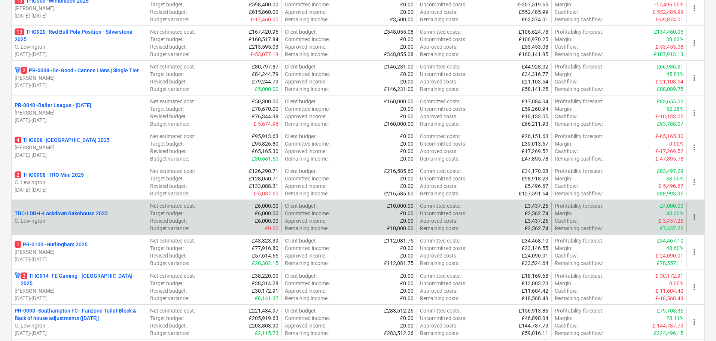
scroll to position [225, 0]
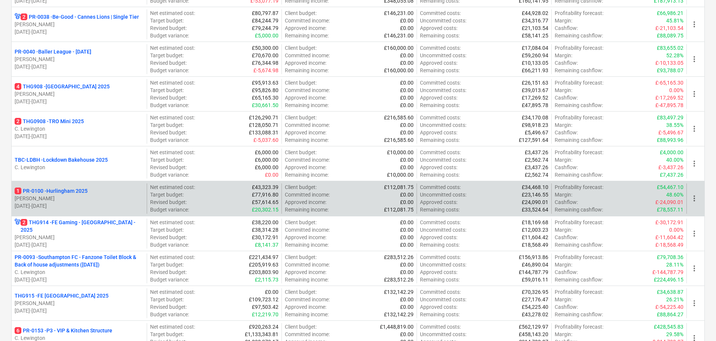
click at [102, 194] on div "1 PR-0100 - Hurlingham 2025" at bounding box center [79, 190] width 129 height 7
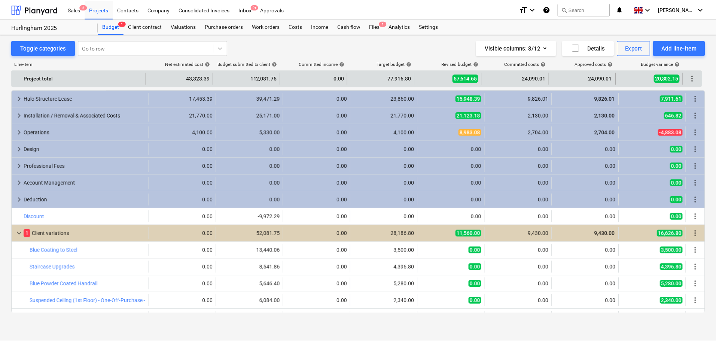
scroll to position [34, 0]
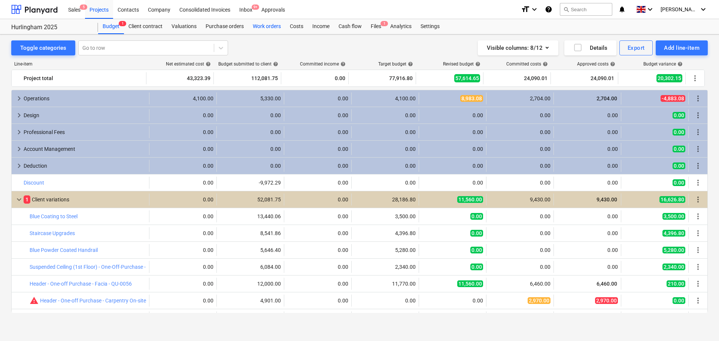
click at [265, 27] on div "Work orders" at bounding box center [266, 26] width 37 height 15
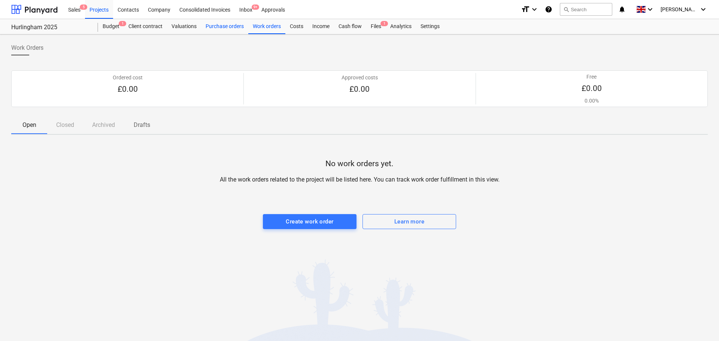
click at [231, 28] on div "Purchase orders" at bounding box center [224, 26] width 47 height 15
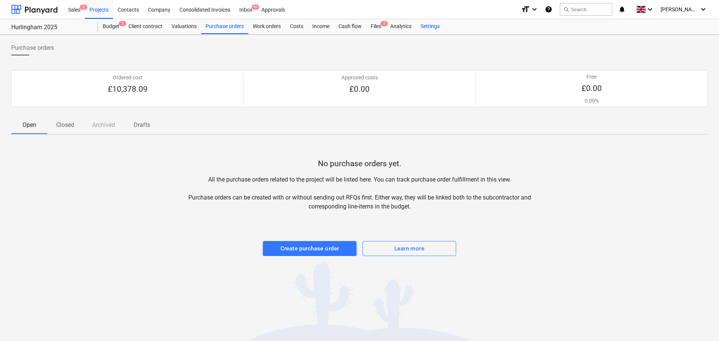
click at [430, 25] on div "Settings" at bounding box center [430, 26] width 28 height 15
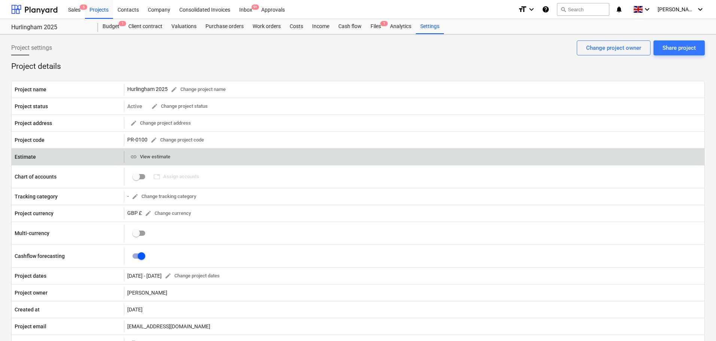
click at [168, 158] on span "link View estimate" at bounding box center [150, 157] width 40 height 9
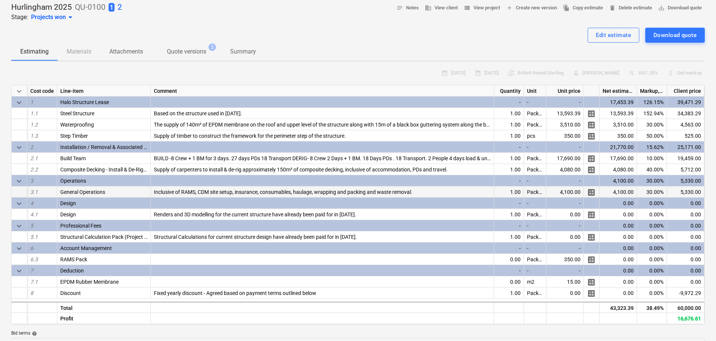
scroll to position [37, 0]
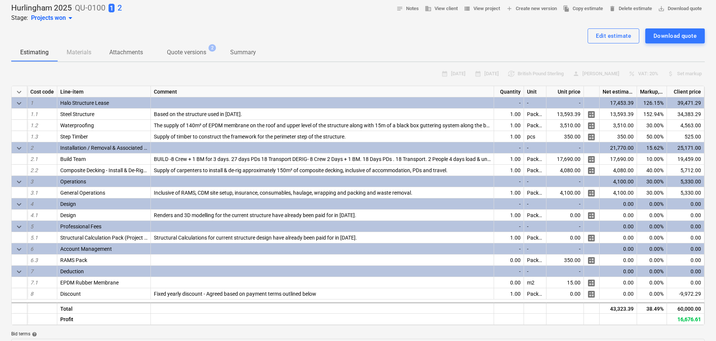
click at [121, 9] on p "2" at bounding box center [120, 8] width 4 height 10
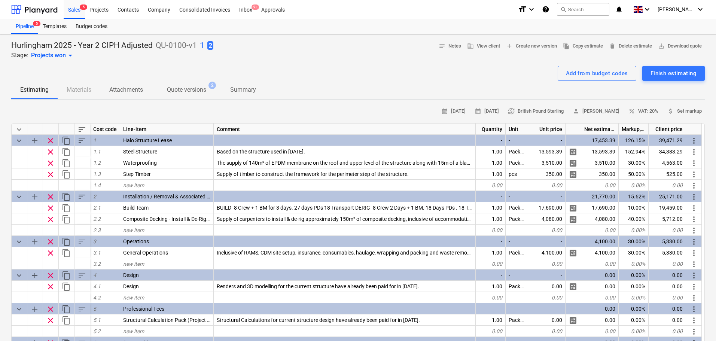
click at [69, 15] on div "Sales 5" at bounding box center [74, 9] width 21 height 19
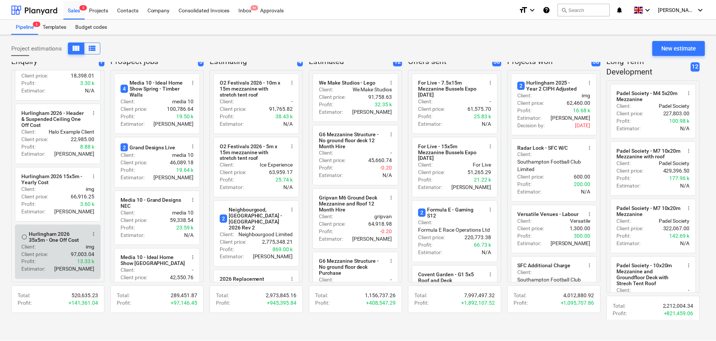
scroll to position [9, 0]
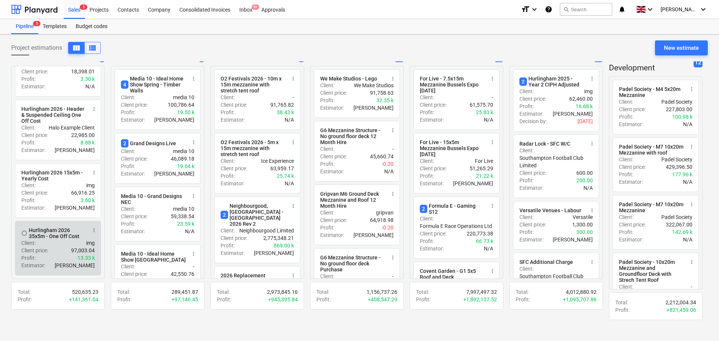
click at [30, 243] on p "Client :" at bounding box center [28, 242] width 14 height 7
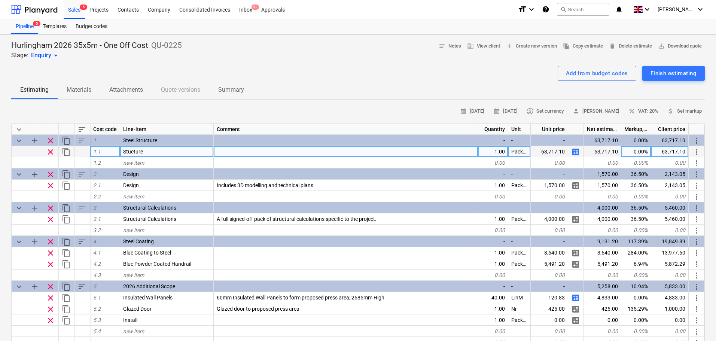
click at [575, 153] on span "calculate" at bounding box center [576, 152] width 9 height 9
type textarea "x"
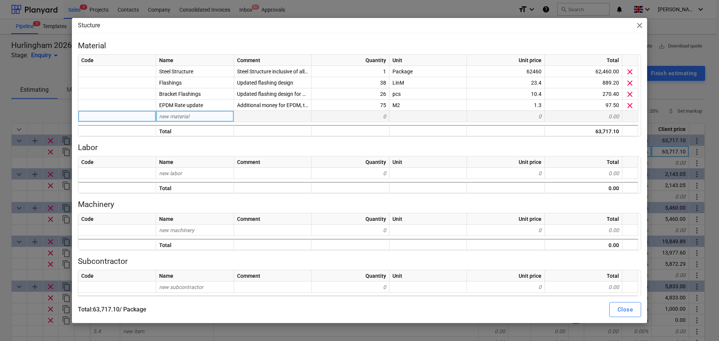
click at [214, 116] on div "new material" at bounding box center [195, 116] width 78 height 11
type input "De"
type input "Deduction for Stairs"
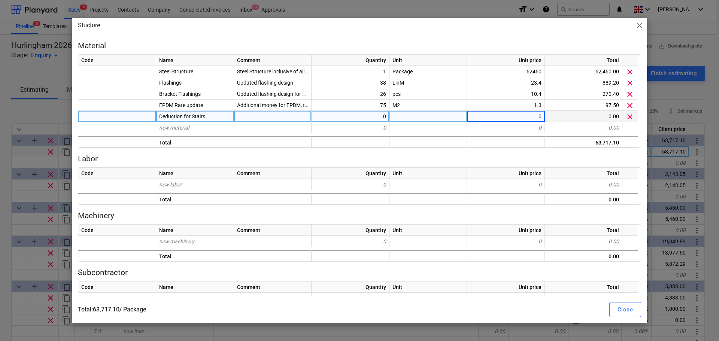
type textarea "x"
type input "6600"
type textarea "x"
type input "-6600"
click at [619, 310] on div "Close" at bounding box center [625, 310] width 15 height 10
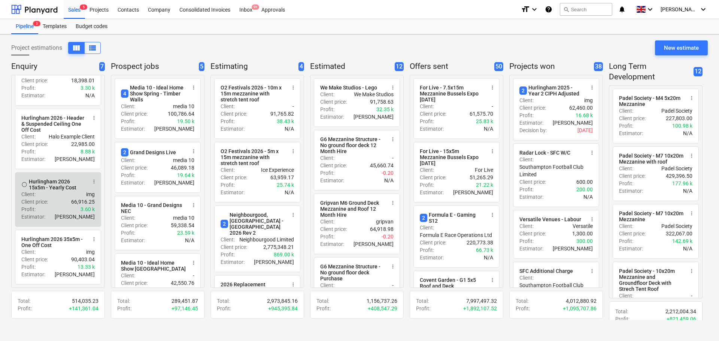
scroll to position [231, 0]
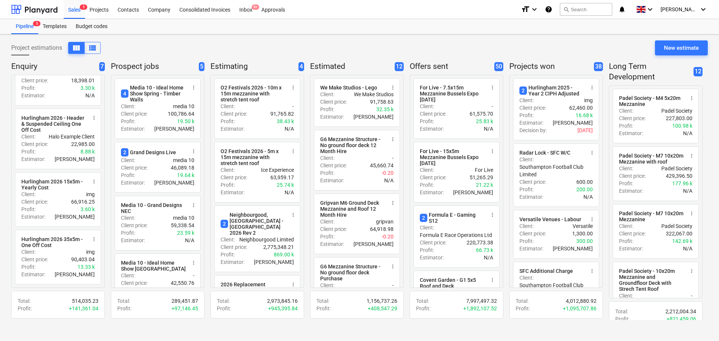
click at [0, 202] on div "Project estimations view_column view_list New estimate Enquiry 7 radio_button_u…" at bounding box center [359, 187] width 719 height 307
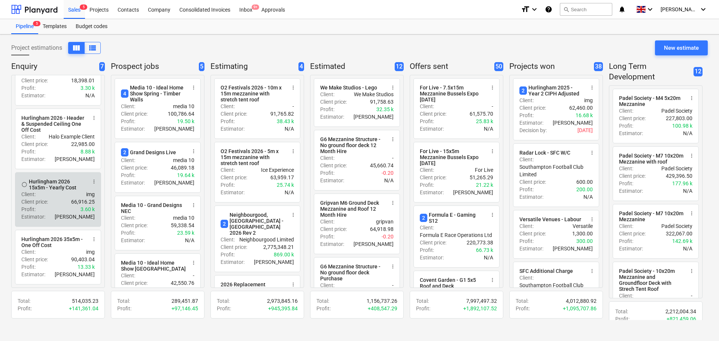
scroll to position [9, 0]
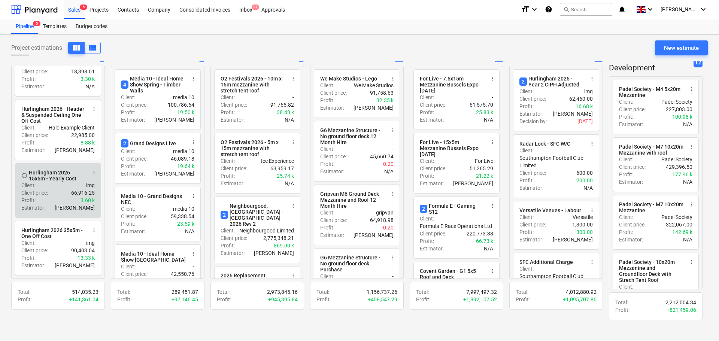
click at [53, 196] on div "Client price : 66,916.25" at bounding box center [57, 192] width 73 height 7
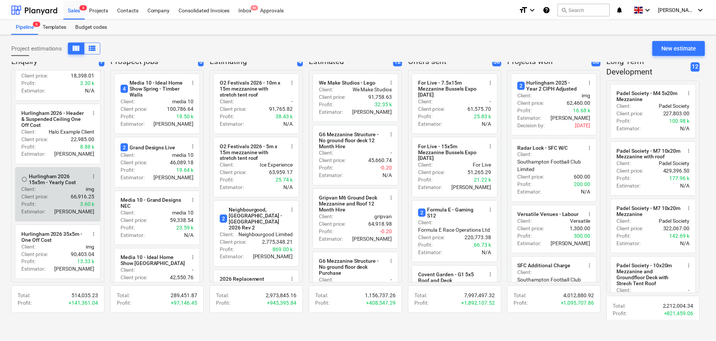
scroll to position [9, 0]
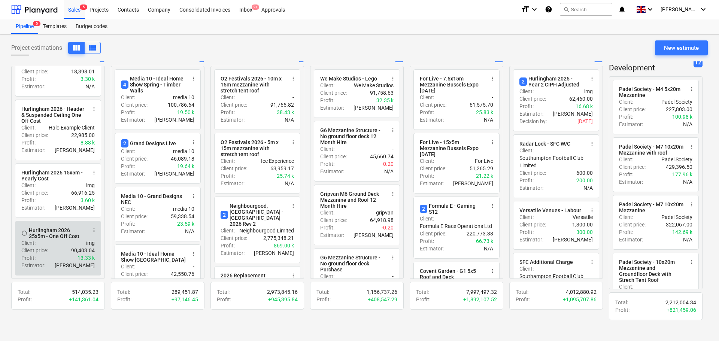
click at [57, 232] on div "Hurlingham 2026 35x5m - One Off Cost" at bounding box center [58, 233] width 58 height 12
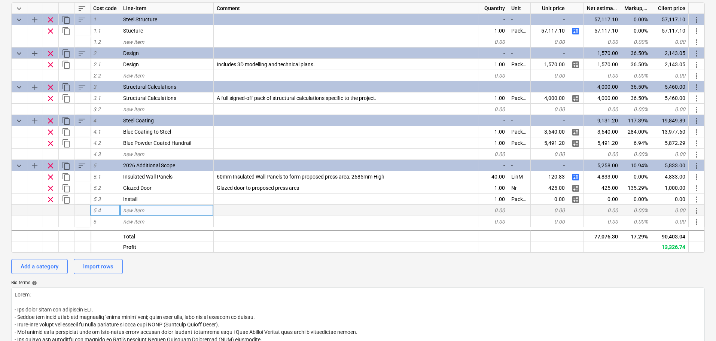
scroll to position [75, 0]
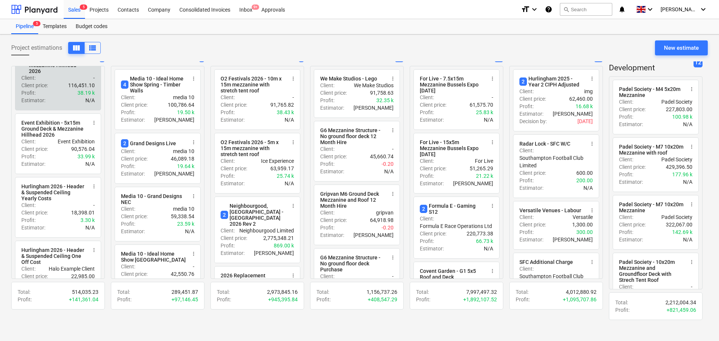
scroll to position [44, 0]
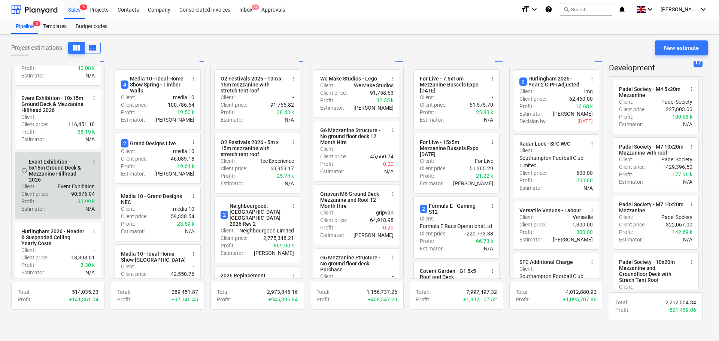
click at [96, 162] on span "more_vert" at bounding box center [94, 162] width 6 height 6
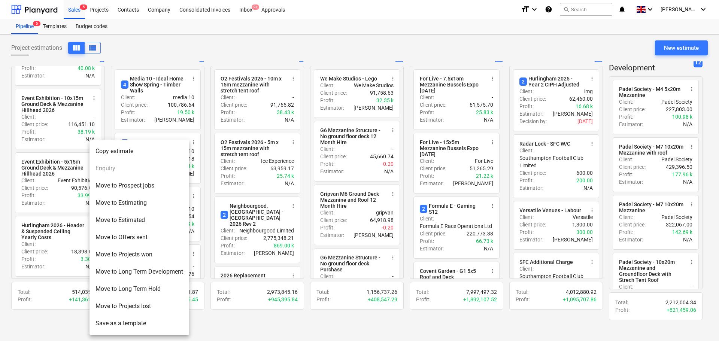
click at [152, 217] on li "Move to Estimated" at bounding box center [140, 220] width 100 height 17
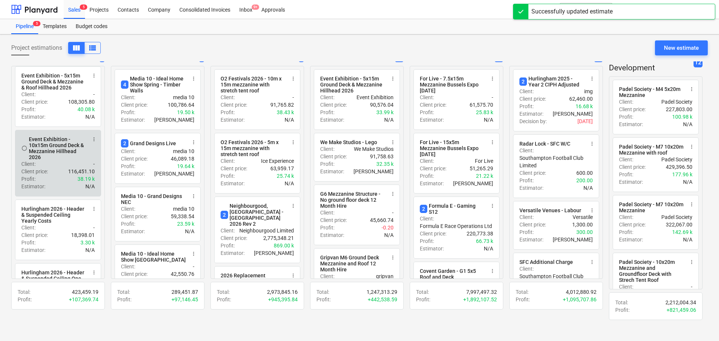
scroll to position [0, 0]
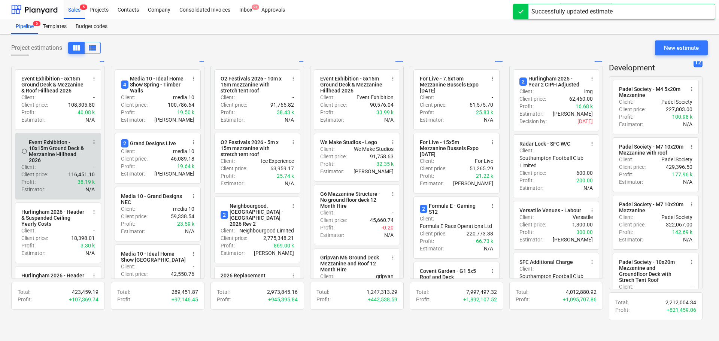
click at [93, 145] on span "more_vert" at bounding box center [94, 142] width 6 height 6
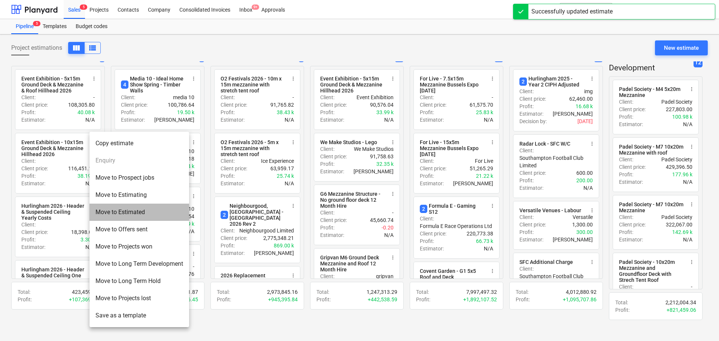
click at [111, 211] on li "Move to Estimated" at bounding box center [140, 212] width 100 height 17
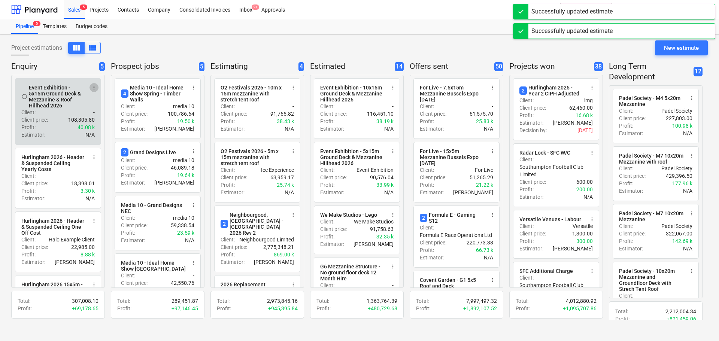
click at [92, 89] on span "more_vert" at bounding box center [94, 88] width 6 height 6
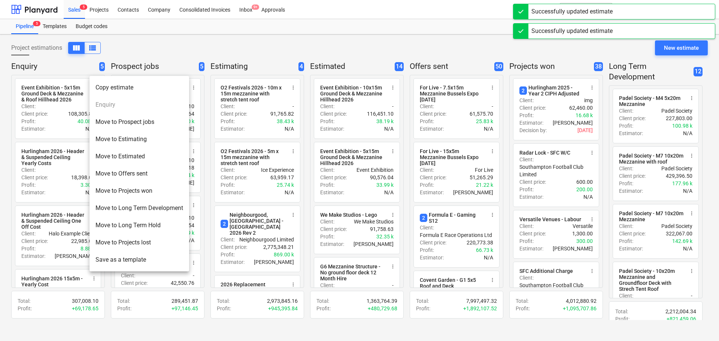
click at [124, 158] on li "Move to Estimated" at bounding box center [140, 156] width 100 height 17
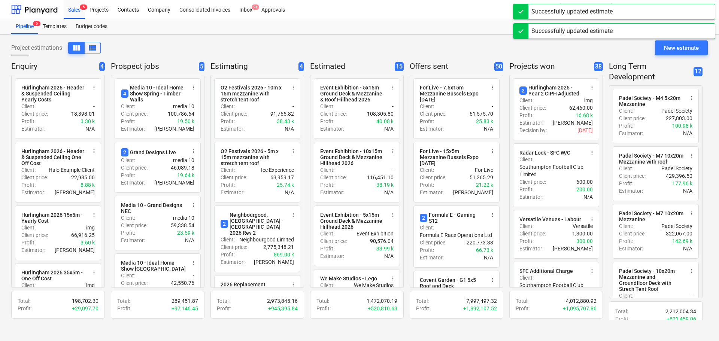
click at [152, 48] on div "Project estimations view_column view_list New estimate" at bounding box center [359, 50] width 697 height 21
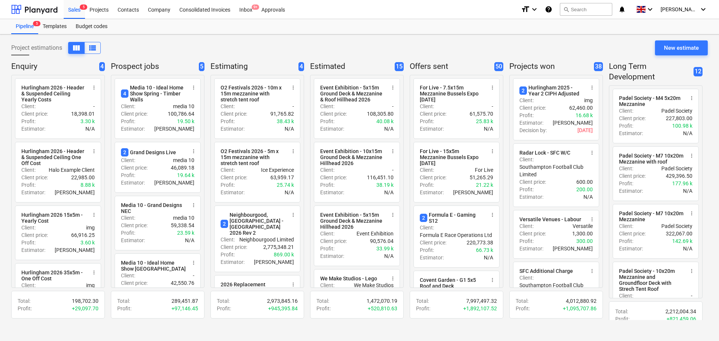
click at [0, 148] on div "Project estimations view_column view_list New estimate Enquiry 4 radio_button_u…" at bounding box center [359, 187] width 719 height 307
click at [133, 51] on div "Project estimations view_column view_list New estimate" at bounding box center [359, 50] width 697 height 21
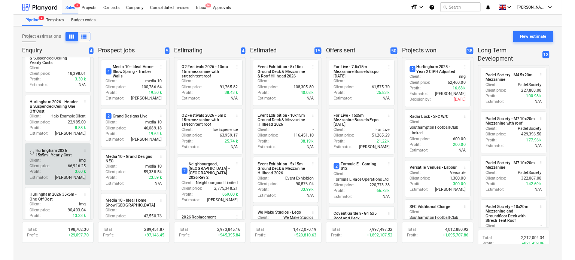
scroll to position [37, 0]
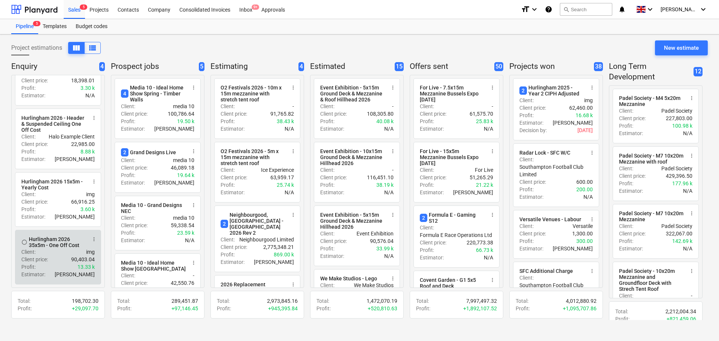
click at [45, 255] on div "Client : img" at bounding box center [57, 251] width 73 height 7
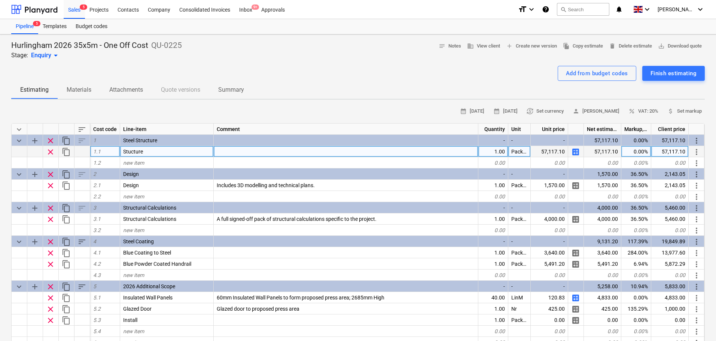
click at [572, 151] on span "calculate" at bounding box center [576, 152] width 9 height 9
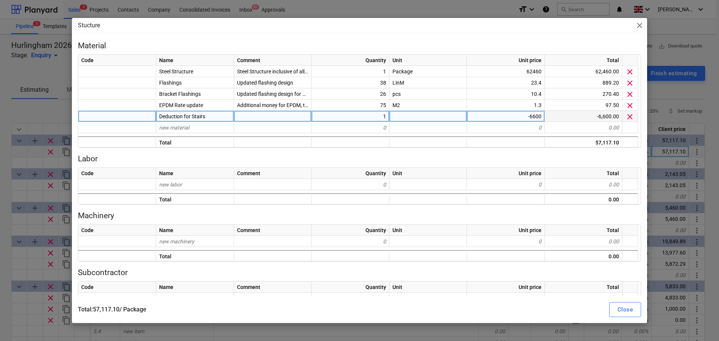
click at [490, 117] on div "-6600" at bounding box center [506, 116] width 78 height 11
click at [490, 117] on input "-6600" at bounding box center [506, 116] width 78 height 11
click at [612, 141] on div "57,117.10" at bounding box center [584, 141] width 78 height 11
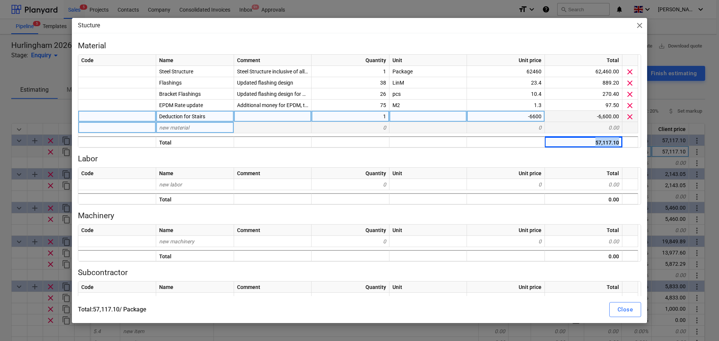
copy div "57,117.10"
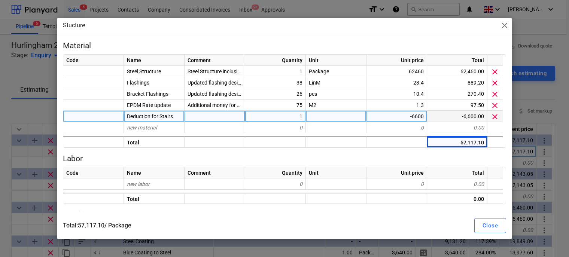
type textarea "x"
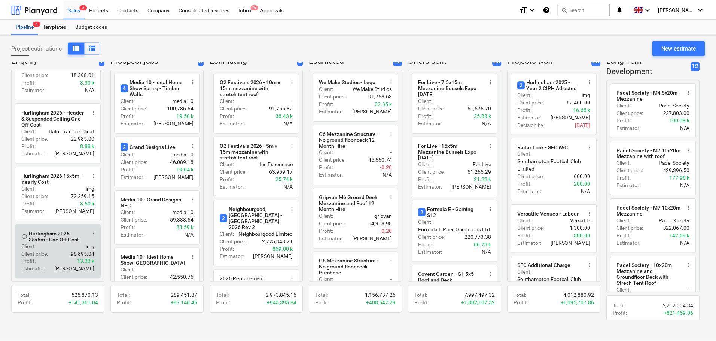
scroll to position [9, 0]
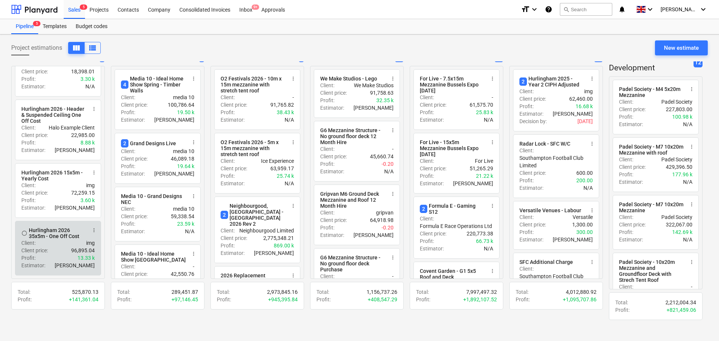
click at [57, 246] on div "Client : img" at bounding box center [57, 242] width 73 height 7
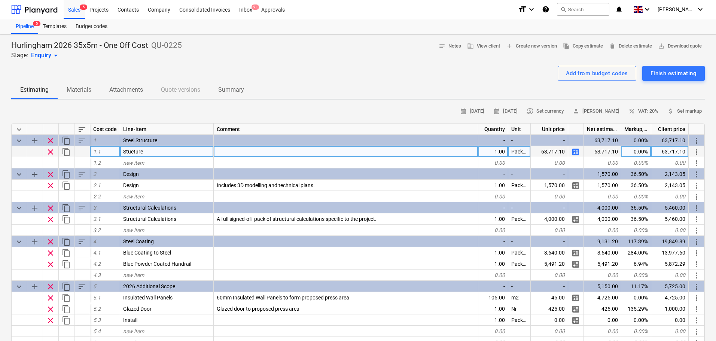
click at [550, 149] on div "63,717.10" at bounding box center [549, 151] width 37 height 11
click at [551, 149] on div "63,717.10" at bounding box center [549, 151] width 37 height 11
copy div "63,717.10"
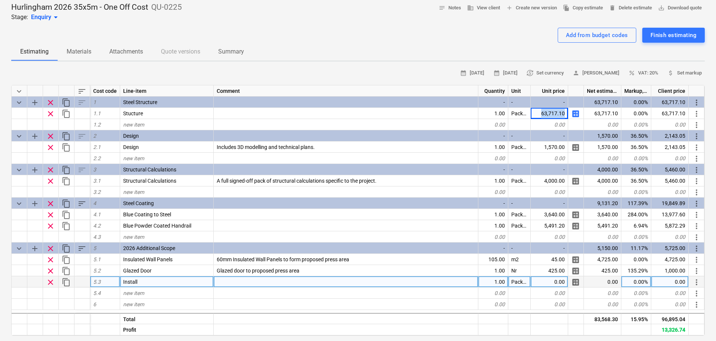
scroll to position [37, 0]
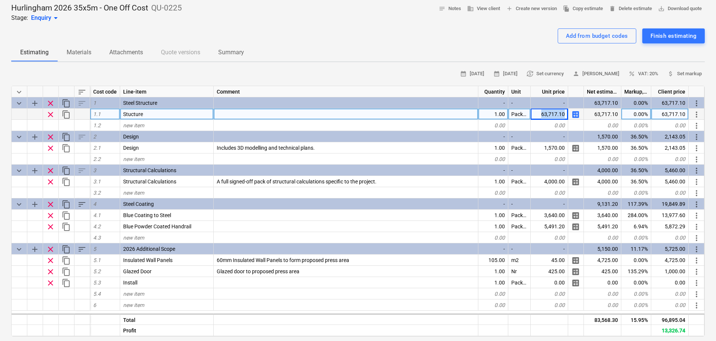
click at [577, 112] on span "calculate" at bounding box center [576, 114] width 9 height 9
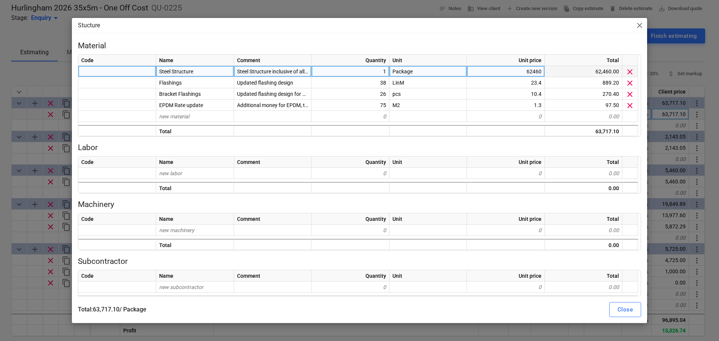
click at [507, 69] on div "62460" at bounding box center [506, 71] width 78 height 11
click at [0, 284] on div "Stucture close Material Code Name Comment Quantity Unit Unit price Total Steel …" at bounding box center [359, 170] width 719 height 341
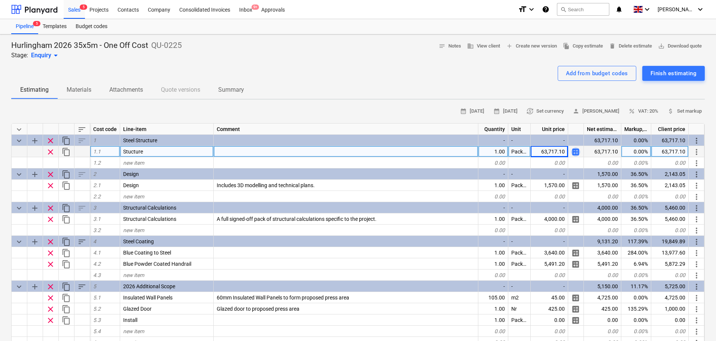
click at [577, 154] on span "calculate" at bounding box center [576, 152] width 9 height 9
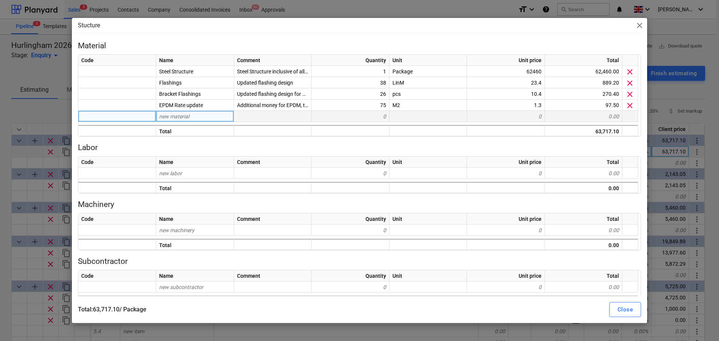
click at [173, 119] on div "new material" at bounding box center [195, 116] width 78 height 11
click at [0, 123] on div "Stucture close Material Code Name Comment Quantity Unit Unit price Total Steel …" at bounding box center [359, 170] width 719 height 341
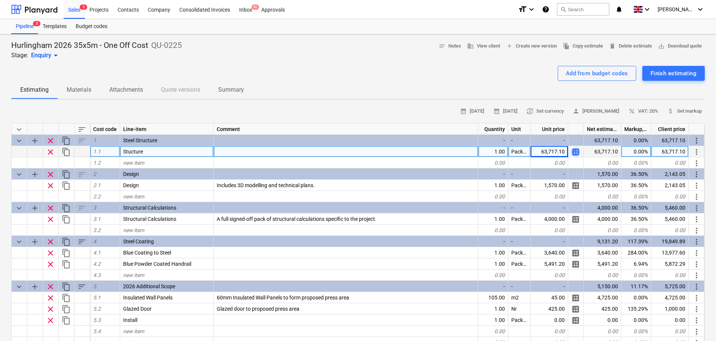
click at [577, 151] on span "calculate" at bounding box center [576, 152] width 9 height 9
type textarea "x"
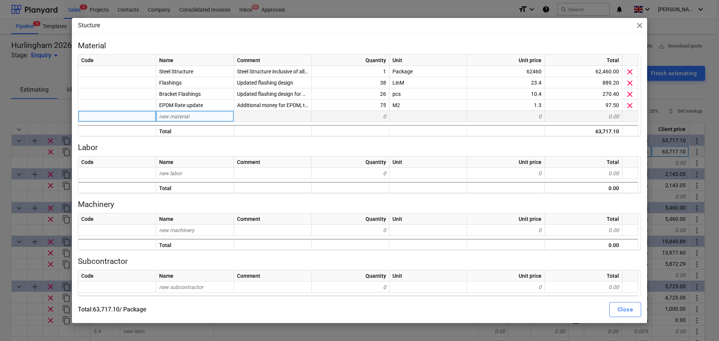
click at [197, 119] on div "new material" at bounding box center [195, 116] width 78 height 11
type input "D"
type input "Dedu"
type input "d"
type input "s"
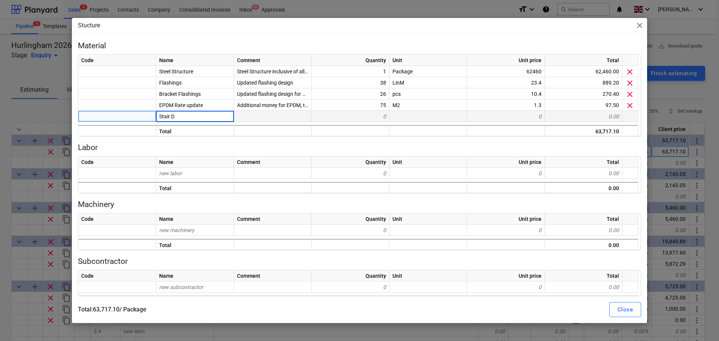
type input "Stair De"
type input "ductio"
type input "D"
type input "s"
type input "Stair Deduction"
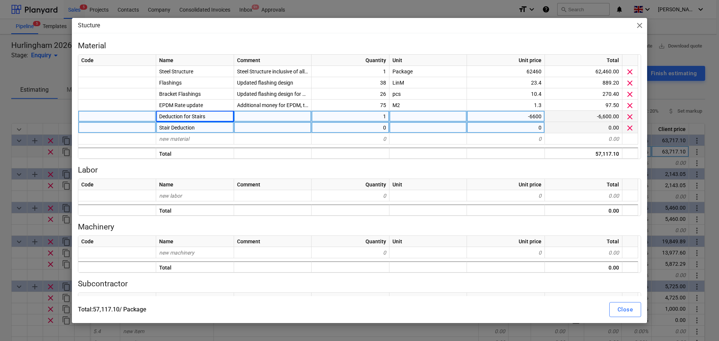
click at [626, 126] on span "clear" at bounding box center [629, 128] width 9 height 9
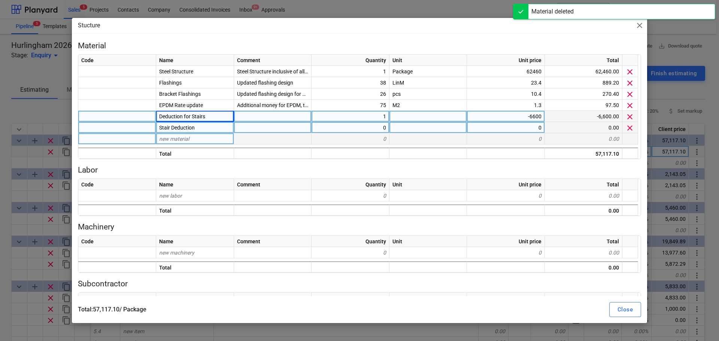
type textarea "x"
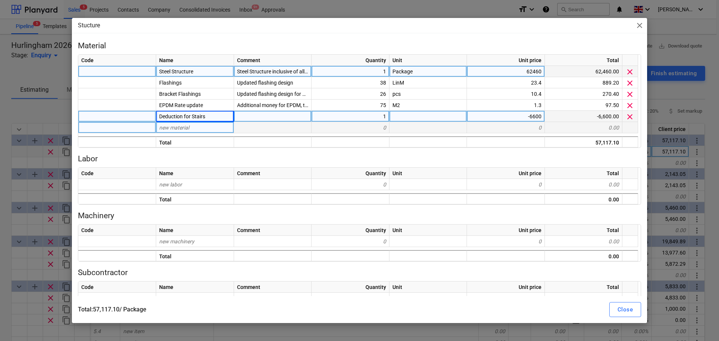
click at [348, 71] on div "1" at bounding box center [351, 71] width 78 height 11
click at [528, 72] on div "62460" at bounding box center [506, 71] width 78 height 11
type input "10618.2"
type textarea "x"
type input "18"
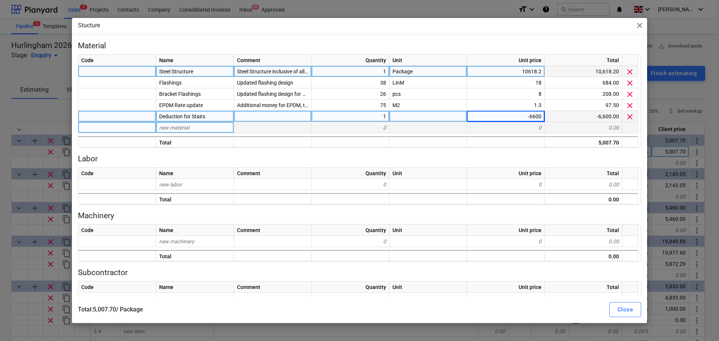
type textarea "x"
type input "-1"
type textarea "x"
type input "-1122"
click at [624, 311] on div "Close" at bounding box center [625, 310] width 15 height 10
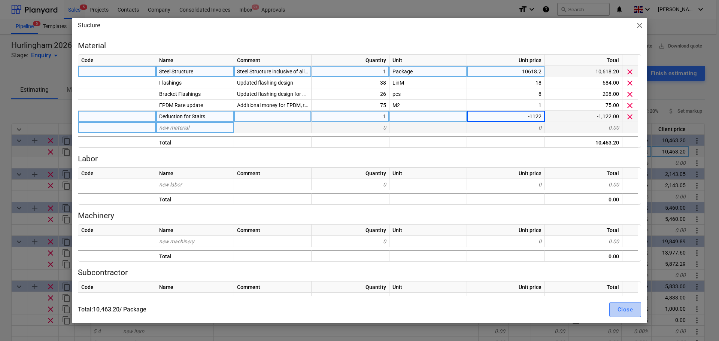
type textarea "x"
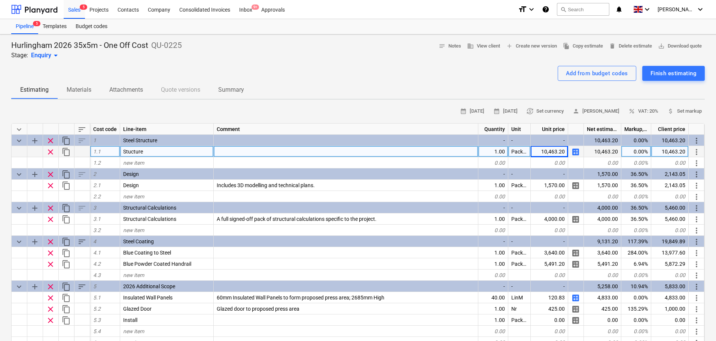
click at [611, 152] on div "10,463.20" at bounding box center [602, 151] width 37 height 11
click at [640, 153] on div "0.00%" at bounding box center [637, 151] width 30 height 11
type input "545"
type textarea "x"
type input "454"
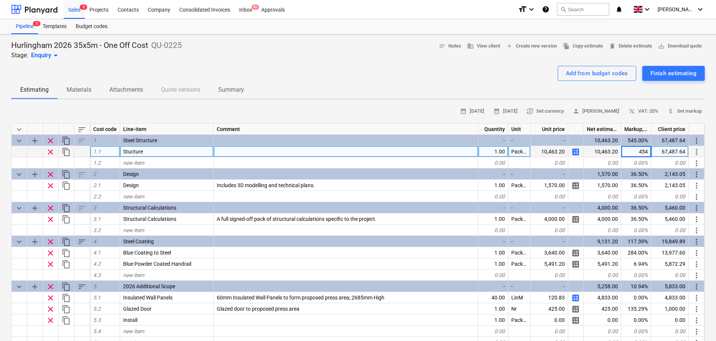
type textarea "x"
click at [640, 153] on div "454.00%" at bounding box center [637, 151] width 30 height 11
type input "4"
type input "5"
type input "445"
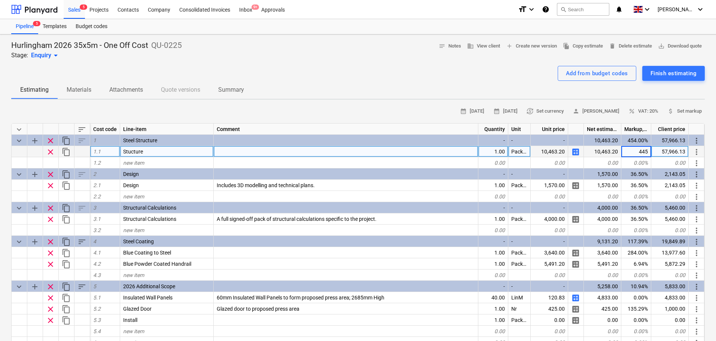
type textarea "x"
type input "445.88"
type textarea "x"
click at [640, 153] on div "445.88%" at bounding box center [637, 151] width 30 height 11
type input "445.89"
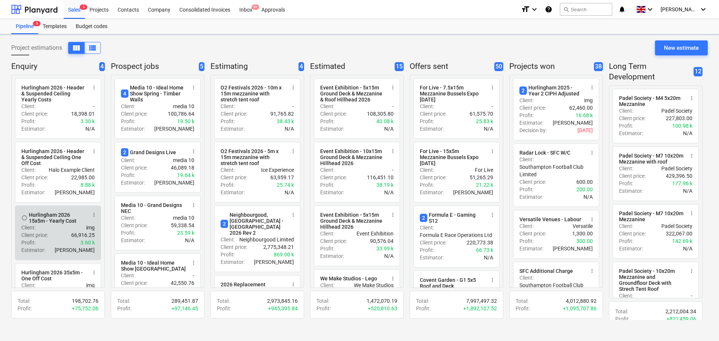
scroll to position [37, 0]
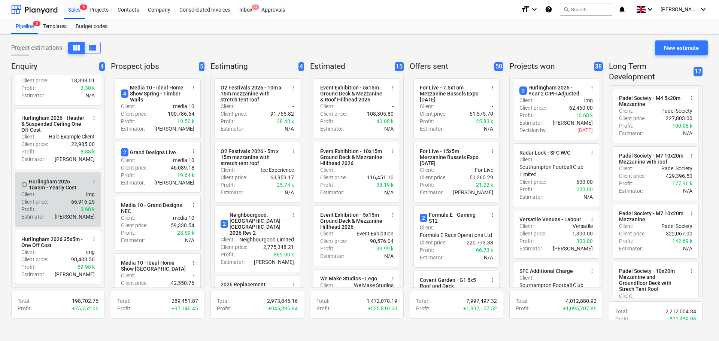
click at [49, 193] on div "Client : img" at bounding box center [57, 194] width 73 height 7
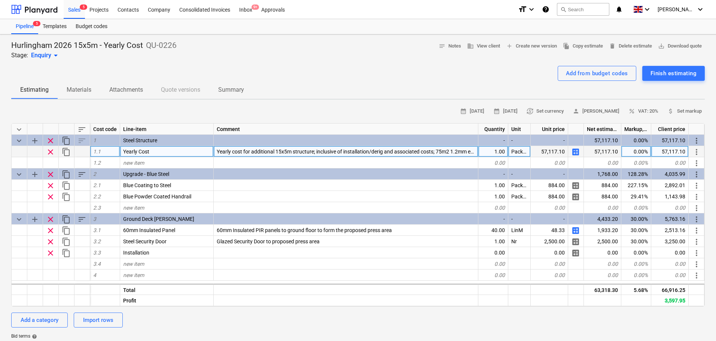
click at [576, 151] on span "calculate" at bounding box center [576, 152] width 9 height 9
type textarea "x"
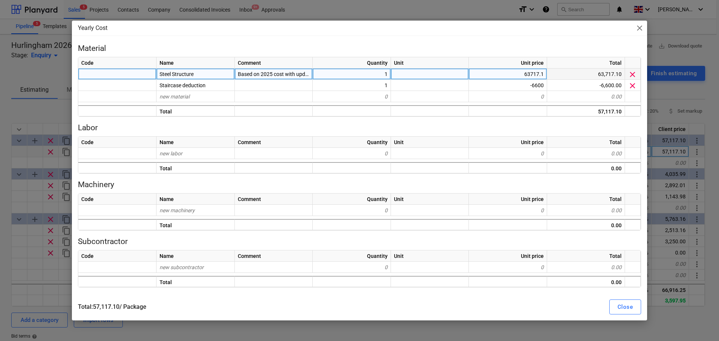
click at [516, 72] on div "63717.1" at bounding box center [508, 74] width 78 height 11
type input "10463.2"
type textarea "x"
type input "-1122"
click at [622, 307] on div "Close" at bounding box center [625, 307] width 15 height 10
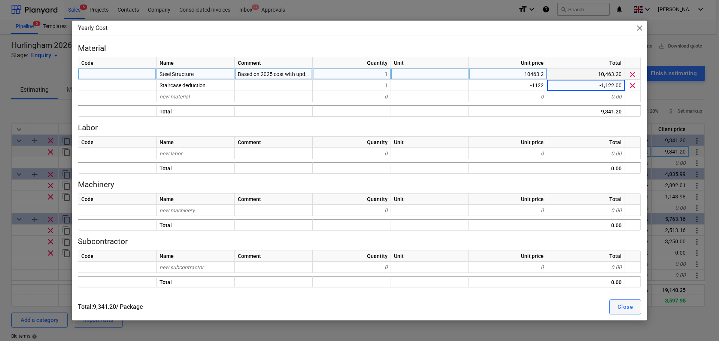
type textarea "x"
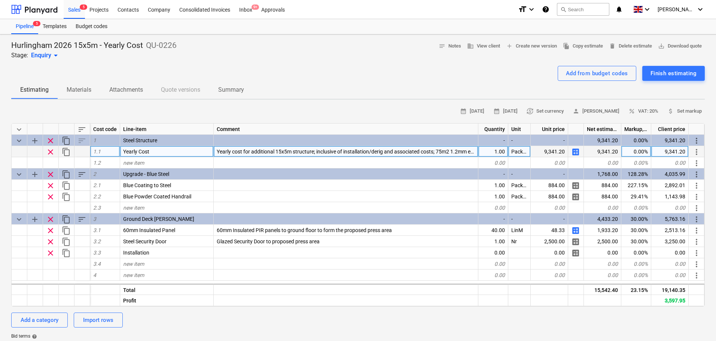
click at [632, 155] on div "0.00%" at bounding box center [637, 151] width 30 height 11
type input "445.89"
click at [574, 152] on span "calculate" at bounding box center [576, 152] width 9 height 9
type textarea "x"
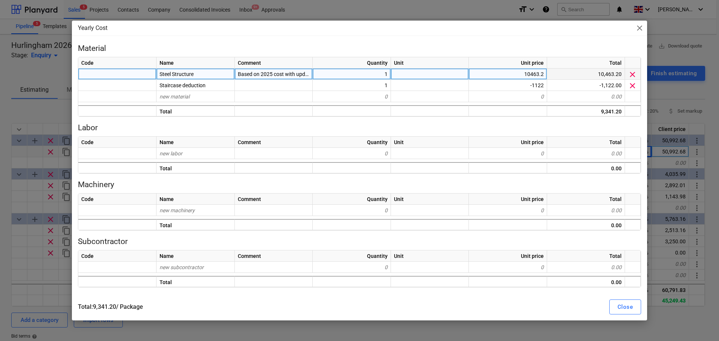
click at [518, 76] on div "10463.2" at bounding box center [508, 74] width 78 height 11
type input "10618.2"
click at [618, 309] on div "Close" at bounding box center [625, 307] width 15 height 10
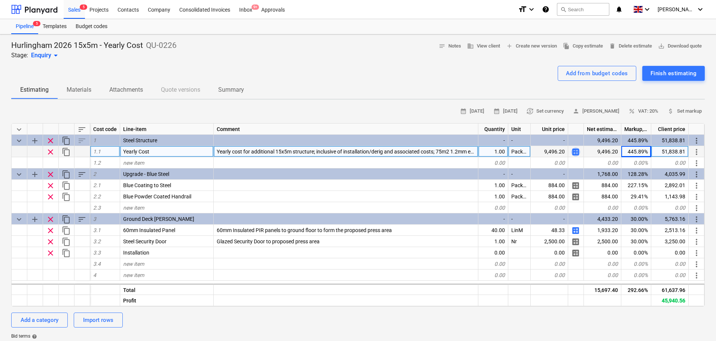
click at [575, 152] on span "calculate" at bounding box center [576, 152] width 9 height 9
type textarea "x"
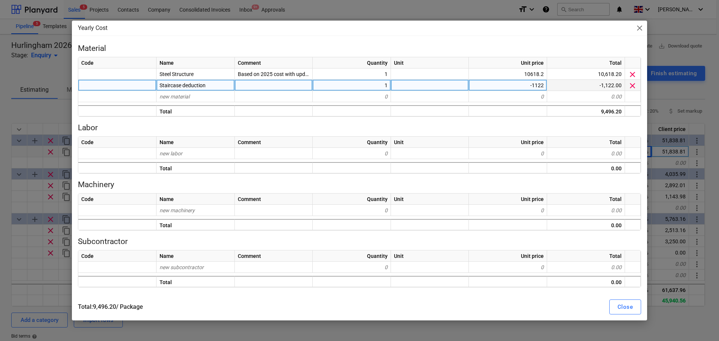
click at [534, 86] on div "-1122" at bounding box center [508, 85] width 78 height 11
click at [531, 85] on input "-1122" at bounding box center [508, 85] width 78 height 11
type input "1122"
type textarea "x"
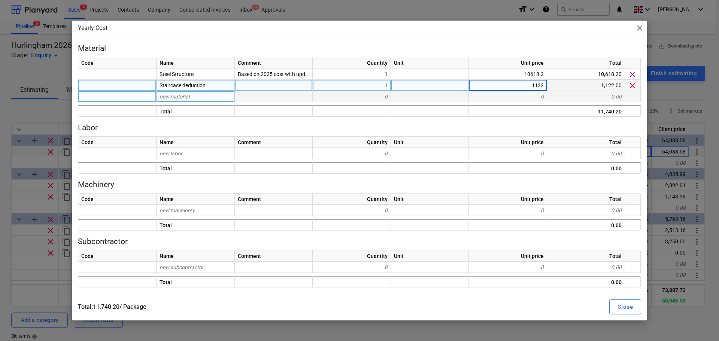
click at [525, 93] on div "Code Name Comment Quantity Unit Unit price Total Steel Structure Based on 2025 …" at bounding box center [359, 87] width 563 height 60
click at [528, 87] on div "1122" at bounding box center [508, 85] width 78 height 11
click at [528, 87] on input "1122" at bounding box center [508, 85] width 78 height 11
type input "-1122"
click at [627, 309] on div "Close" at bounding box center [625, 307] width 15 height 10
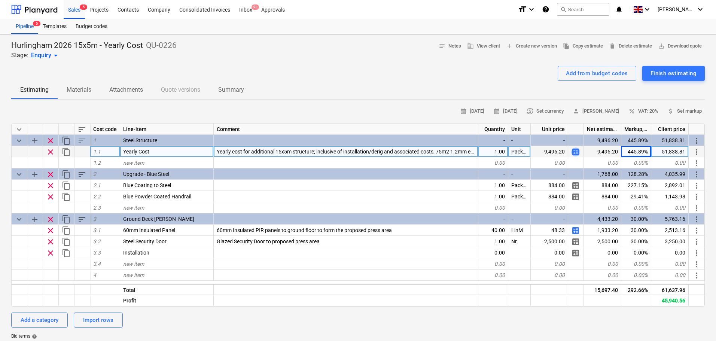
click at [578, 151] on span "calculate" at bounding box center [576, 152] width 9 height 9
click at [575, 154] on span "calculate" at bounding box center [576, 152] width 9 height 9
type textarea "x"
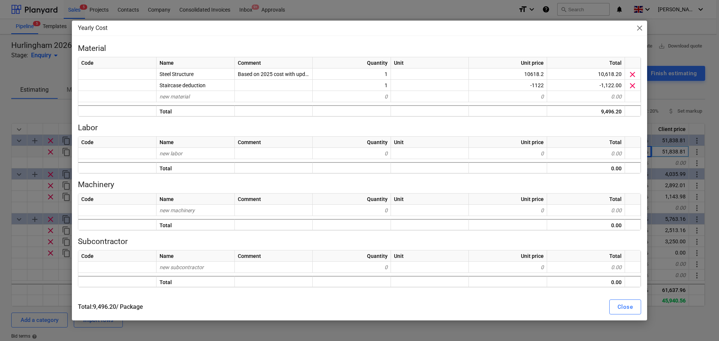
click at [533, 68] on div "Unit price" at bounding box center [508, 62] width 78 height 11
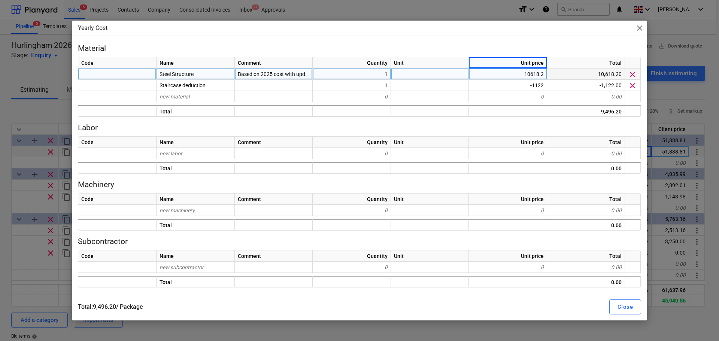
click at [531, 75] on div "10618.2" at bounding box center [508, 74] width 78 height 11
type input "11585.2"
click at [682, 92] on div "Yearly Cost close Material Code Name Comment Quantity Unit Unit price Total Ste…" at bounding box center [359, 170] width 719 height 341
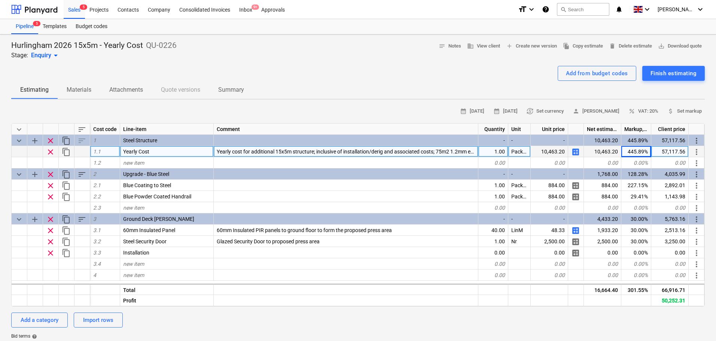
click at [579, 150] on span "calculate" at bounding box center [576, 152] width 9 height 9
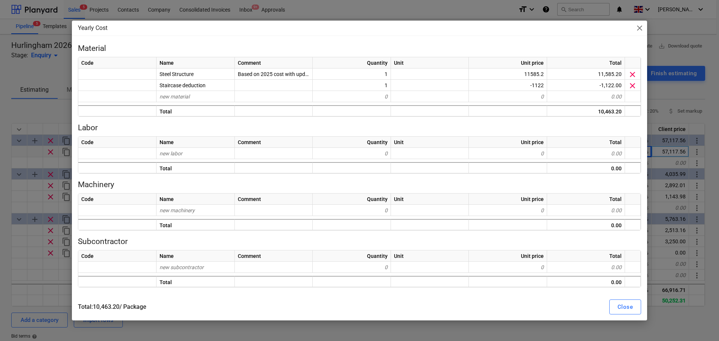
click at [643, 33] on span "close" at bounding box center [639, 28] width 9 height 9
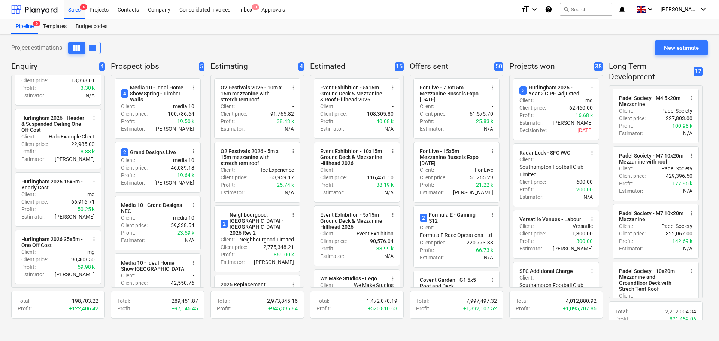
click at [552, 49] on div "Project estimations view_column view_list New estimate" at bounding box center [359, 50] width 697 height 21
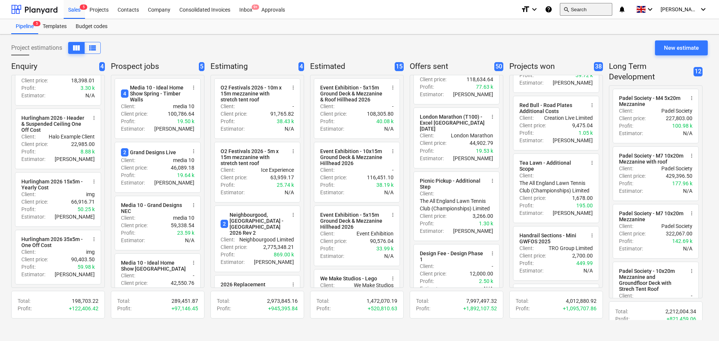
scroll to position [1489, 0]
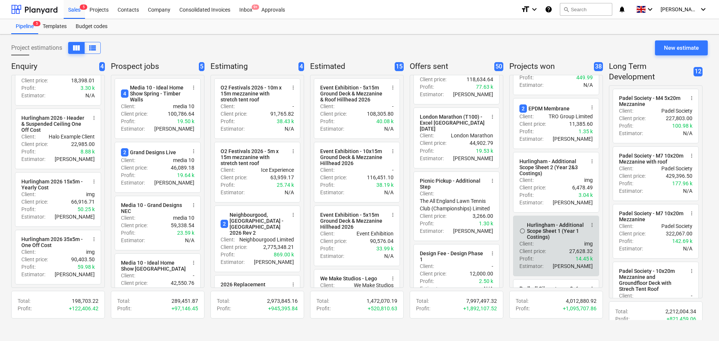
click at [549, 248] on div "Client : img" at bounding box center [555, 243] width 73 height 7
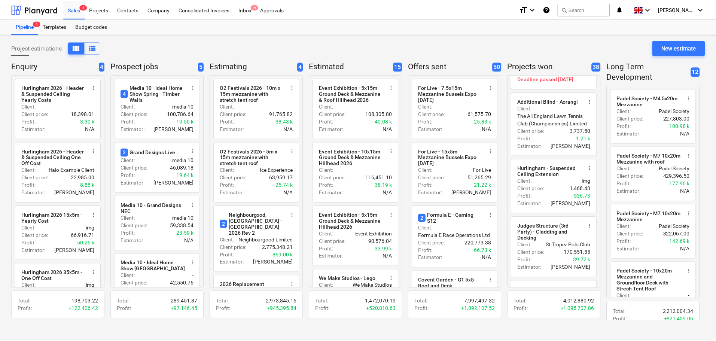
scroll to position [2088, 0]
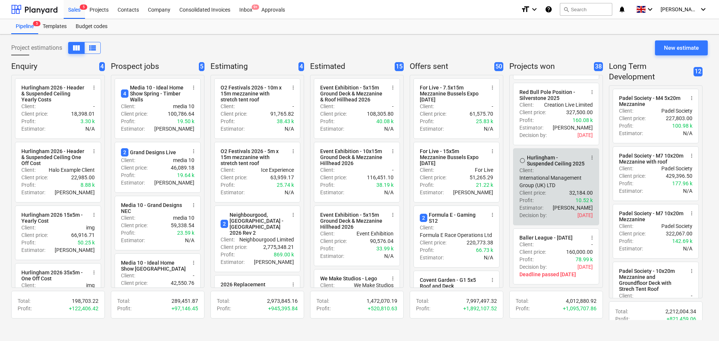
click at [553, 189] on div "Client : International Management Group (UK) LTD" at bounding box center [555, 178] width 73 height 22
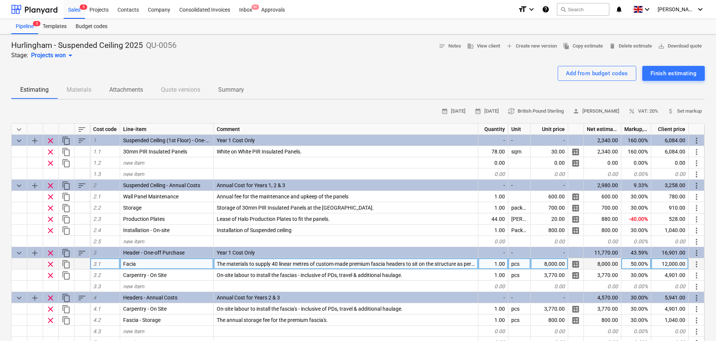
click at [273, 261] on span "The materials to supply 40 linear metres of custom-made premium fascia headers …" at bounding box center [466, 264] width 499 height 6
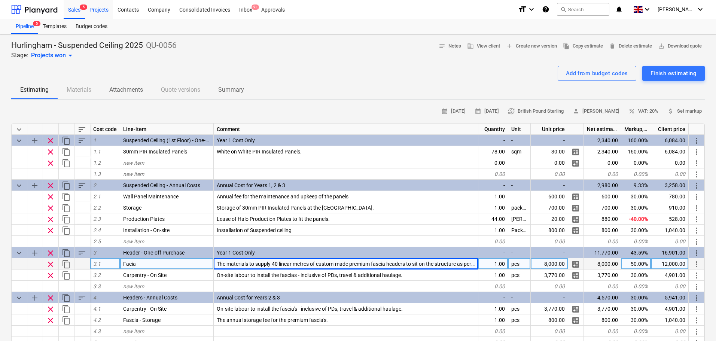
click at [90, 12] on div "Projects" at bounding box center [99, 9] width 28 height 19
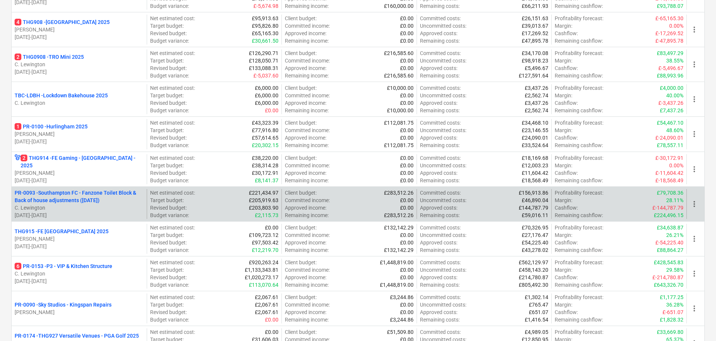
scroll to position [289, 0]
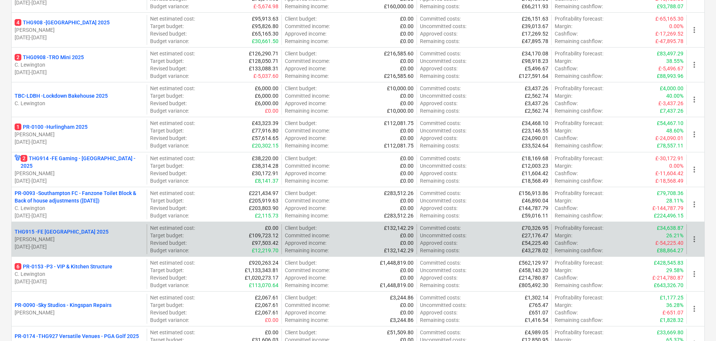
click at [90, 237] on p "S. Dionis" at bounding box center [79, 239] width 129 height 7
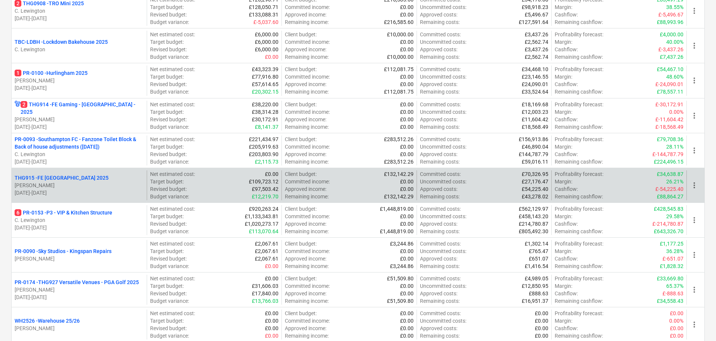
scroll to position [326, 0]
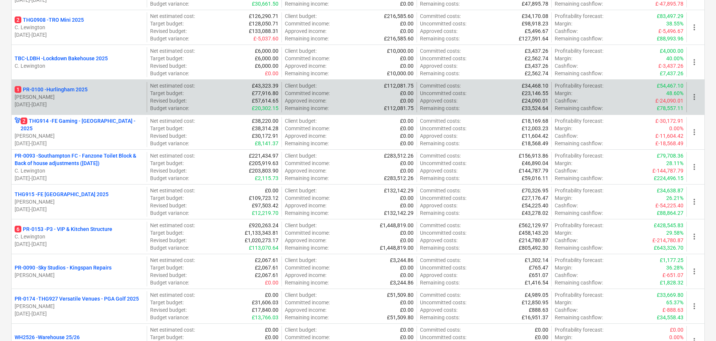
click at [88, 91] on p "1 PR-0100 - Hurlingham 2025" at bounding box center [51, 89] width 73 height 7
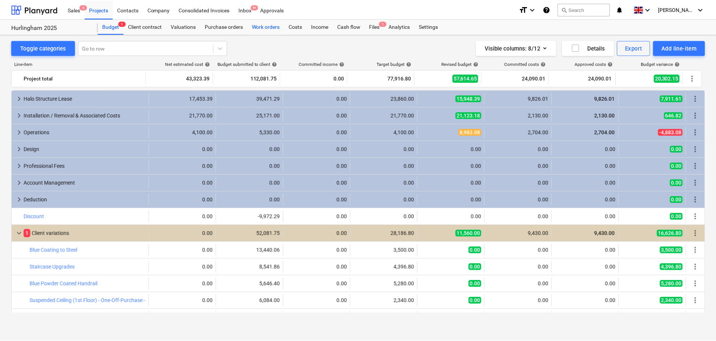
scroll to position [34, 0]
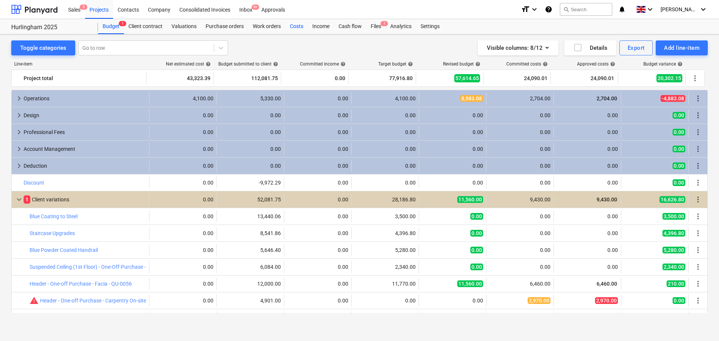
click at [295, 27] on div "Costs" at bounding box center [296, 26] width 22 height 15
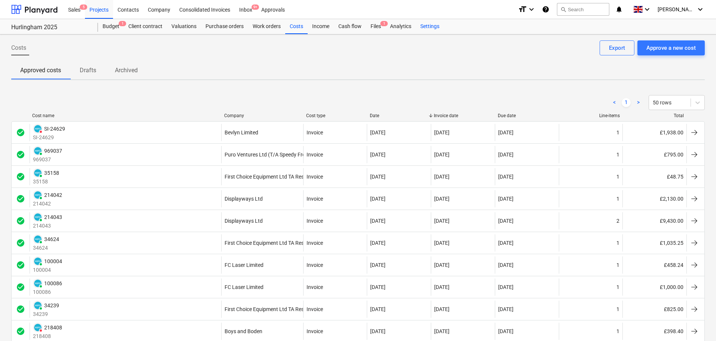
click at [431, 26] on div "Settings" at bounding box center [430, 26] width 28 height 15
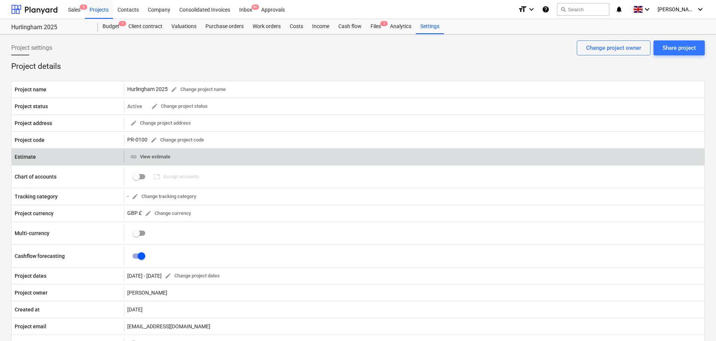
click at [160, 159] on span "link View estimate" at bounding box center [150, 157] width 40 height 9
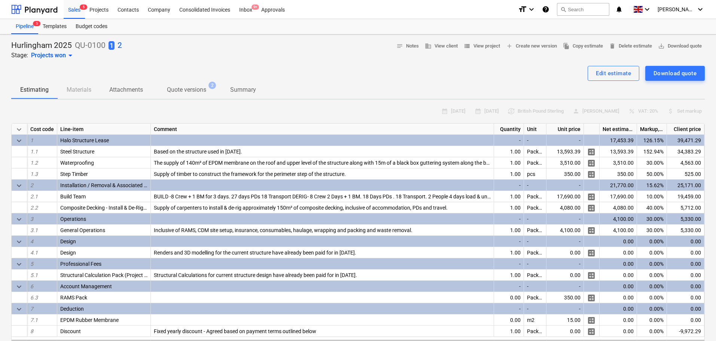
click at [118, 42] on p "2" at bounding box center [120, 45] width 4 height 10
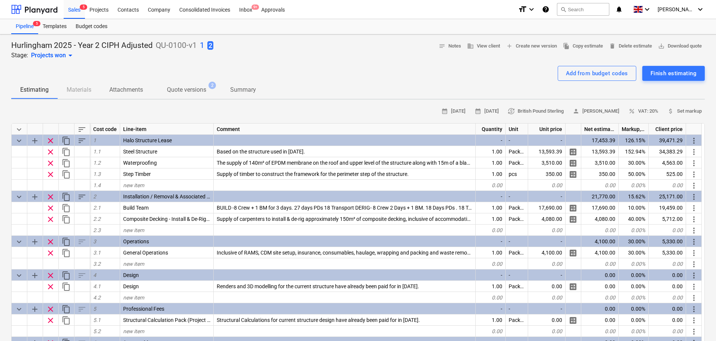
click at [203, 44] on p "1" at bounding box center [202, 45] width 4 height 10
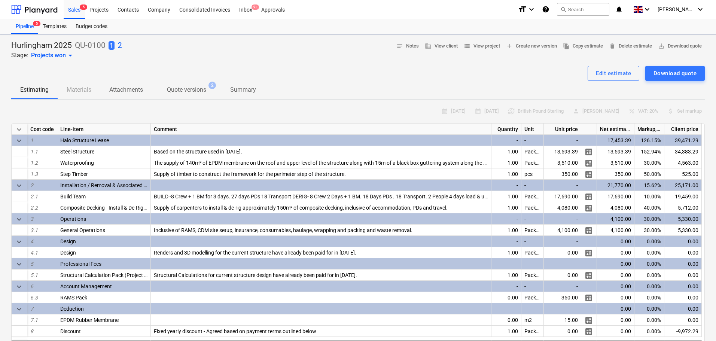
type textarea "x"
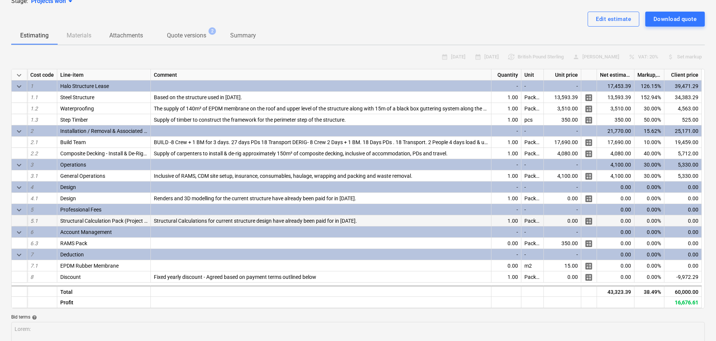
scroll to position [75, 0]
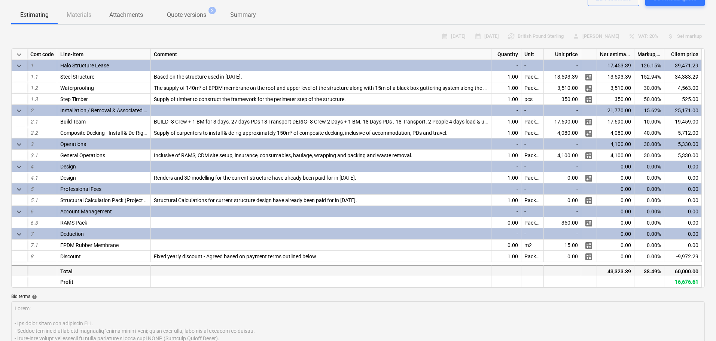
click at [619, 273] on div "43,323.39" at bounding box center [615, 270] width 37 height 11
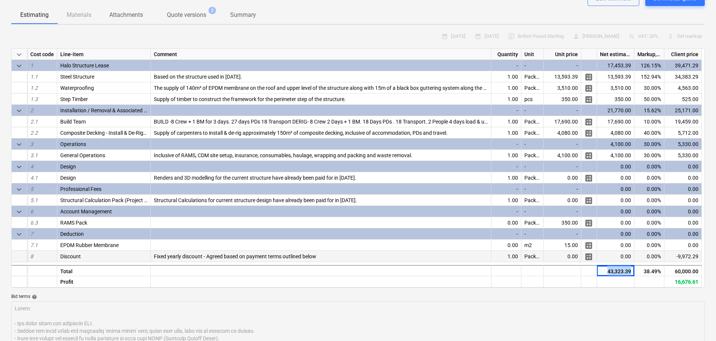
copy div "43,323.39"
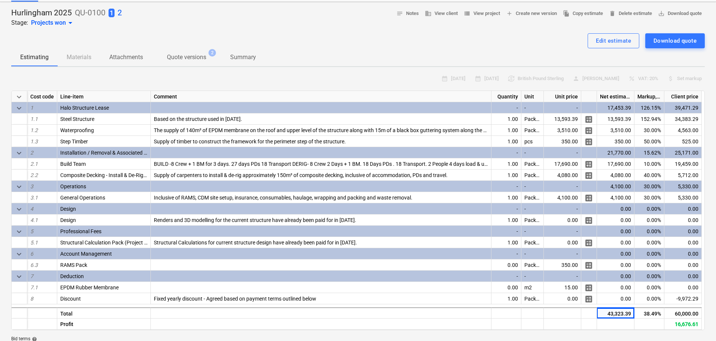
scroll to position [0, 0]
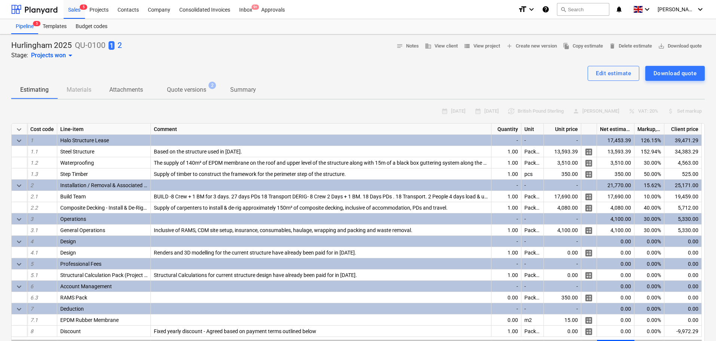
click at [271, 49] on div "Hurlingham 2025 QU-0100 1 2 Stage: Projects won arrow_drop_down notes Notes bus…" at bounding box center [358, 49] width 694 height 19
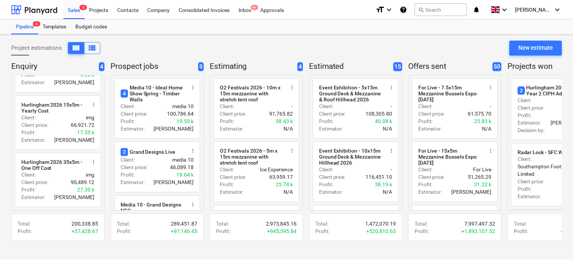
scroll to position [112, 0]
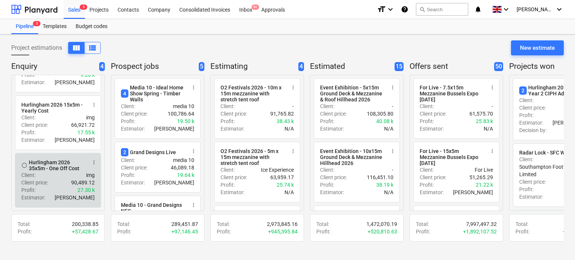
click at [56, 169] on div "Hurlingham 2026 35x5m - One Off Cost" at bounding box center [58, 166] width 58 height 12
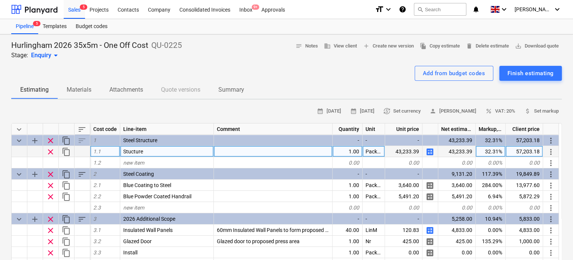
click at [431, 152] on span "calculate" at bounding box center [429, 152] width 9 height 9
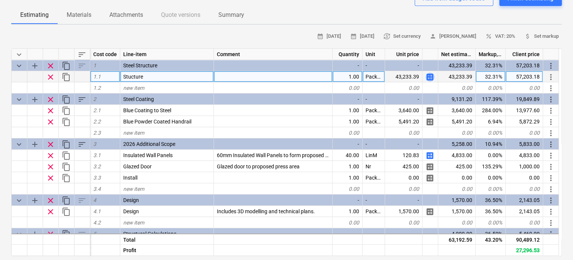
click at [429, 75] on span "calculate" at bounding box center [429, 77] width 9 height 9
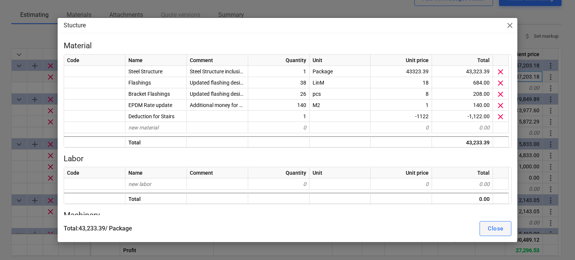
click at [497, 224] on div "Close" at bounding box center [495, 229] width 15 height 10
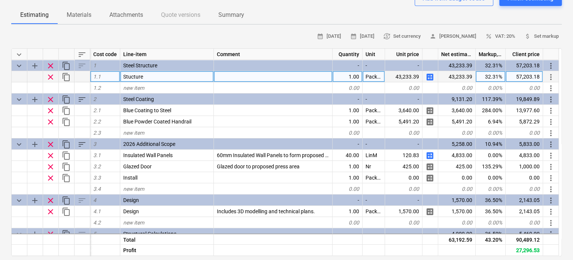
click at [430, 78] on span "calculate" at bounding box center [429, 77] width 9 height 9
click at [432, 80] on span "calculate" at bounding box center [429, 77] width 9 height 9
type textarea "x"
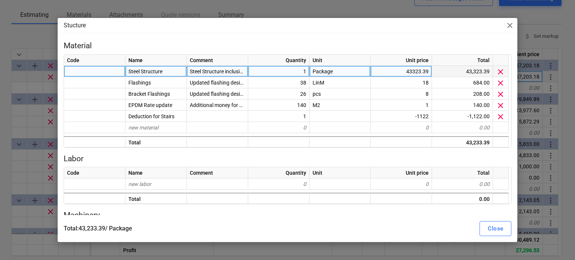
click at [403, 69] on div "43323.39" at bounding box center [401, 71] width 61 height 11
click at [406, 72] on input "£43,744.72" at bounding box center [401, 71] width 61 height 11
type input "43,744.72"
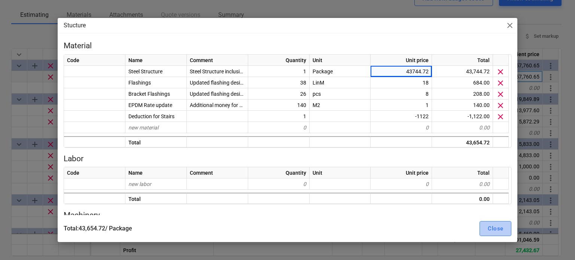
click at [499, 230] on div "Close" at bounding box center [495, 229] width 15 height 10
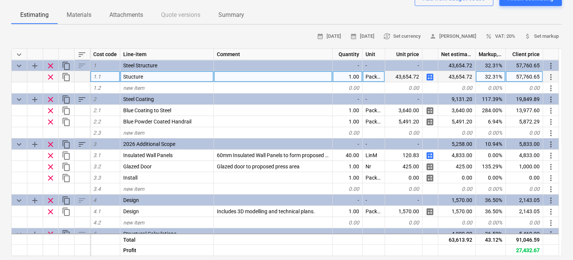
click at [427, 76] on span "calculate" at bounding box center [429, 77] width 9 height 9
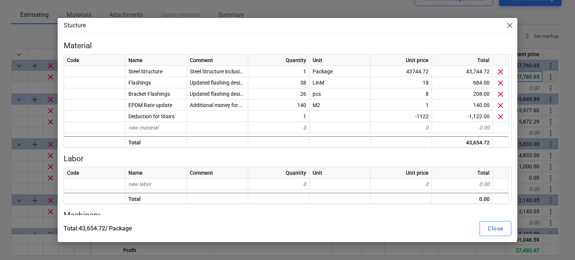
type textarea "x"
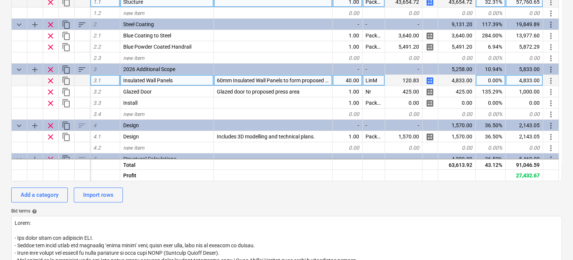
click at [485, 79] on div "0.00%" at bounding box center [491, 80] width 30 height 11
type input "30"
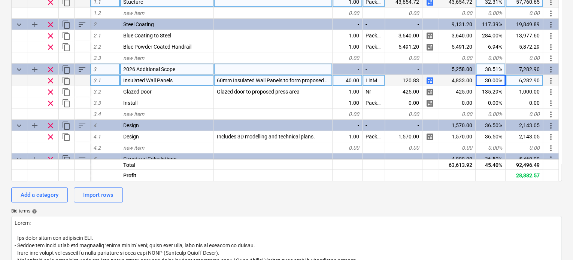
click at [486, 69] on div "38.51%" at bounding box center [491, 69] width 30 height 11
click at [486, 69] on input "38.5108" at bounding box center [491, 69] width 30 height 11
click at [483, 70] on div "38.51%" at bounding box center [491, 69] width 30 height 11
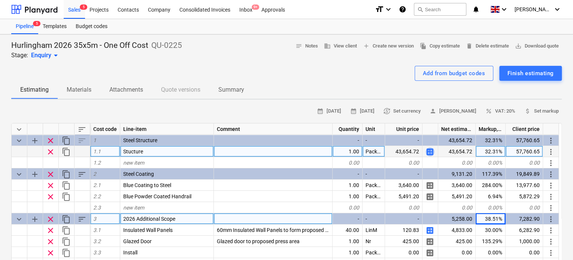
click at [430, 154] on span "calculate" at bounding box center [429, 152] width 9 height 9
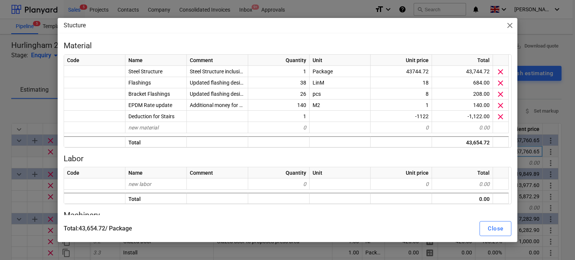
drag, startPoint x: 500, startPoint y: 24, endPoint x: 505, endPoint y: 23, distance: 4.9
click at [502, 24] on div "Stucture close" at bounding box center [288, 25] width 460 height 15
click at [510, 24] on span "close" at bounding box center [510, 25] width 9 height 9
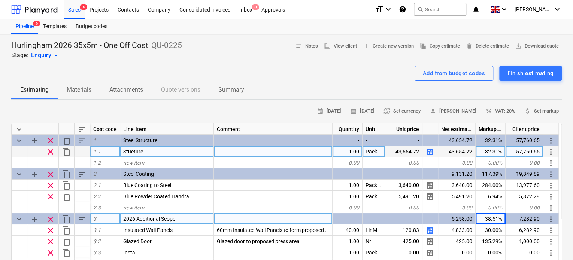
click at [428, 153] on span "calculate" at bounding box center [429, 152] width 9 height 9
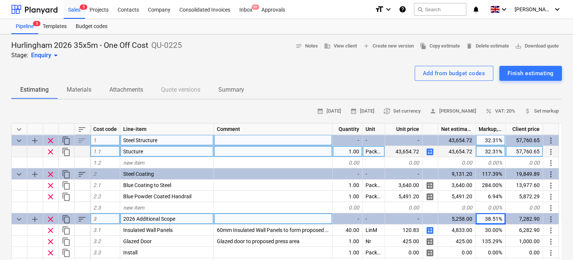
click at [491, 139] on div "32.31%" at bounding box center [491, 140] width 30 height 11
click at [431, 150] on span "calculate" at bounding box center [429, 152] width 9 height 9
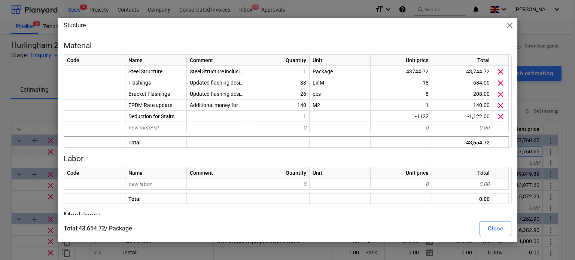
click at [28, 72] on div "Stucture close Material Code Name Comment Quantity Unit Unit price Total Steel …" at bounding box center [287, 130] width 575 height 260
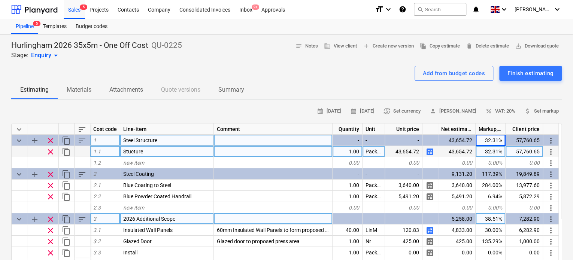
click at [428, 154] on span "calculate" at bounding box center [429, 152] width 9 height 9
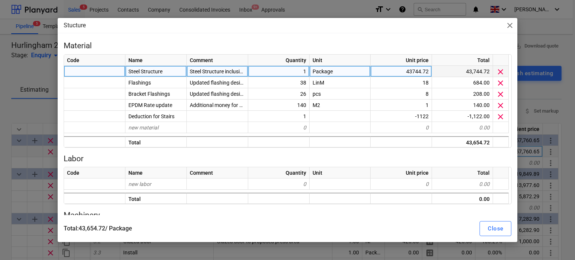
click at [390, 75] on div "43744.72" at bounding box center [401, 71] width 61 height 11
click at [497, 228] on div "Close" at bounding box center [495, 229] width 15 height 10
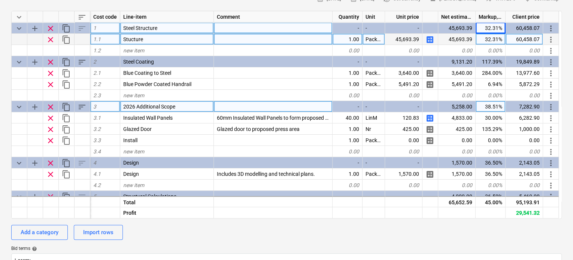
click at [485, 40] on div "32.31%" at bounding box center [491, 39] width 30 height 11
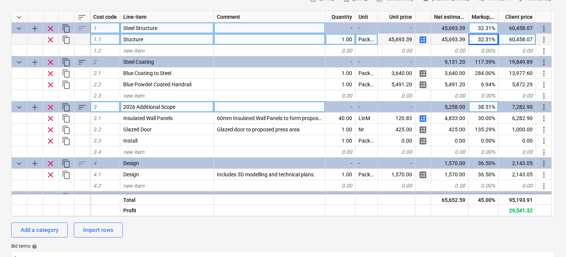
type textarea "x"
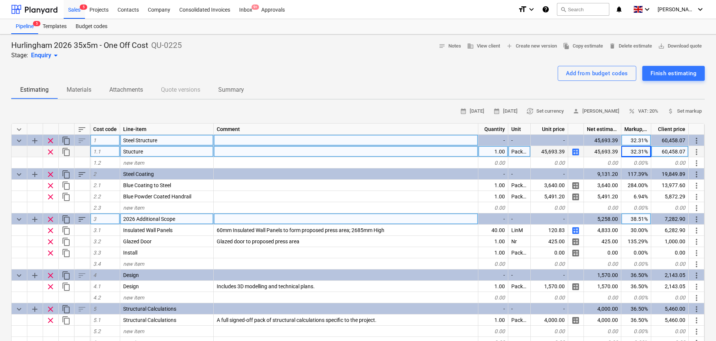
click at [575, 151] on div "32.31%" at bounding box center [637, 151] width 30 height 11
type input "12518"
type textarea "x"
type input "125.18"
type textarea "x"
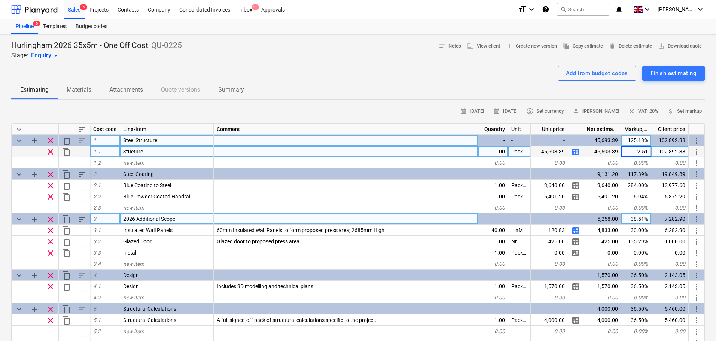
type input "12.518"
type textarea "x"
click at [575, 149] on div "12.52%" at bounding box center [637, 151] width 30 height 11
type input "100.2518"
type textarea "x"
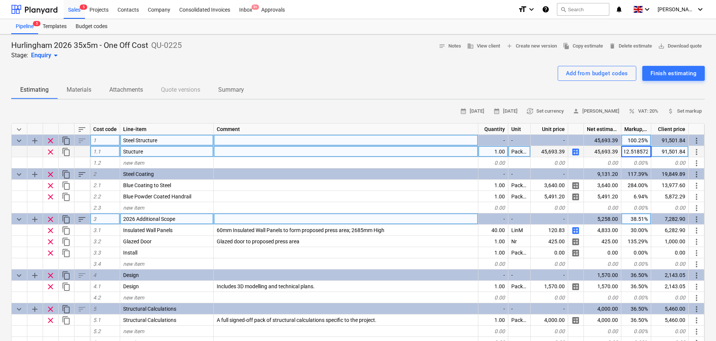
type input "12.5185722"
type textarea "x"
type input "20.2518"
type textarea "x"
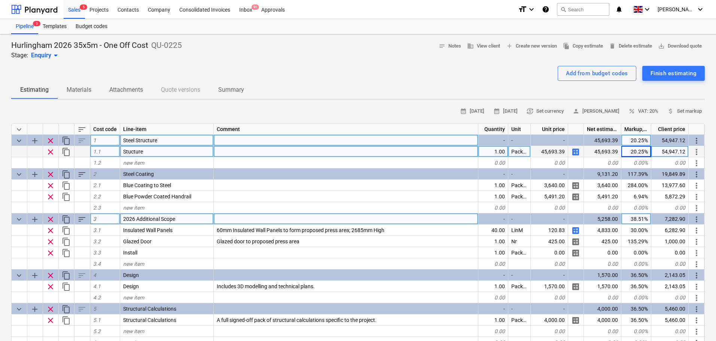
click at [575, 149] on div "20.25%" at bounding box center [637, 151] width 30 height 11
type input "30"
type textarea "x"
click at [575, 152] on div "30.00%" at bounding box center [637, 151] width 30 height 11
type input "25.18"
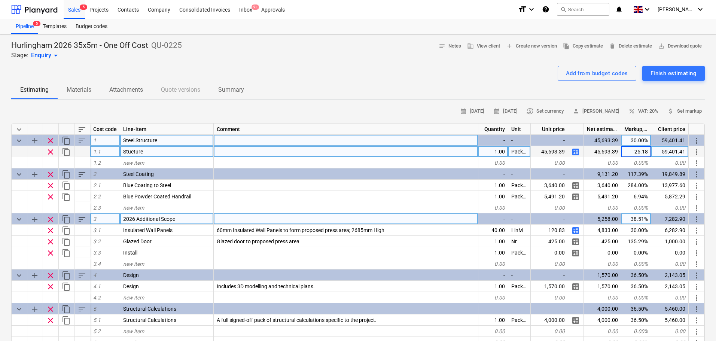
type textarea "x"
type input "25.185722"
click at [575, 151] on div "25.19%" at bounding box center [637, 151] width 30 height 11
click at [575, 151] on input "25.1857" at bounding box center [637, 151] width 30 height 11
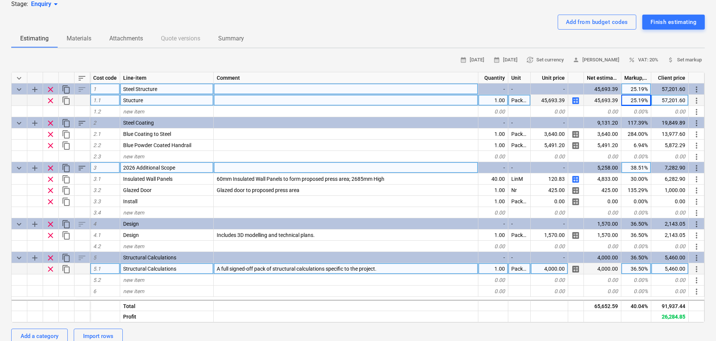
scroll to position [0, 0]
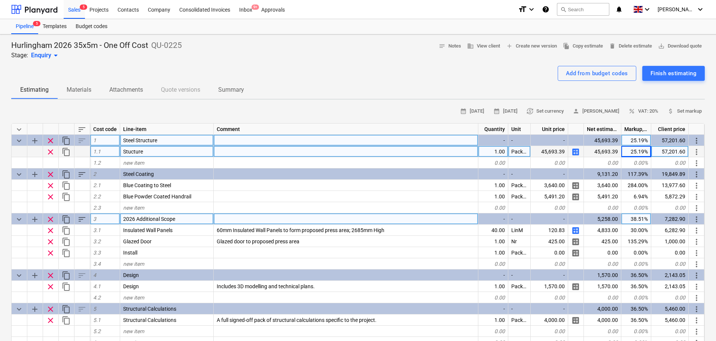
click at [571, 152] on div "calculate" at bounding box center [577, 151] width 16 height 11
click at [574, 152] on span "calculate" at bounding box center [576, 152] width 9 height 9
click at [575, 152] on span "calculate" at bounding box center [576, 152] width 9 height 9
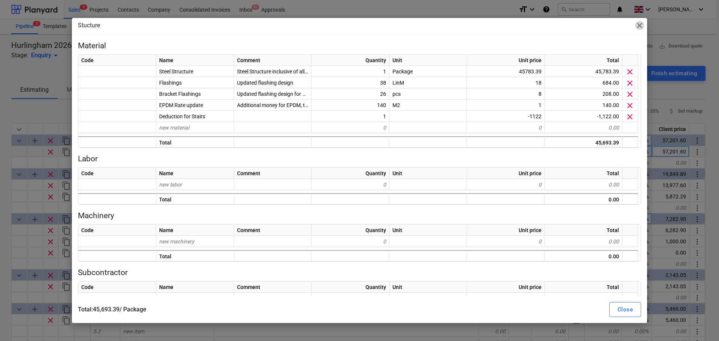
click at [575, 23] on span "close" at bounding box center [639, 25] width 9 height 9
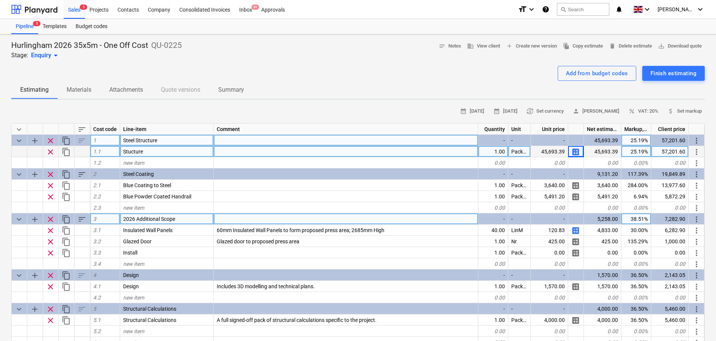
click at [575, 155] on span "calculate" at bounding box center [576, 152] width 9 height 9
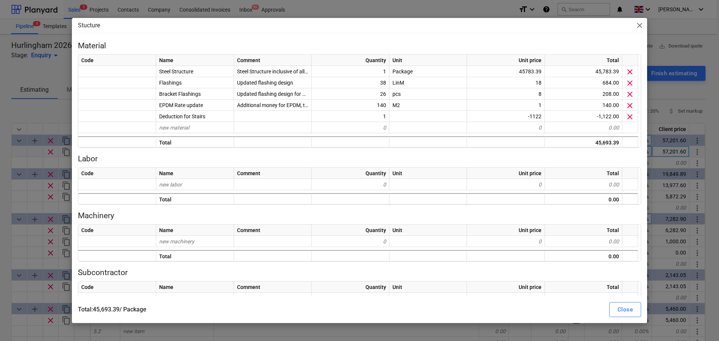
click at [9, 109] on div "Stucture close Material Code Name Comment Quantity Unit Unit price Total Steel …" at bounding box center [359, 170] width 719 height 341
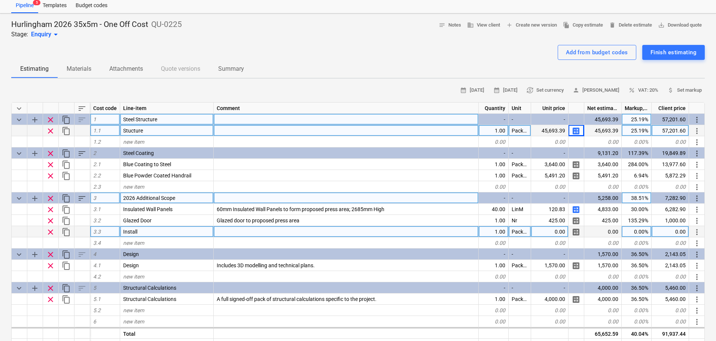
scroll to position [37, 0]
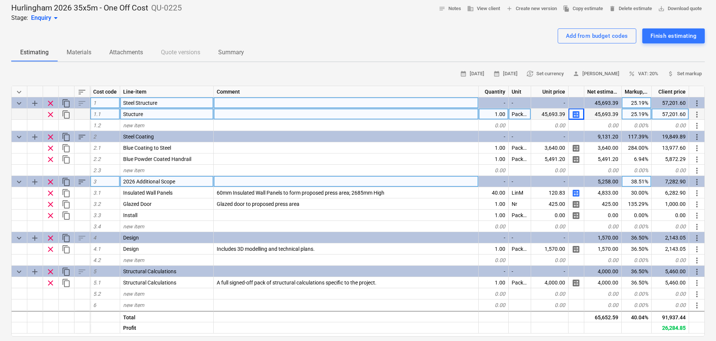
click at [575, 103] on div "57,201.60" at bounding box center [670, 102] width 37 height 11
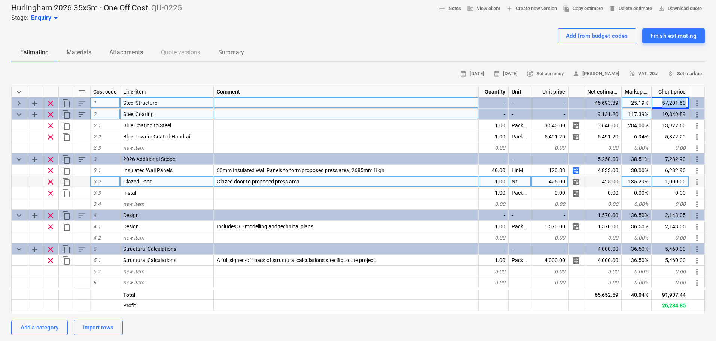
copy div "57,201.60 more_vert"
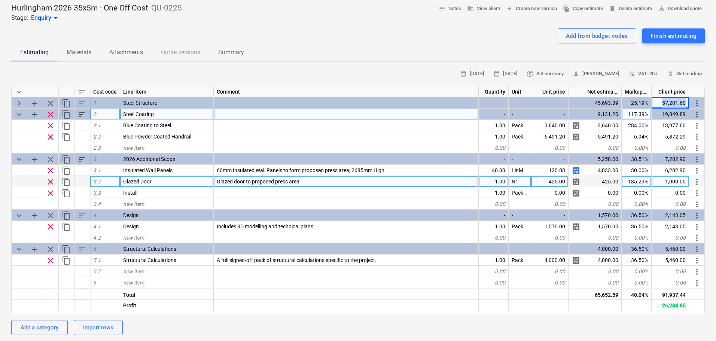
copy div "57,201.60 more_vert"
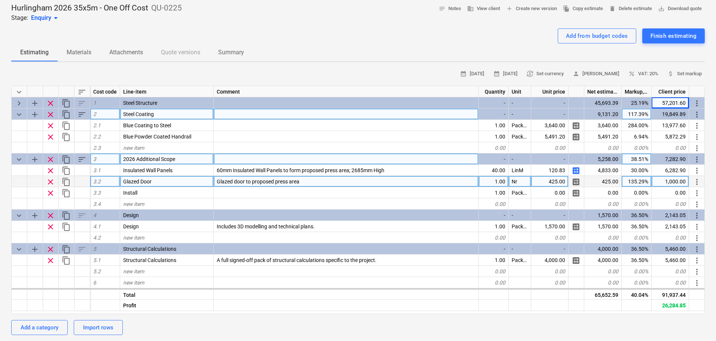
click at [575, 158] on div "7,282.90" at bounding box center [670, 159] width 37 height 11
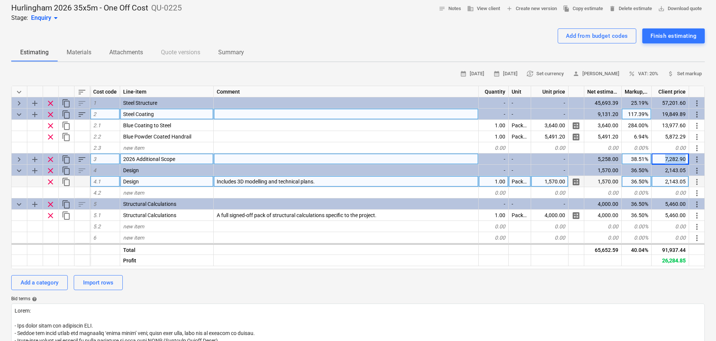
click at [575, 158] on div "7,282.90" at bounding box center [670, 159] width 37 height 11
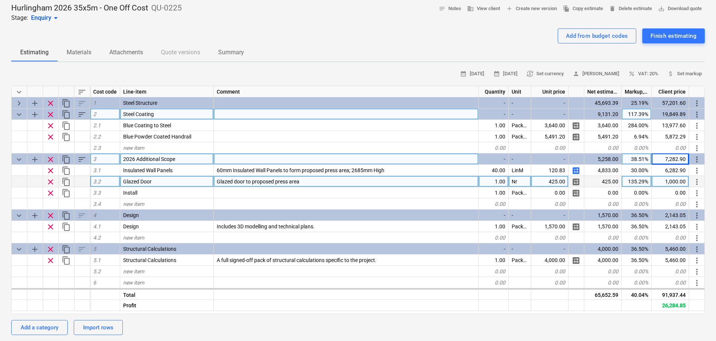
click at [575, 158] on div "7,282.90" at bounding box center [670, 159] width 37 height 11
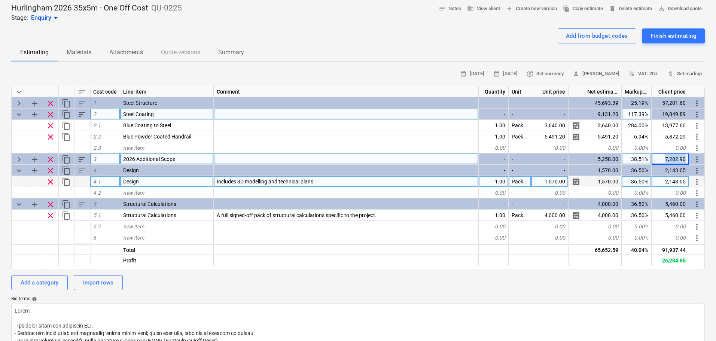
click at [575, 158] on div "7,282.90" at bounding box center [670, 159] width 37 height 11
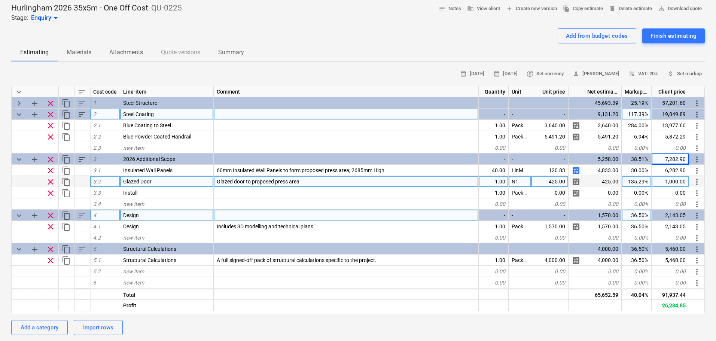
click at [575, 217] on div "2,143.05" at bounding box center [670, 215] width 37 height 11
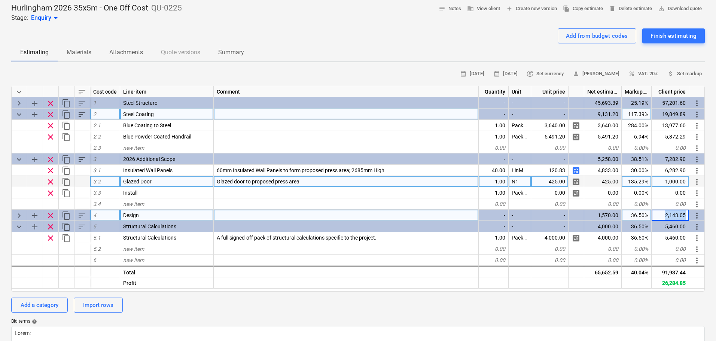
copy div "2,143.05 more_vert"
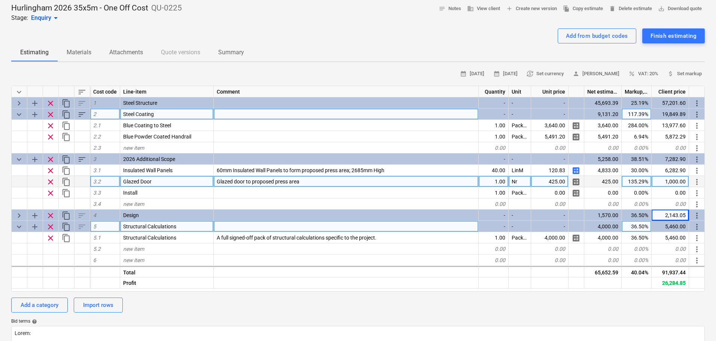
click at [575, 225] on div "5,460.00" at bounding box center [670, 226] width 37 height 11
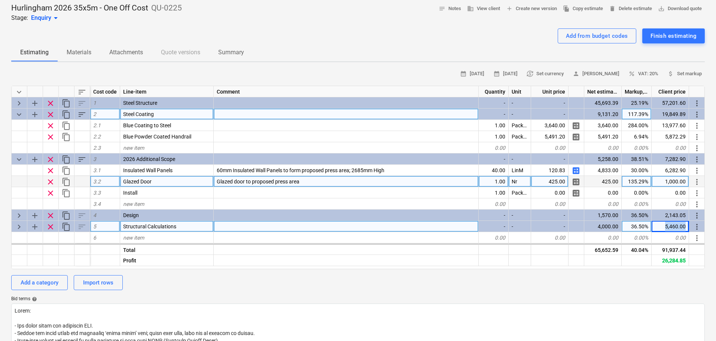
click at [575, 225] on div "5,460.00" at bounding box center [670, 226] width 37 height 11
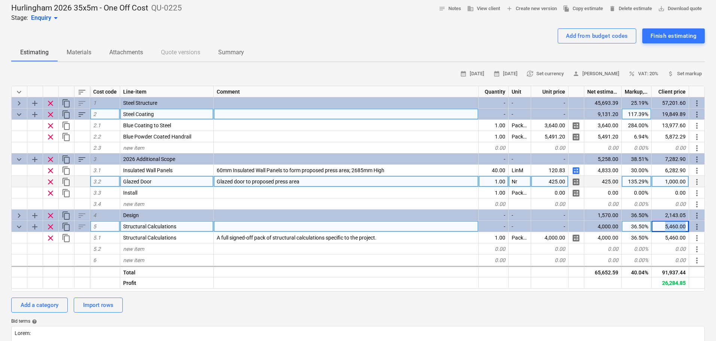
click at [575, 225] on div "5,460.00" at bounding box center [670, 226] width 37 height 11
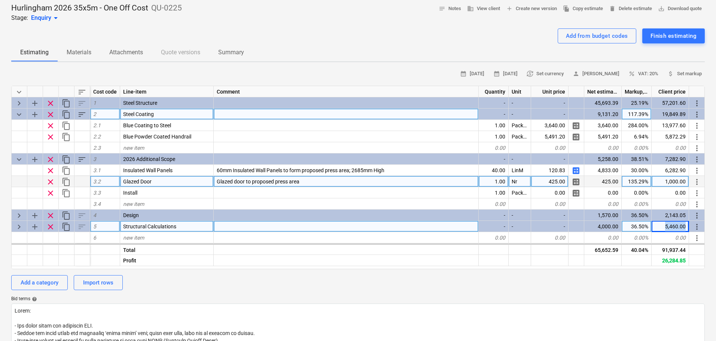
copy div "5,460.00 more_vert"
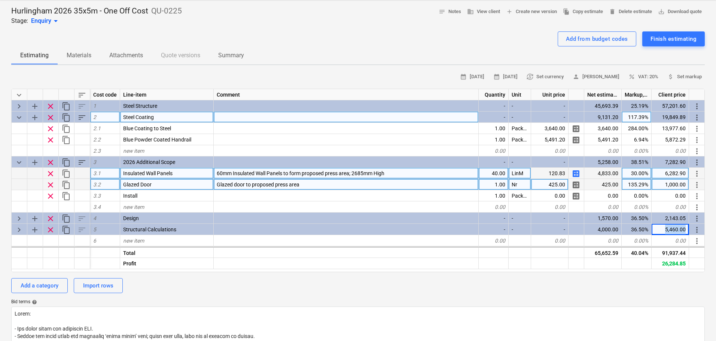
scroll to position [0, 0]
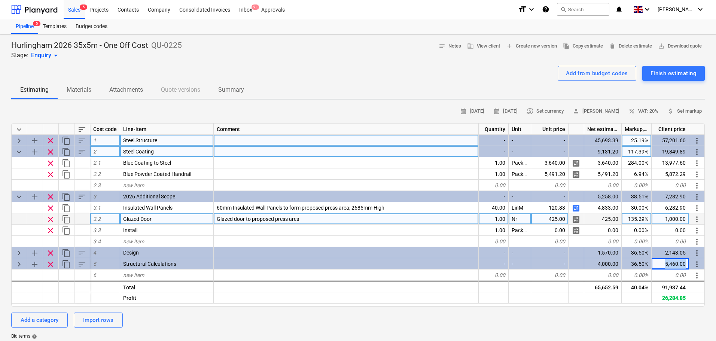
click at [18, 141] on span "keyboard_arrow_right" at bounding box center [19, 140] width 9 height 9
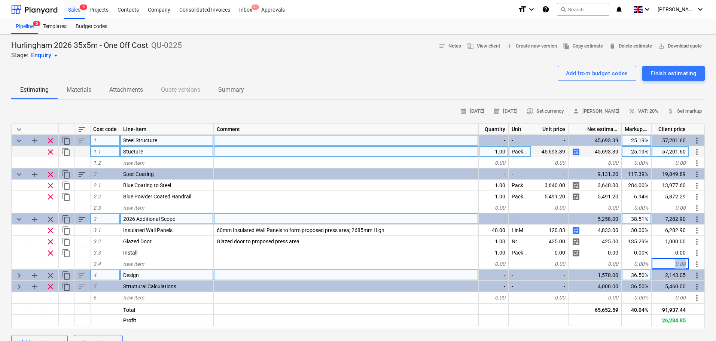
click at [19, 260] on span "keyboard_arrow_right" at bounding box center [19, 275] width 9 height 9
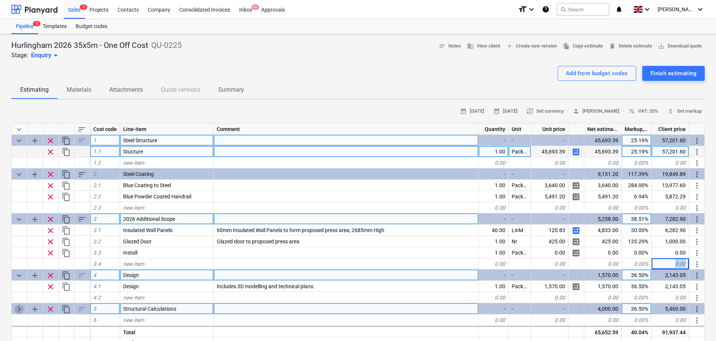
click at [19, 260] on span "keyboard_arrow_right" at bounding box center [19, 309] width 9 height 9
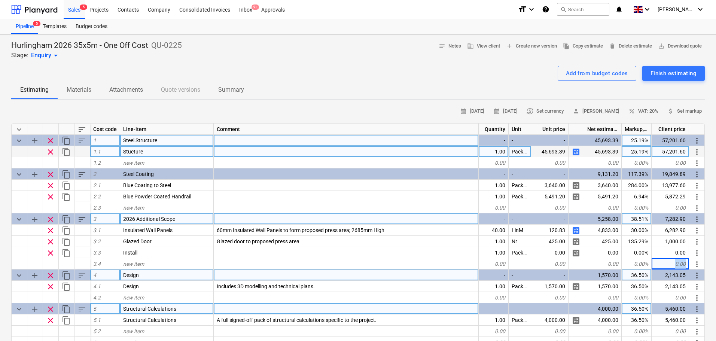
click at [575, 154] on span "calculate" at bounding box center [576, 152] width 9 height 9
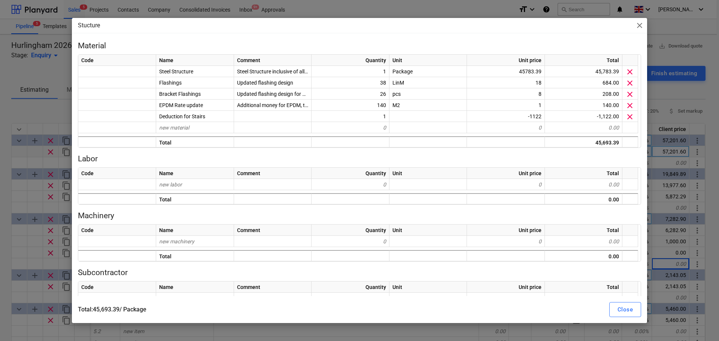
click at [0, 213] on div "Stucture close Material Code Name Comment Quantity Unit Unit price Total Steel …" at bounding box center [359, 170] width 719 height 341
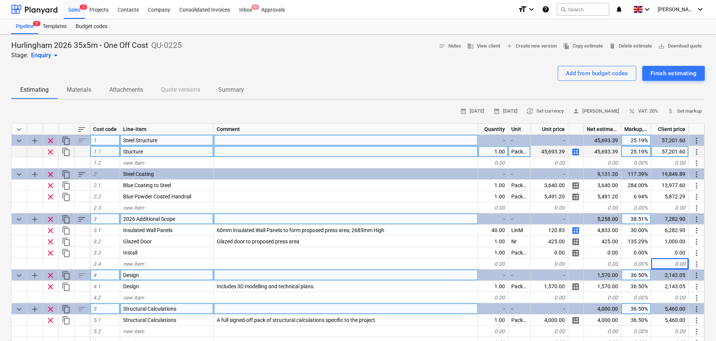
click at [575, 137] on div "25.19%" at bounding box center [637, 140] width 30 height 11
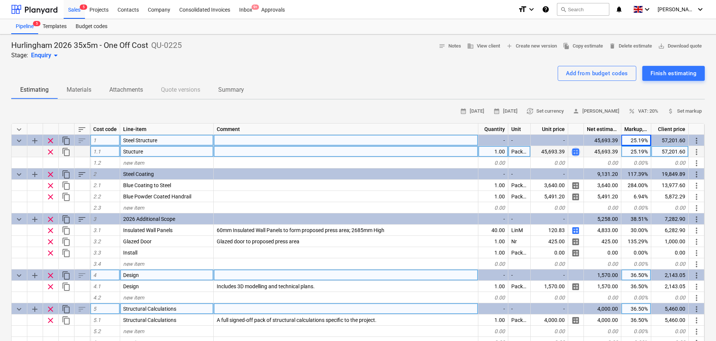
click at [575, 152] on span "calculate" at bounding box center [576, 152] width 9 height 9
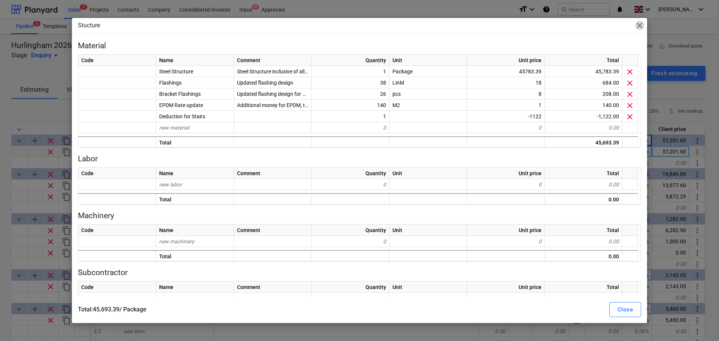
click at [575, 28] on span "close" at bounding box center [639, 25] width 9 height 9
type textarea "x"
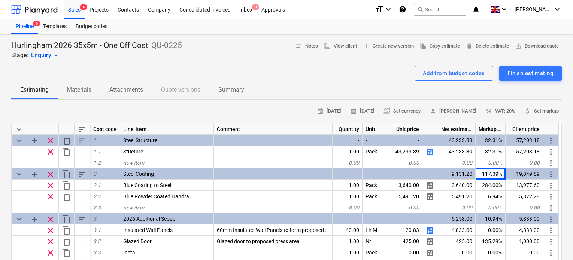
scroll to position [37, 0]
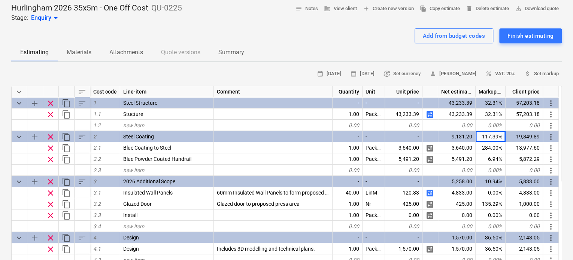
click at [235, 22] on div at bounding box center [286, 25] width 551 height 6
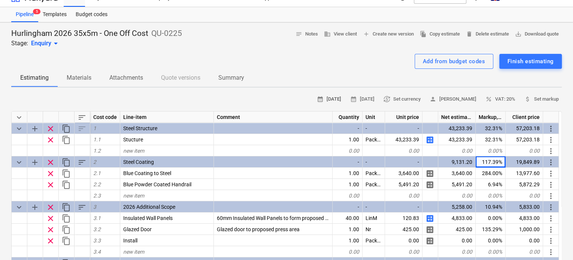
scroll to position [0, 0]
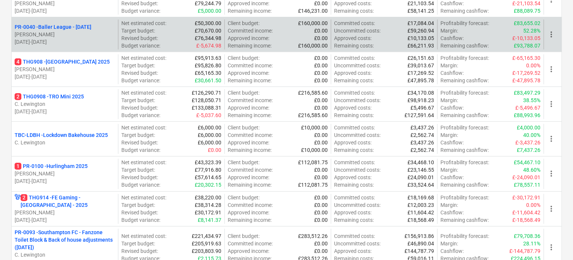
scroll to position [300, 0]
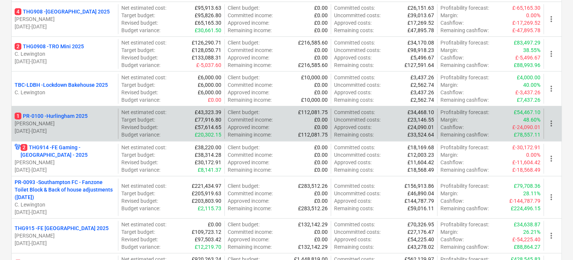
click at [90, 117] on div "1 PR-0100 - Hurlingham 2025" at bounding box center [65, 115] width 100 height 7
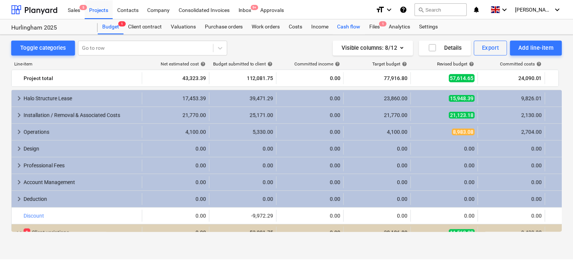
scroll to position [34, 0]
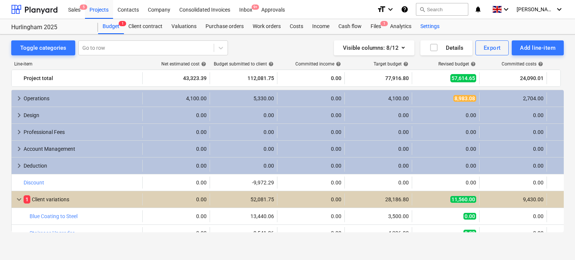
click at [429, 27] on div "Settings" at bounding box center [430, 26] width 28 height 15
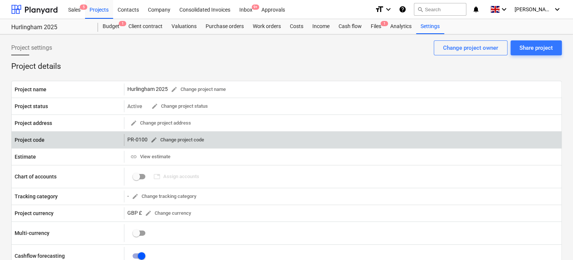
click at [172, 143] on span "edit Change project code" at bounding box center [178, 140] width 54 height 9
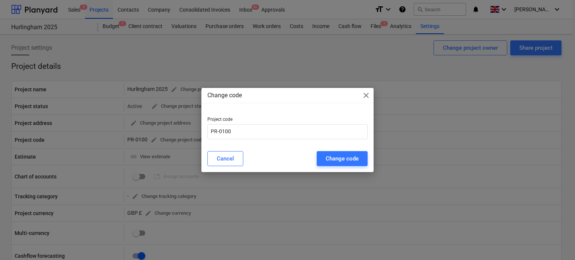
click at [183, 49] on div "Change code close Project code PR-0100 Cancel Change code" at bounding box center [287, 130] width 575 height 260
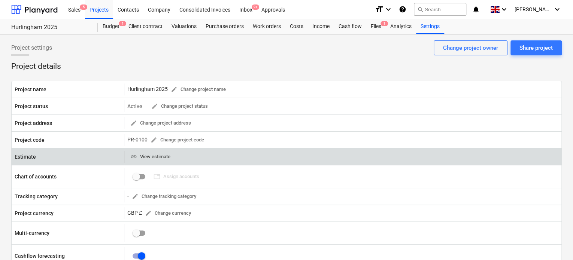
click at [144, 158] on span "link View estimate" at bounding box center [150, 157] width 40 height 9
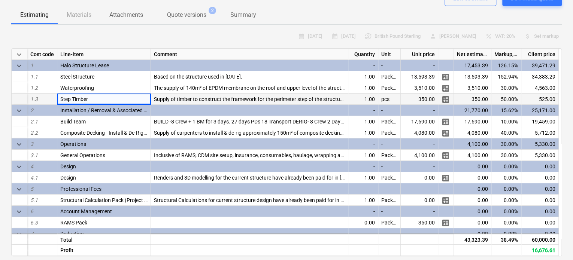
scroll to position [28, 0]
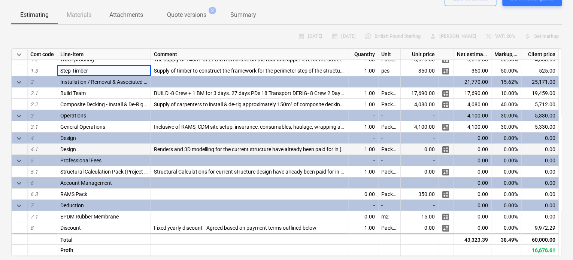
click at [238, 149] on span "Renders and 3D modelling for the current structure have already been paid for i…" at bounding box center [255, 149] width 203 height 6
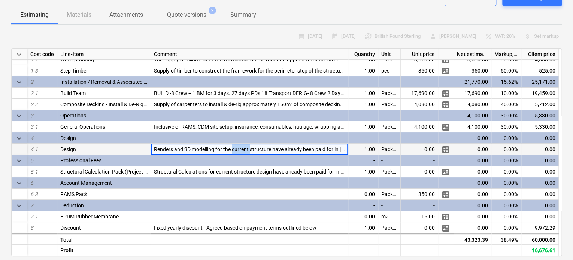
click at [238, 149] on span "Renders and 3D modelling for the current structure have already been paid for i…" at bounding box center [255, 149] width 203 height 6
click at [273, 147] on span "Renders and 3D modelling for the current structure have already been paid for i…" at bounding box center [255, 149] width 203 height 6
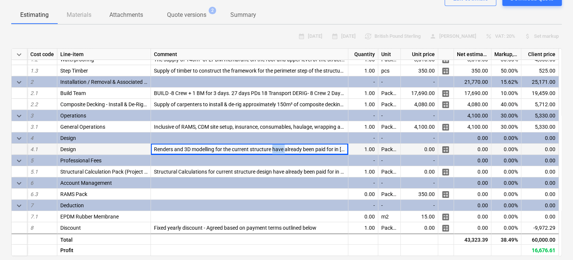
click at [273, 147] on span "Renders and 3D modelling for the current structure have already been paid for i…" at bounding box center [255, 149] width 203 height 6
click at [343, 151] on span "Renders and 3D modelling for the current structure have already been paid for i…" at bounding box center [255, 149] width 203 height 6
click at [330, 148] on span "Renders and 3D modelling for the current structure have already been paid for i…" at bounding box center [255, 149] width 203 height 6
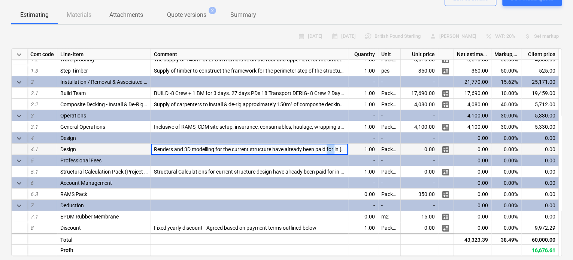
click at [330, 148] on span "Renders and 3D modelling for the current structure have already been paid for i…" at bounding box center [255, 149] width 203 height 6
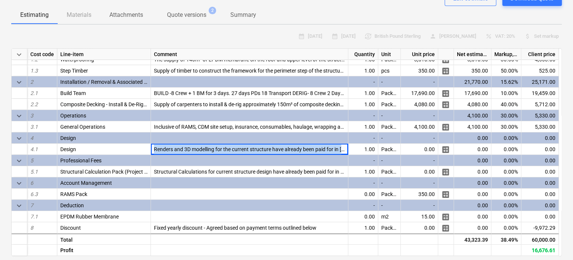
copy span "Renders and 3D modelling for the current structure have already been paid for i…"
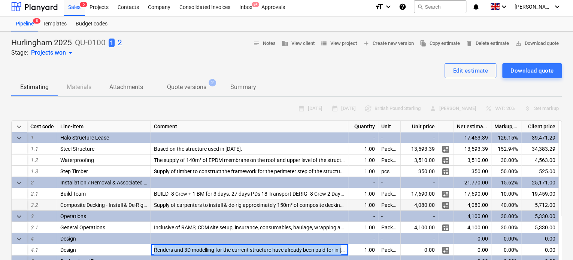
scroll to position [0, 0]
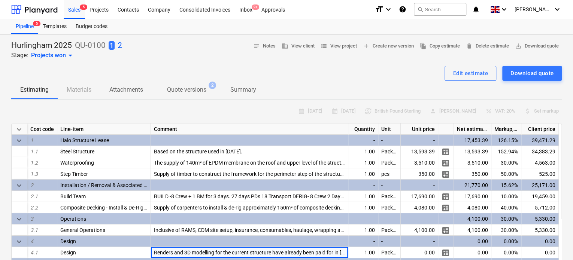
click at [178, 65] on div at bounding box center [286, 63] width 551 height 6
click at [531, 140] on div "39,471.29" at bounding box center [539, 140] width 37 height 11
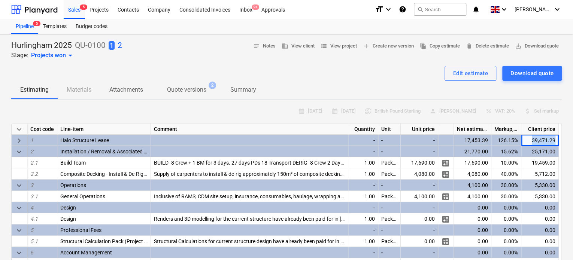
click at [531, 140] on div "39,471.29" at bounding box center [539, 140] width 37 height 11
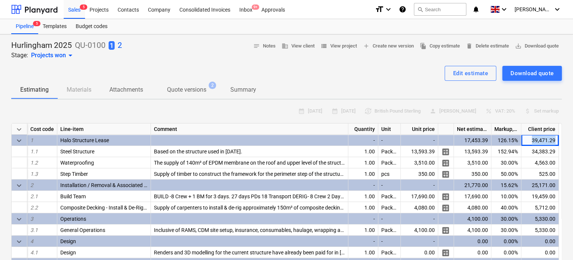
click at [531, 140] on div "39,471.29" at bounding box center [539, 140] width 37 height 11
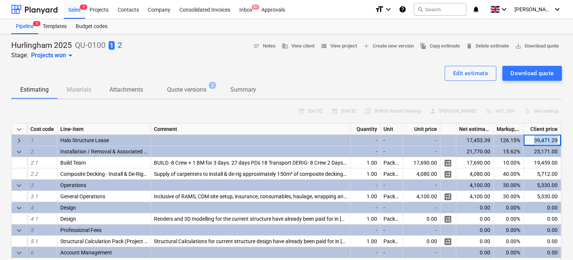
copy div "39,471.29"
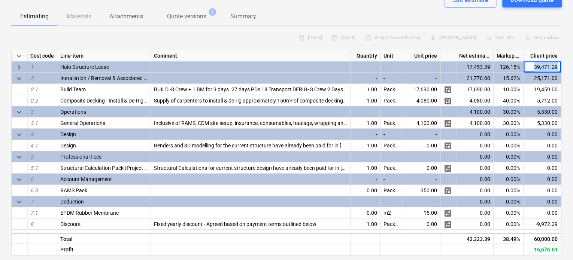
scroll to position [75, 0]
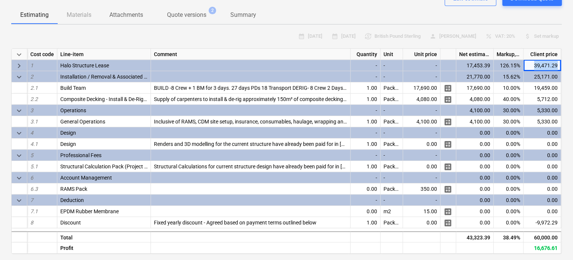
click at [17, 65] on span "keyboard_arrow_right" at bounding box center [19, 65] width 9 height 9
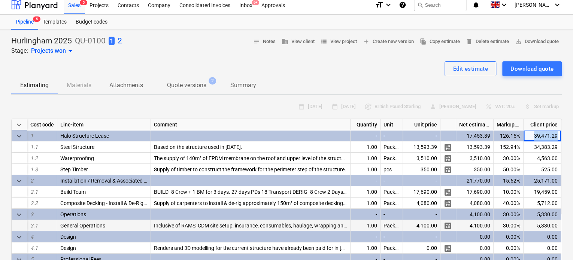
scroll to position [0, 0]
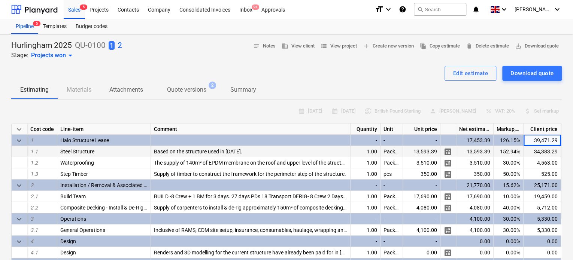
click at [537, 147] on div "34,383.29" at bounding box center [542, 151] width 37 height 11
click at [417, 149] on div "13,593.39" at bounding box center [421, 151] width 37 height 11
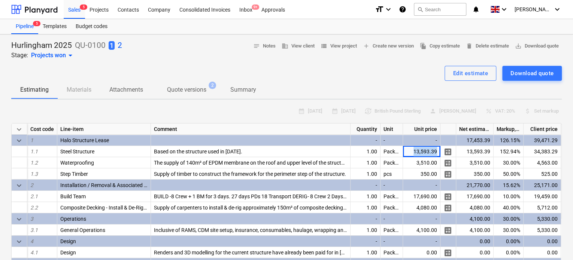
copy div "13,593.39"
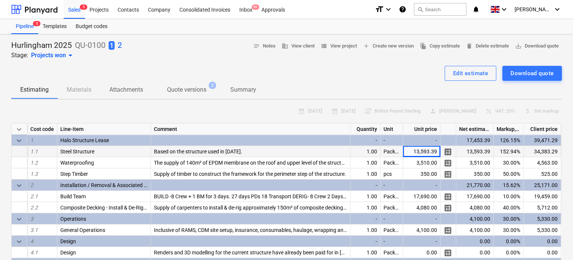
click at [537, 153] on div "34,383.29" at bounding box center [542, 151] width 37 height 11
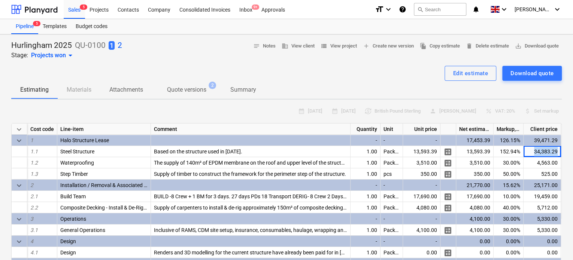
copy div "34,383.29"
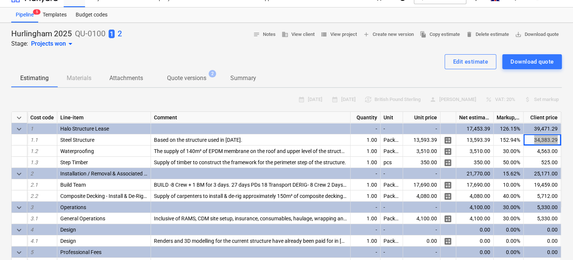
scroll to position [0, 0]
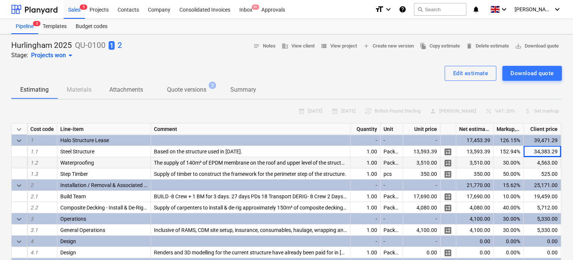
click at [544, 164] on div "4,563.00" at bounding box center [542, 162] width 37 height 11
copy div "4,563.00"
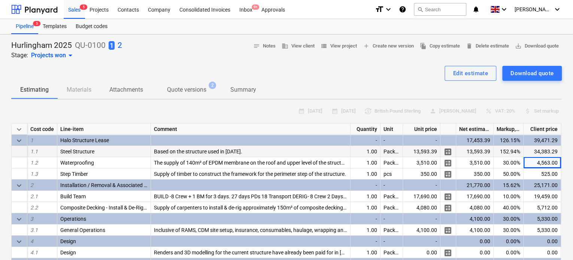
click at [471, 152] on div "13,593.39" at bounding box center [474, 151] width 37 height 11
click at [537, 154] on div "34,383.29" at bounding box center [542, 151] width 37 height 11
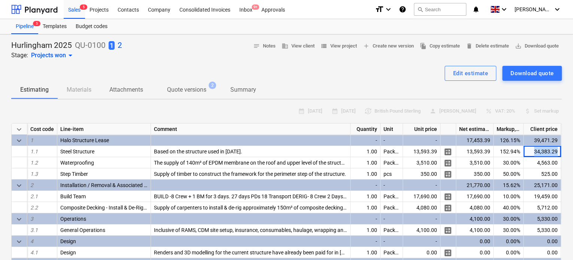
copy div "34,383.29"
click at [541, 152] on div "34,383.29" at bounding box center [542, 151] width 37 height 11
click at [285, 70] on div "Edit estimate Download quote" at bounding box center [286, 73] width 551 height 15
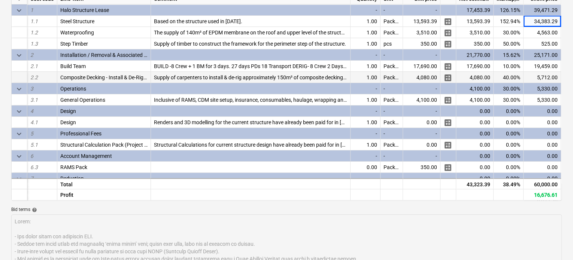
scroll to position [225, 0]
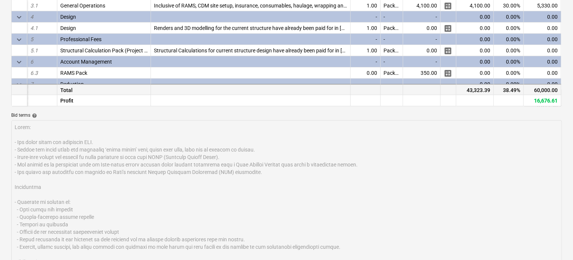
click at [471, 87] on div "43,323.39" at bounding box center [474, 89] width 37 height 11
copy div "43,323.39"
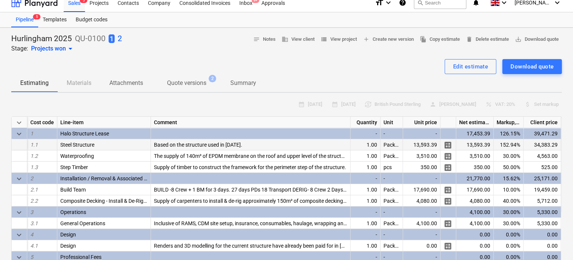
scroll to position [0, 0]
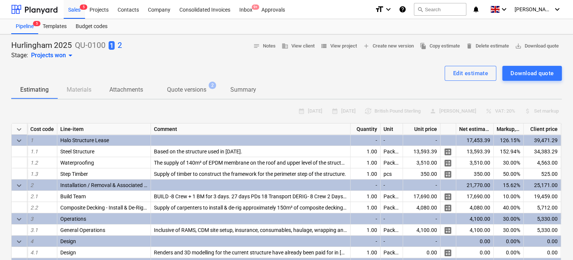
click at [118, 45] on p "2" at bounding box center [120, 45] width 4 height 10
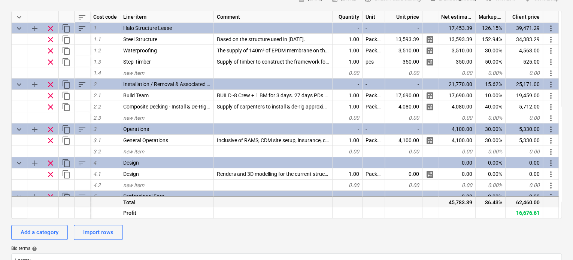
click at [454, 202] on div "45,783.39" at bounding box center [456, 201] width 37 height 11
copy div "45,783.39"
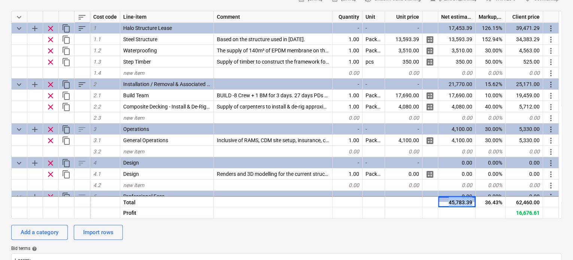
type textarea "x"
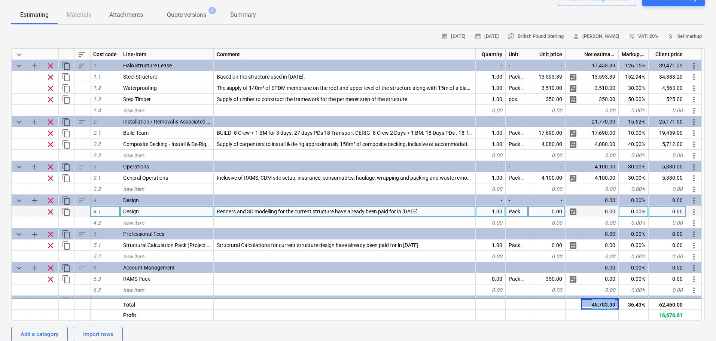
scroll to position [75, 0]
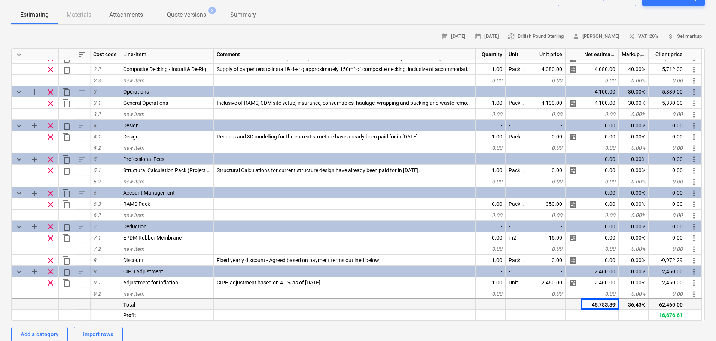
click at [575, 260] on div "62,460.00" at bounding box center [667, 303] width 37 height 11
copy div "62,460.00"
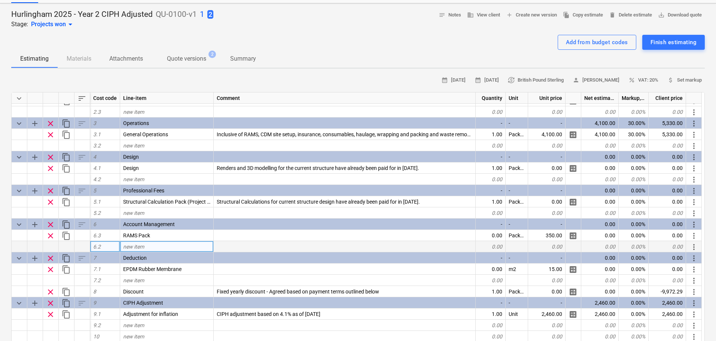
scroll to position [112, 0]
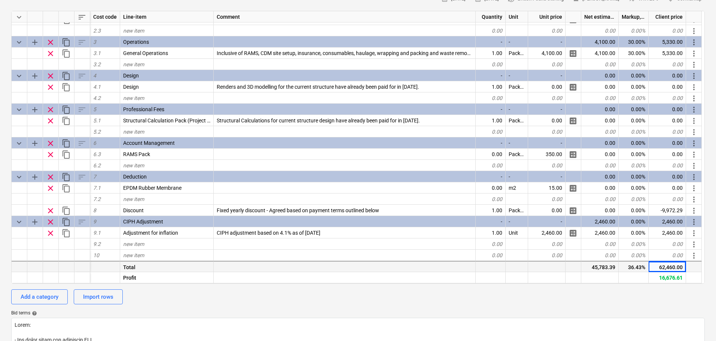
click at [575, 260] on div "45,783.39" at bounding box center [600, 266] width 37 height 11
copy div "45,783.39"
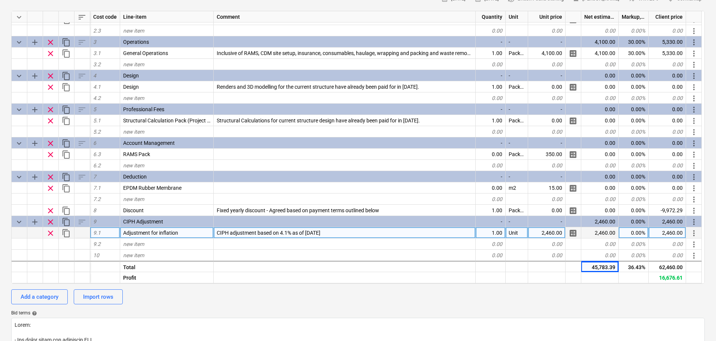
click at [536, 234] on div "2,460.00" at bounding box center [546, 232] width 37 height 11
type input "1"
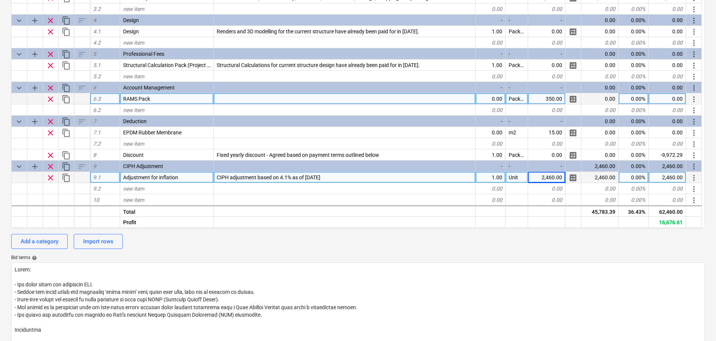
scroll to position [187, 0]
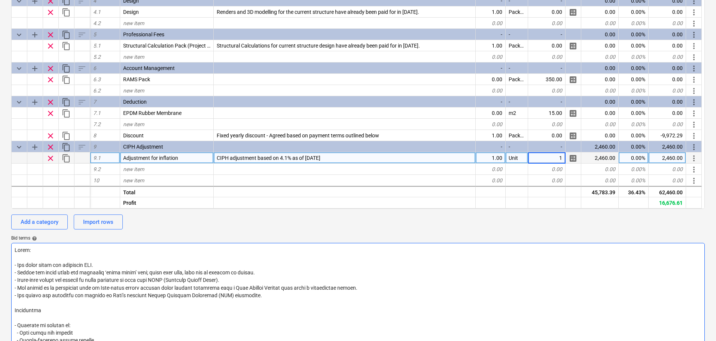
type textarea "x"
type input "2460"
type textarea "x"
type input "2460000"
type textarea "x"
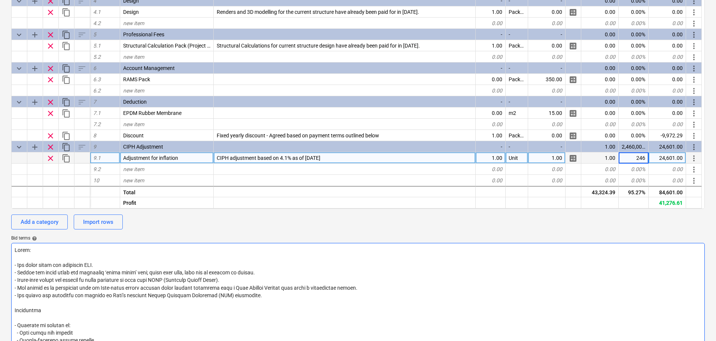
type input "2460"
type textarea "x"
type input "24600"
type textarea "x"
type input "4"
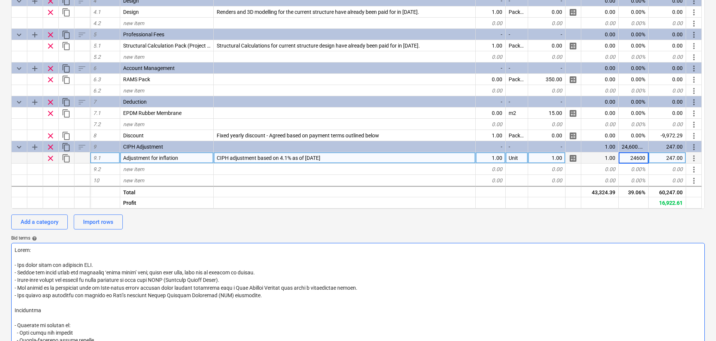
type input "246000"
type textarea "x"
click at [540, 154] on div "1.00" at bounding box center [546, 157] width 37 height 11
type input "2460"
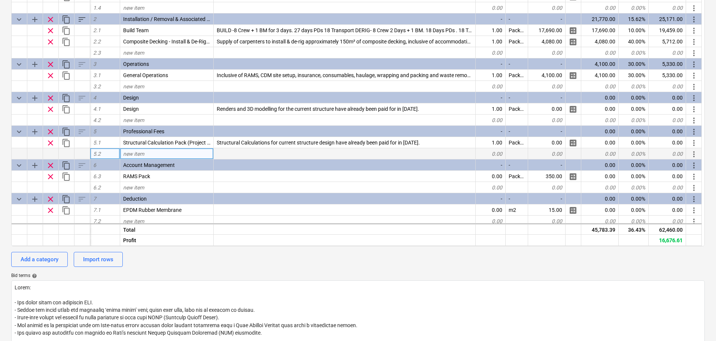
scroll to position [87, 0]
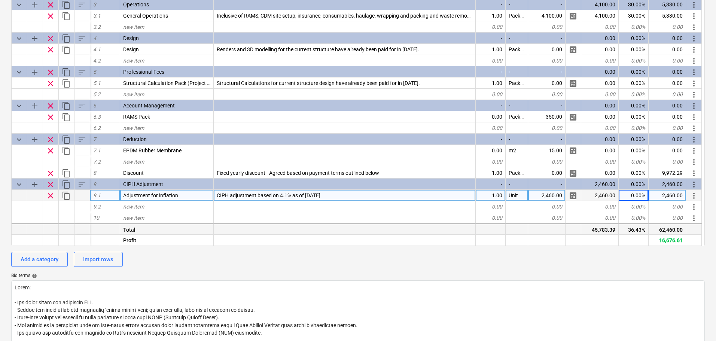
click at [575, 229] on div "62,460.00" at bounding box center [667, 228] width 37 height 11
click at [575, 260] on div "Add a category Import rows" at bounding box center [358, 259] width 694 height 15
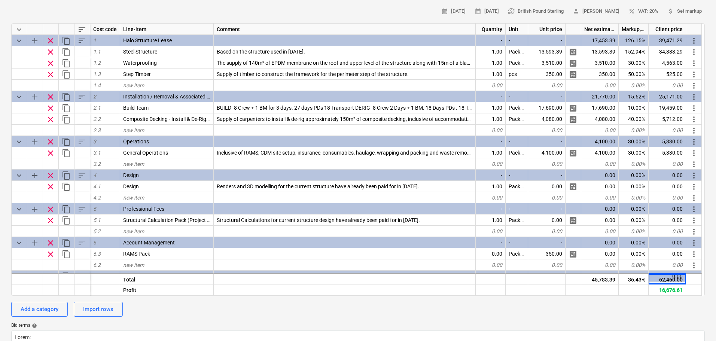
scroll to position [0, 0]
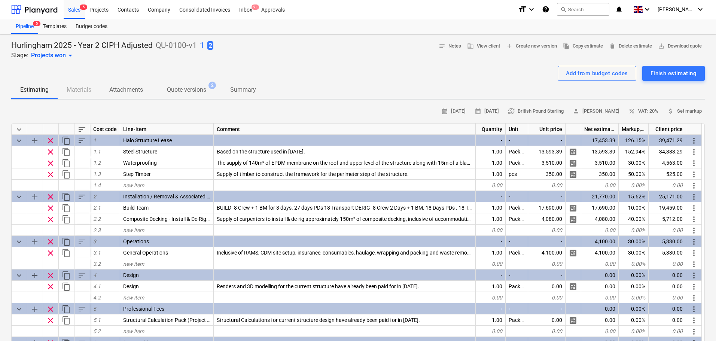
click at [200, 47] on p "1" at bounding box center [202, 45] width 4 height 10
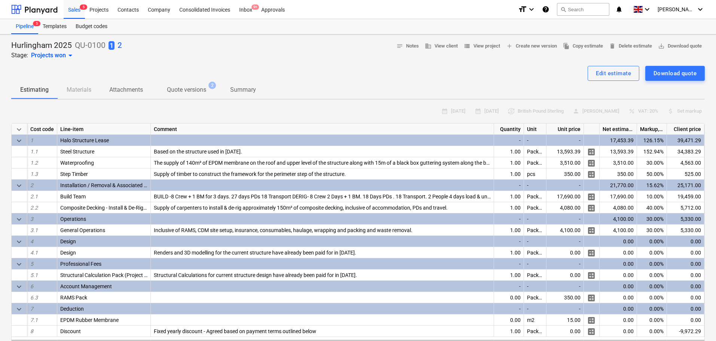
click at [119, 43] on p "2" at bounding box center [120, 45] width 4 height 10
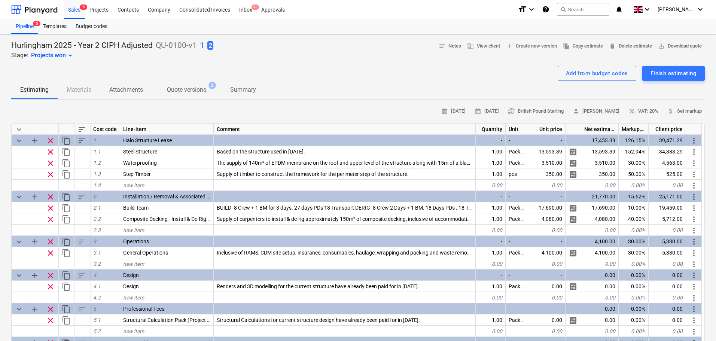
click at [200, 47] on p "1" at bounding box center [202, 45] width 4 height 10
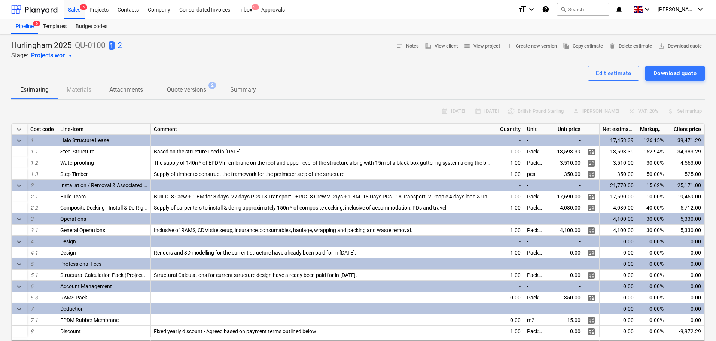
click at [205, 47] on div "Hurlingham 2025 QU-0100 1 2 Stage: Projects won arrow_drop_down notes Notes bus…" at bounding box center [358, 49] width 694 height 19
click at [119, 48] on p "2" at bounding box center [120, 45] width 4 height 10
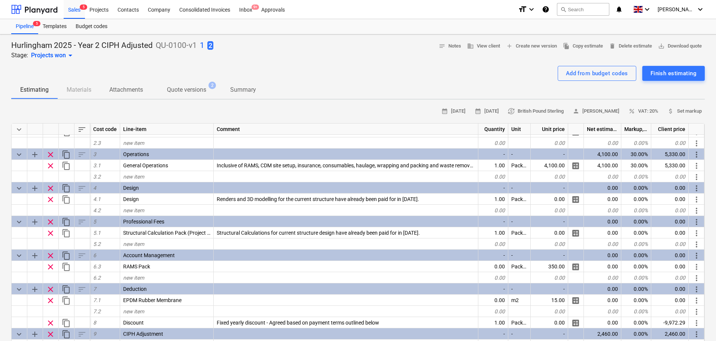
scroll to position [187, 0]
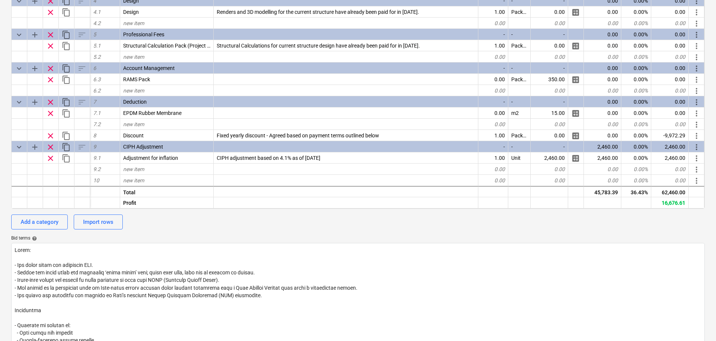
click at [182, 229] on div "Add a category Import rows" at bounding box center [358, 222] width 694 height 15
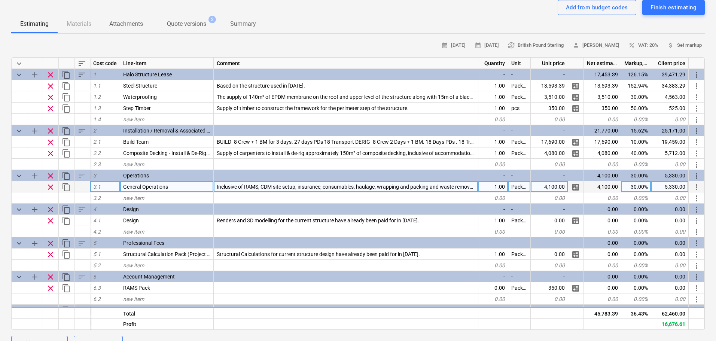
scroll to position [37, 0]
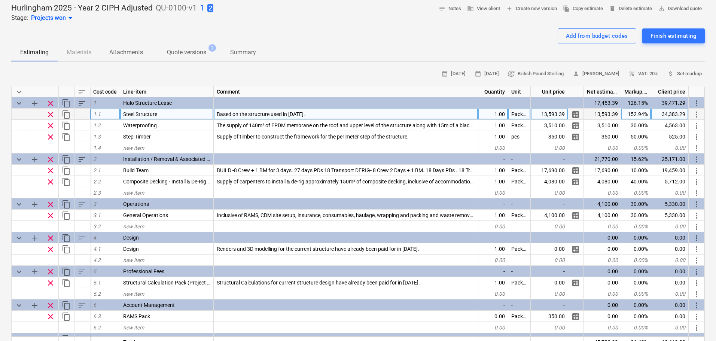
click at [575, 111] on div "152.94%" at bounding box center [637, 114] width 30 height 11
click at [575, 112] on div "13,593.39" at bounding box center [602, 114] width 37 height 11
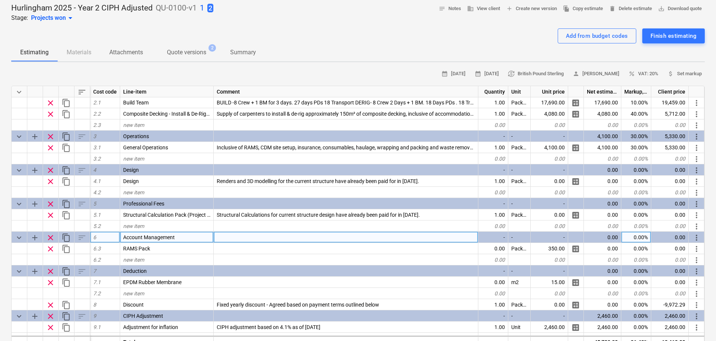
scroll to position [0, 0]
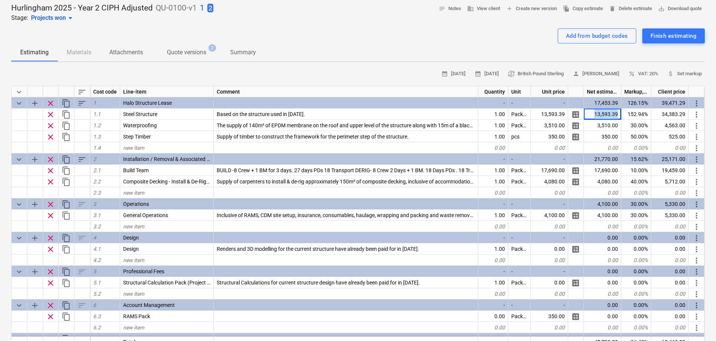
click at [211, 7] on span "2" at bounding box center [210, 8] width 6 height 9
type textarea "x"
click at [0, 104] on div "Hurlingham 2025 - Year 2 CIPH Adjusted QU-0100-v1 1 2 Stage: Projects won arrow…" at bounding box center [358, 341] width 716 height 688
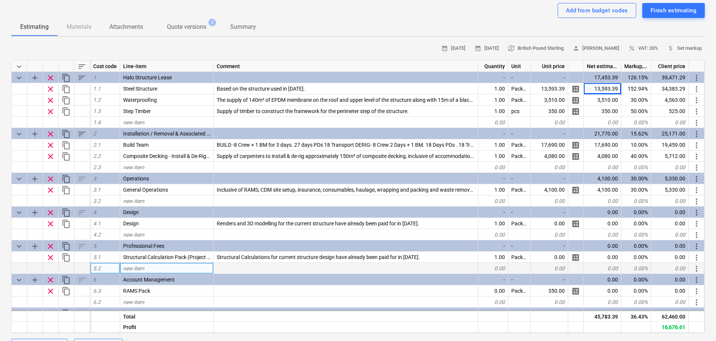
scroll to position [37, 0]
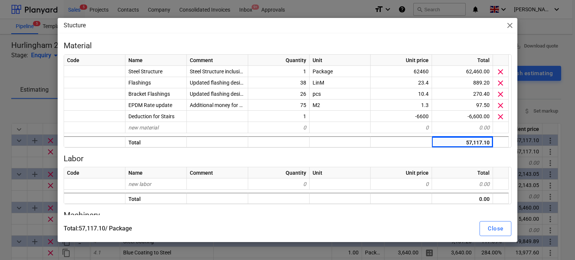
click at [542, 110] on div "Stucture close Material Code Name Comment Quantity Unit Unit price Total Steel …" at bounding box center [287, 130] width 575 height 260
type textarea "x"
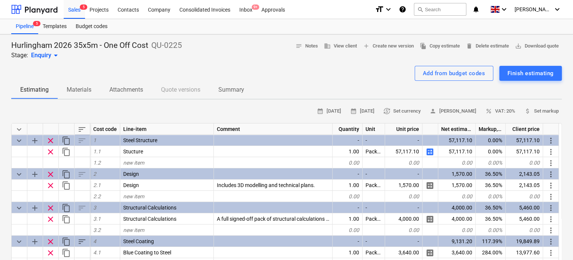
click at [244, 69] on div "Add from budget codes Finish estimating" at bounding box center [286, 73] width 551 height 15
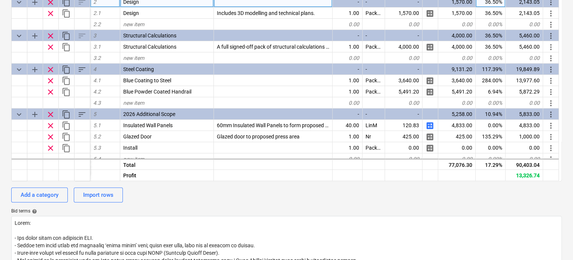
scroll to position [2, 0]
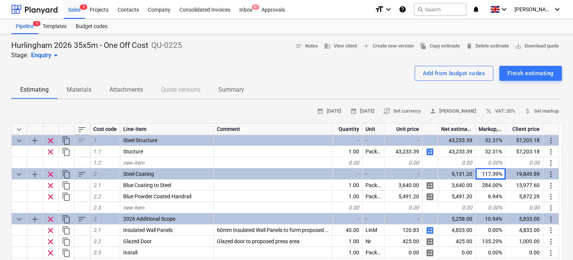
click at [155, 58] on div "Hurlingham 2026 35x5m - One Off Cost QU-0225 Stage: Enquiry arrow_drop_down" at bounding box center [96, 49] width 171 height 19
